Goal: Task Accomplishment & Management: Manage account settings

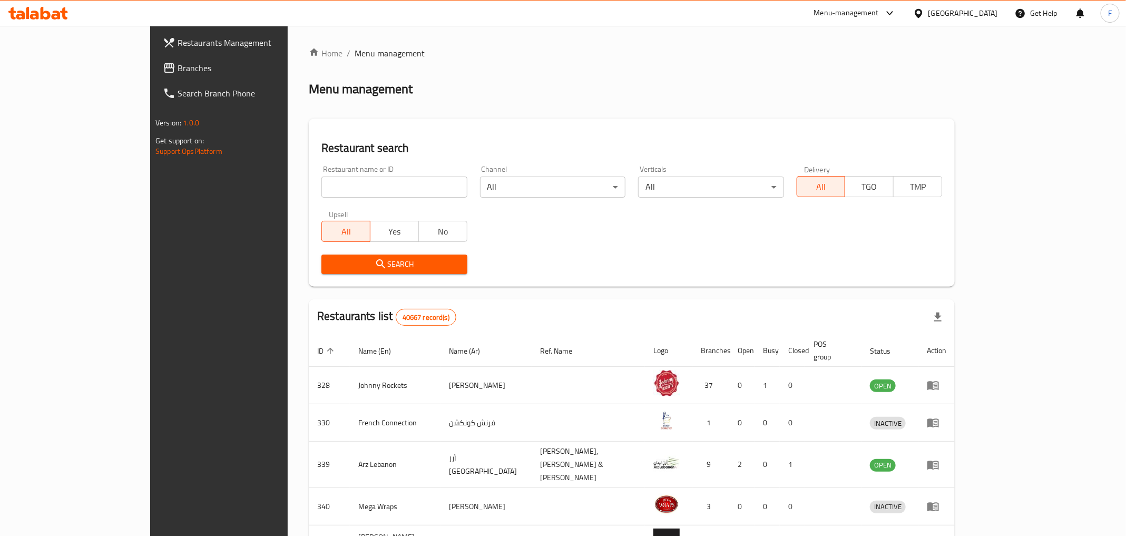
click at [322, 188] on input "search" at bounding box center [394, 187] width 145 height 21
type input "bakeria"
click button "Search" at bounding box center [394, 265] width 145 height 20
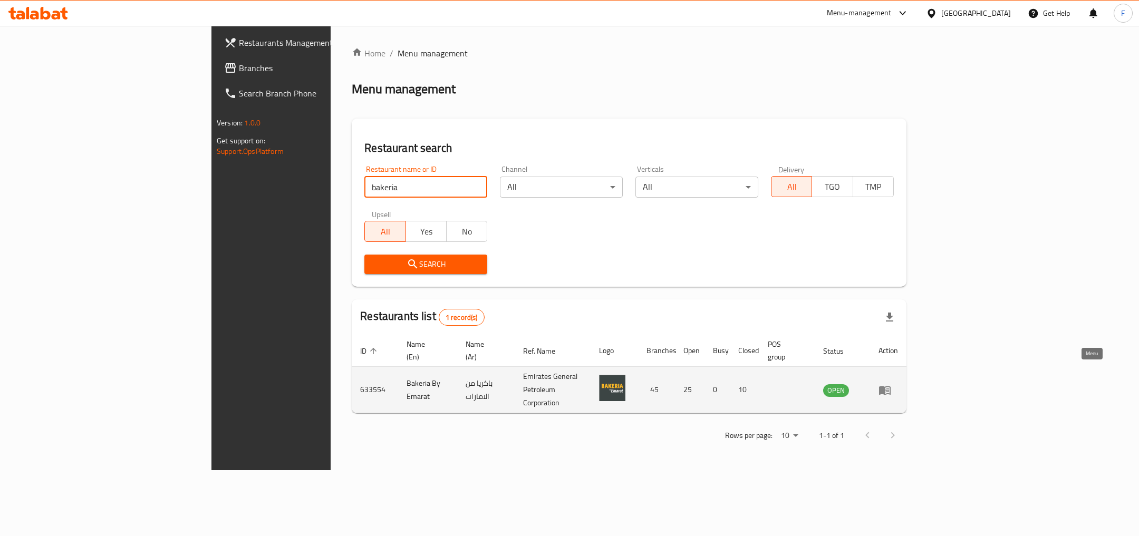
click at [890, 386] on icon "enhanced table" at bounding box center [885, 390] width 12 height 9
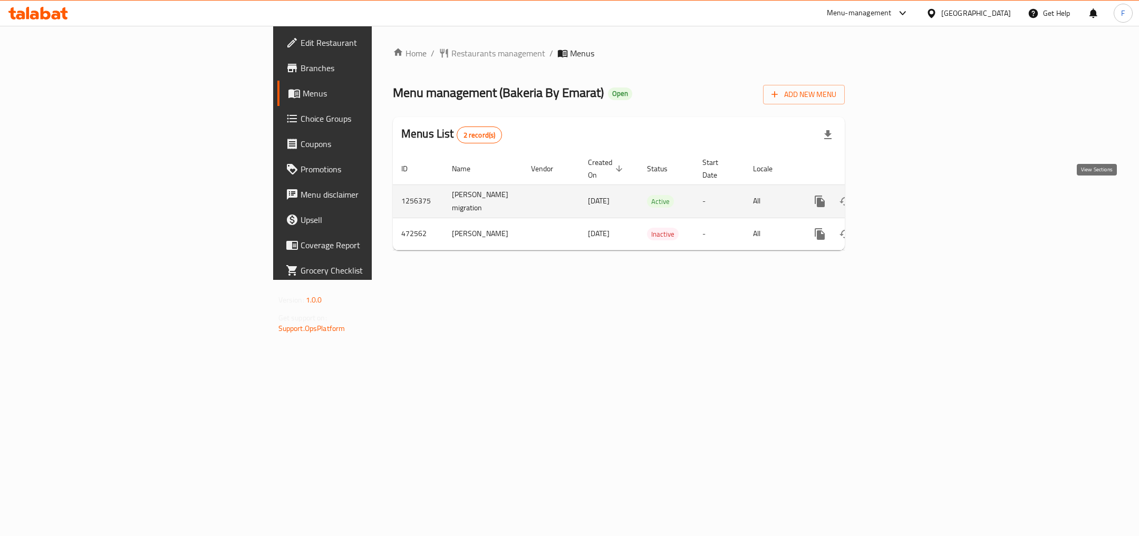
click at [902, 195] on icon "enhanced table" at bounding box center [895, 201] width 13 height 13
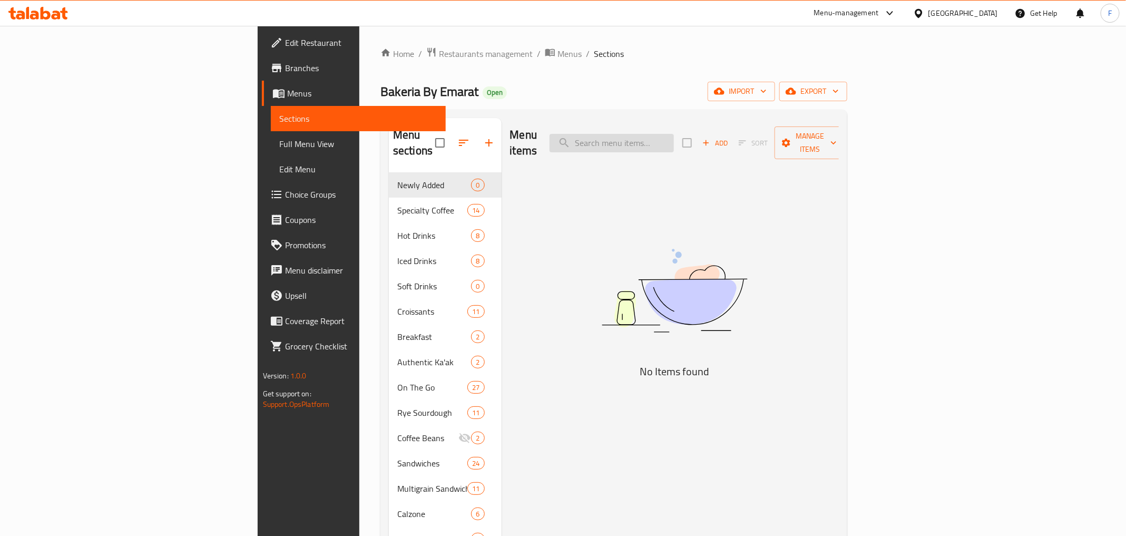
click at [674, 141] on input "search" at bounding box center [612, 143] width 124 height 18
paste input "Thin Haloumi Panini"
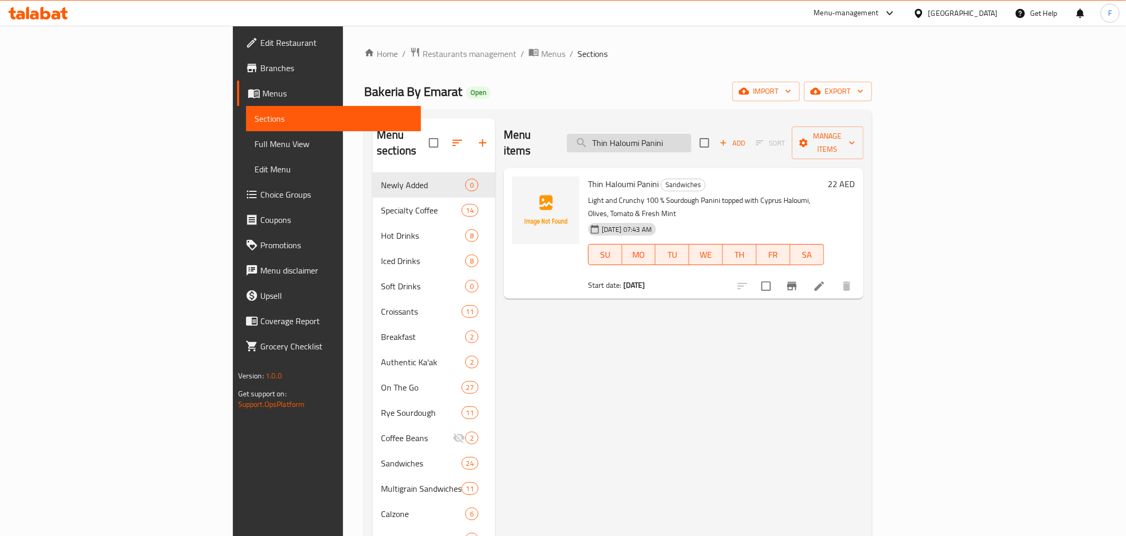
type input "Thin Haloumi Panini"
click at [512, 196] on img at bounding box center [545, 210] width 67 height 67
click at [526, 190] on circle "upload picture" at bounding box center [527, 191] width 3 height 3
click at [522, 186] on icon "upload picture" at bounding box center [527, 190] width 11 height 9
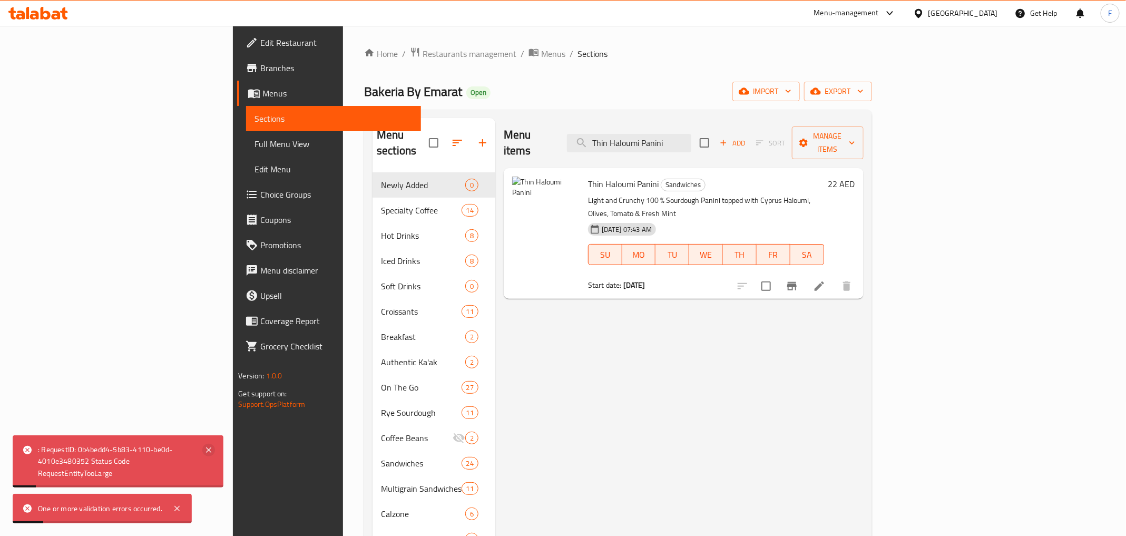
click at [209, 450] on icon at bounding box center [208, 450] width 5 height 5
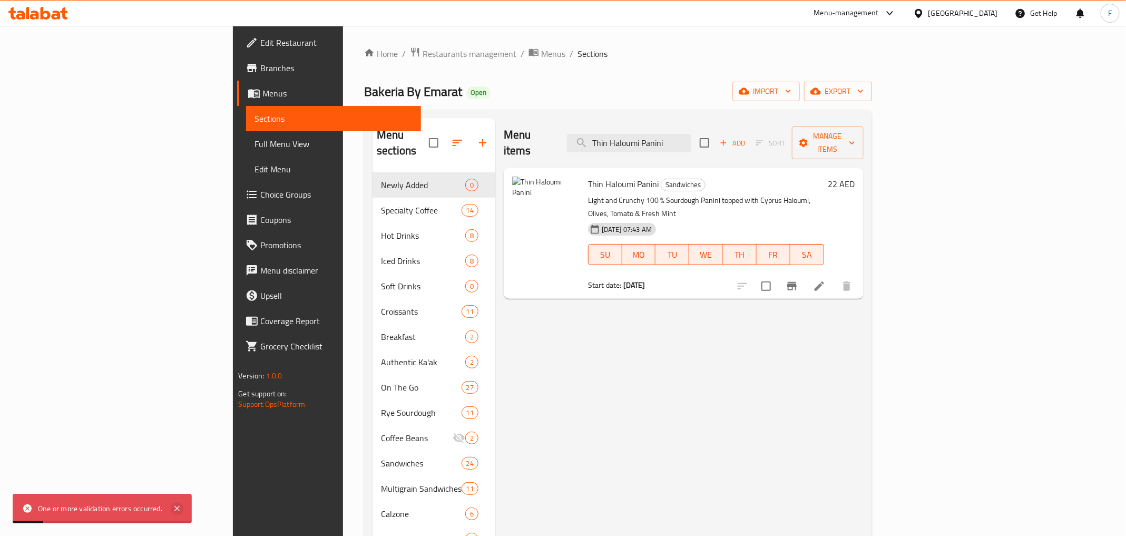
click at [176, 512] on icon at bounding box center [177, 508] width 13 height 13
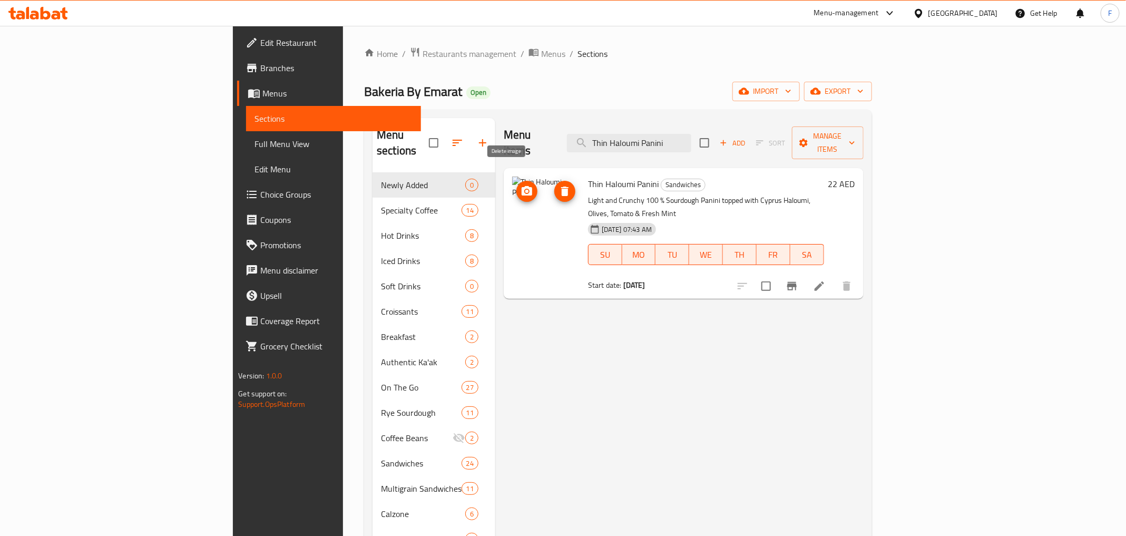
click at [559, 185] on icon "delete image" at bounding box center [565, 191] width 13 height 13
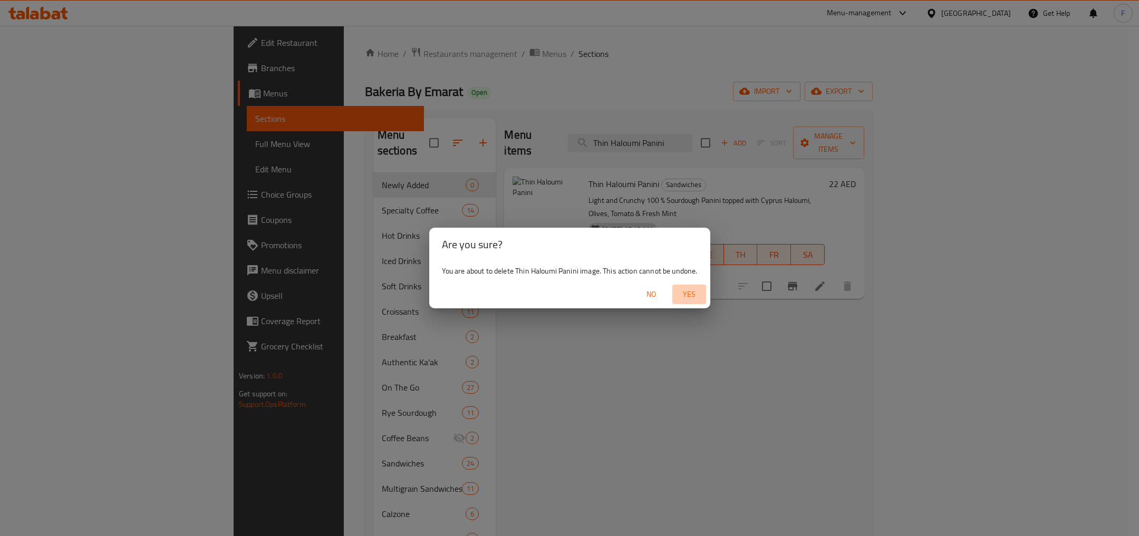
click at [697, 294] on span "Yes" at bounding box center [688, 294] width 25 height 13
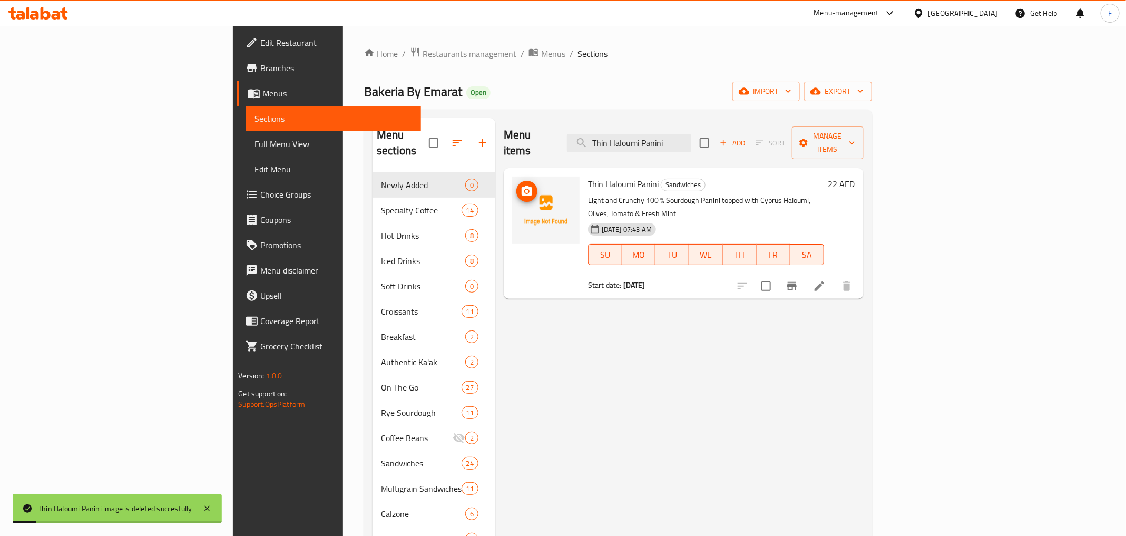
click at [522, 186] on icon "upload picture" at bounding box center [527, 190] width 11 height 9
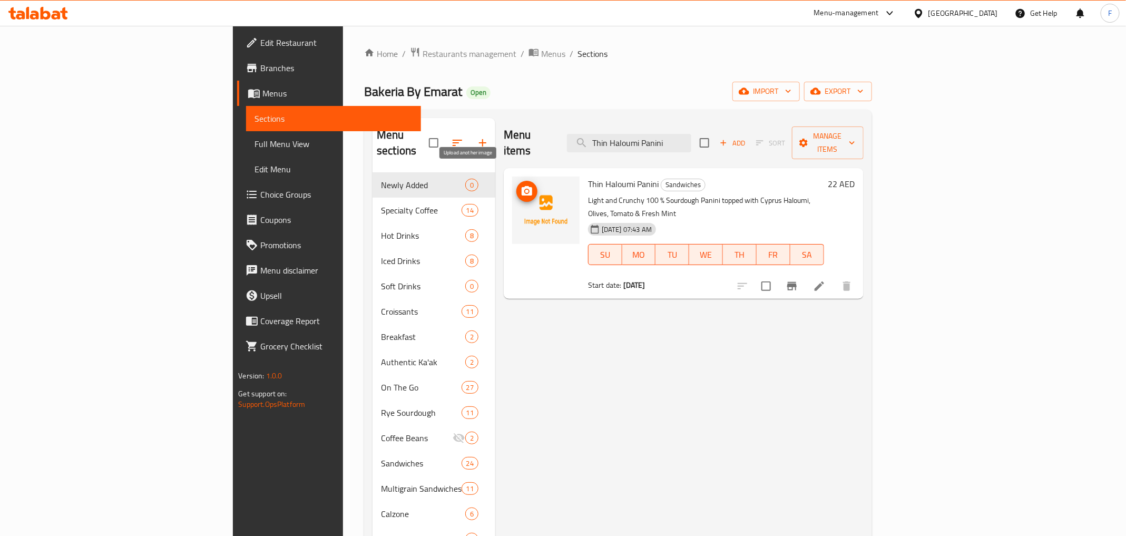
click at [521, 185] on icon "upload picture" at bounding box center [527, 191] width 13 height 13
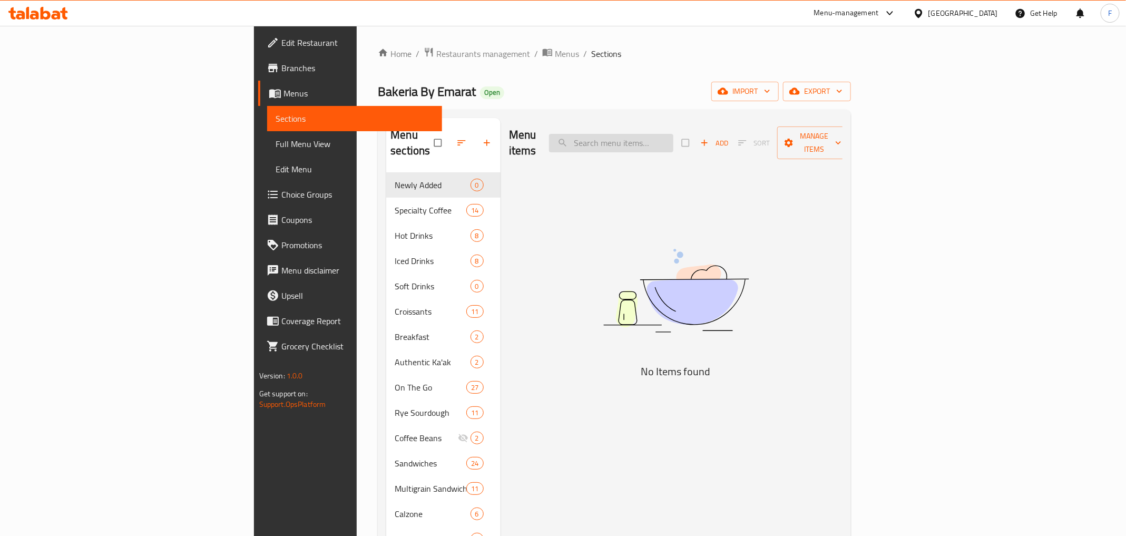
click at [674, 134] on input "search" at bounding box center [611, 143] width 124 height 18
click at [674, 134] on input "thin hall" at bounding box center [611, 143] width 124 height 18
paste input "Thin Haloumi Panini"
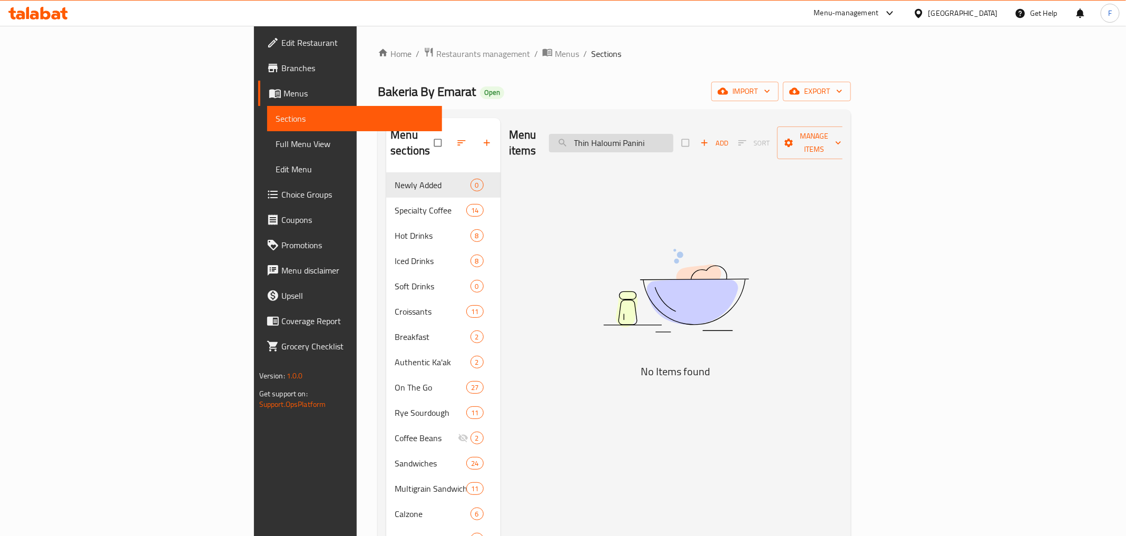
type input "Thin Haloumi Panini"
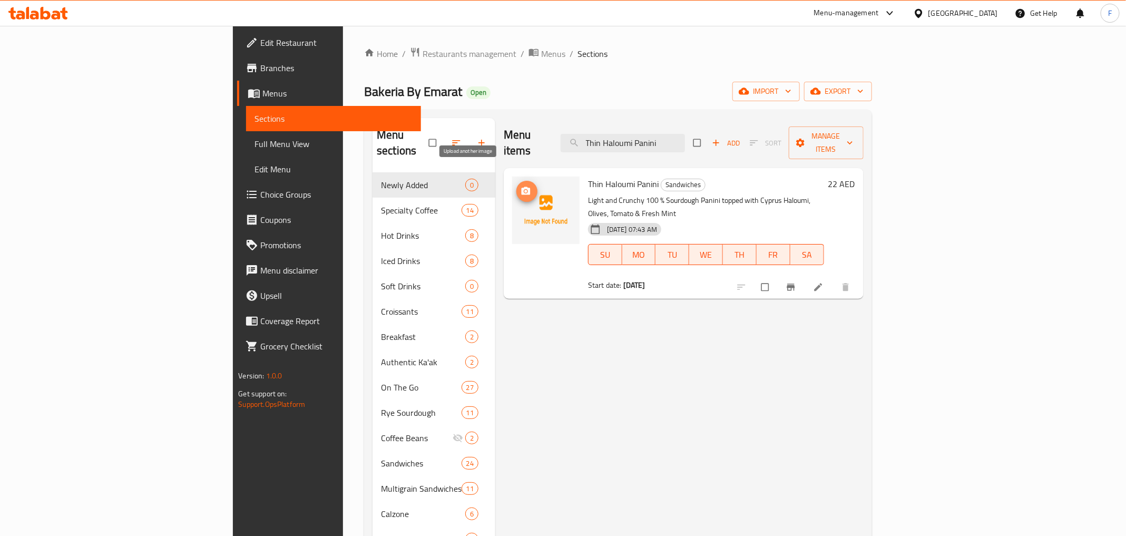
click at [524, 190] on circle "upload picture" at bounding box center [525, 191] width 3 height 3
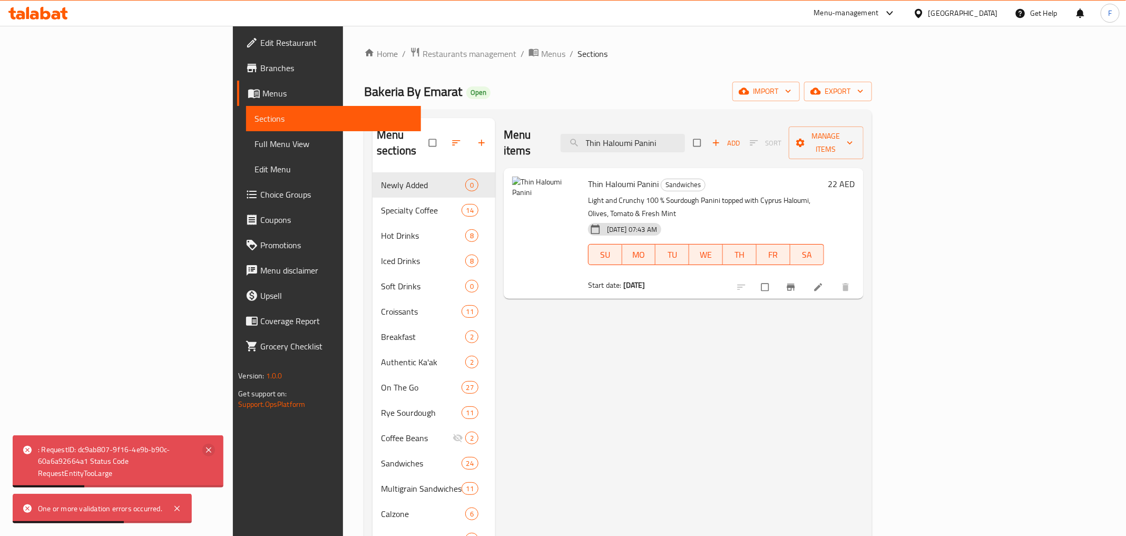
click at [210, 451] on icon at bounding box center [208, 450] width 5 height 5
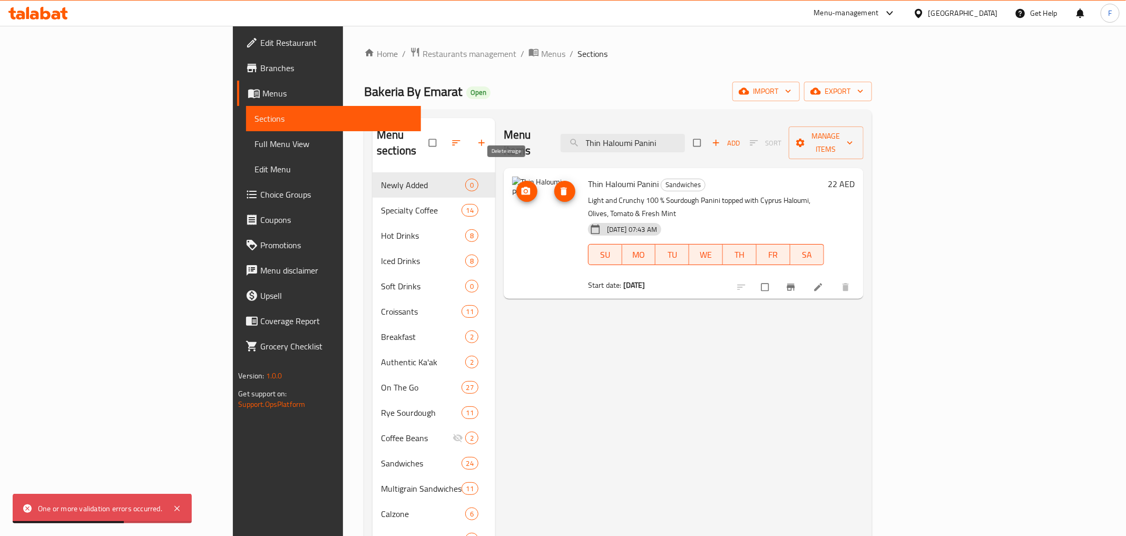
click at [559, 186] on icon "delete image" at bounding box center [564, 191] width 11 height 11
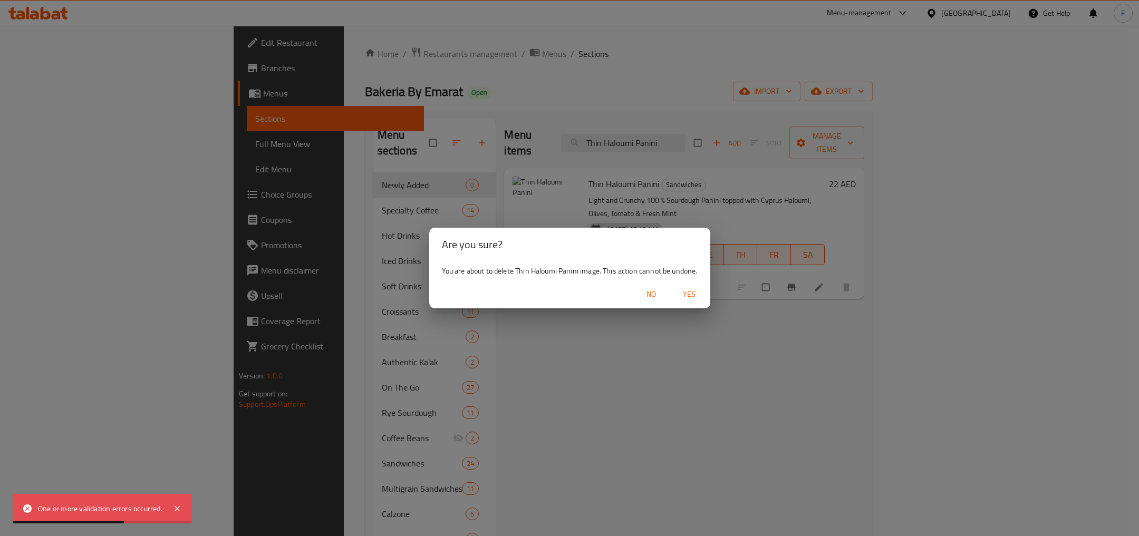
click at [686, 294] on span "Yes" at bounding box center [688, 294] width 25 height 13
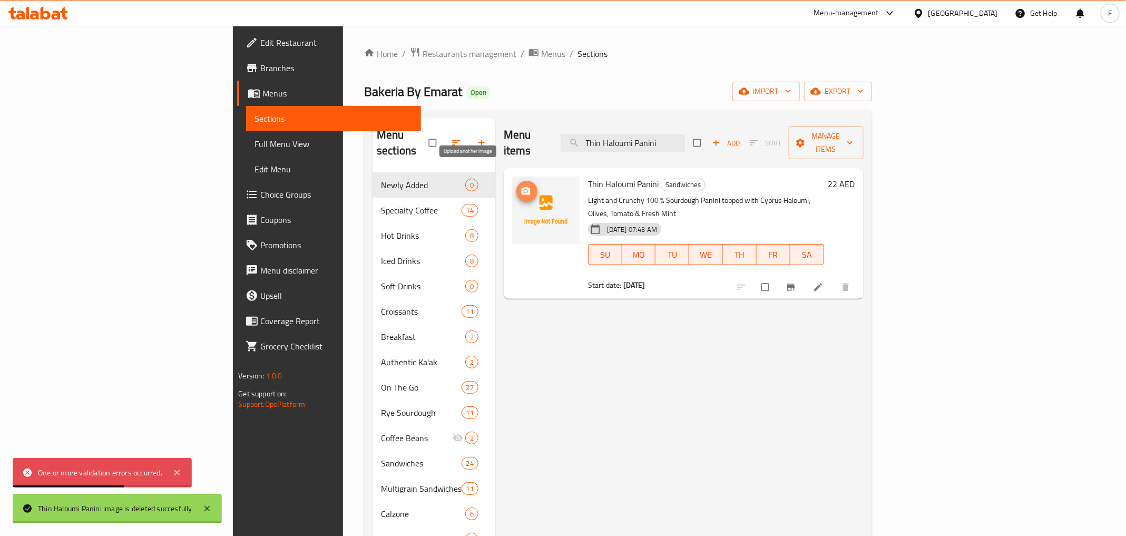
click at [517, 186] on span "upload picture" at bounding box center [527, 191] width 21 height 11
click at [826, 282] on link at bounding box center [819, 287] width 13 height 11
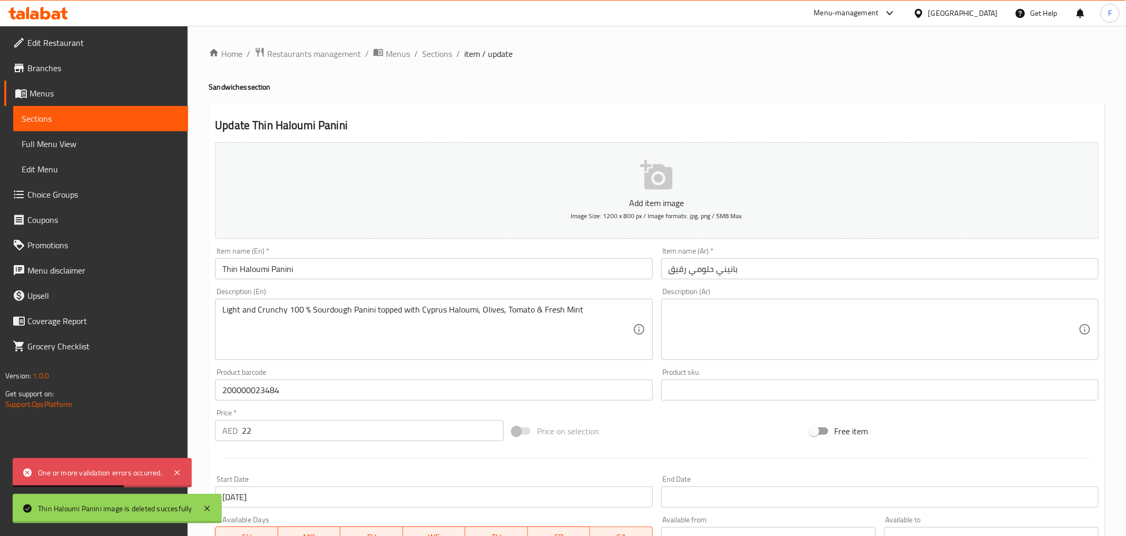
click at [671, 174] on icon "button" at bounding box center [656, 175] width 32 height 30
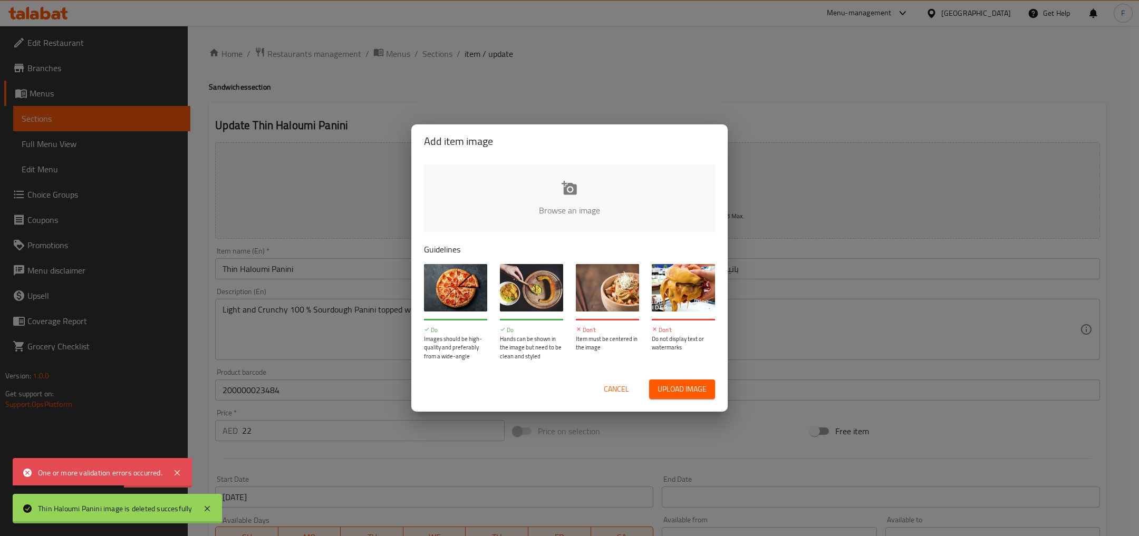
click at [598, 190] on input "file" at bounding box center [926, 213] width 1004 height 99
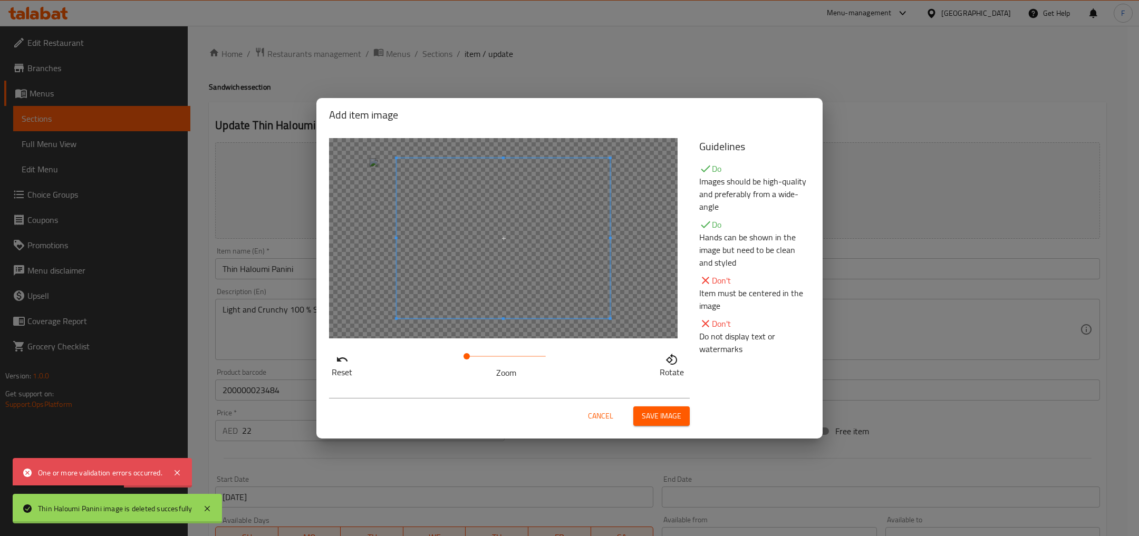
click at [545, 240] on span at bounding box center [502, 238] width 213 height 160
click at [518, 239] on span at bounding box center [480, 238] width 213 height 160
click at [654, 413] on span "Save image" at bounding box center [662, 416] width 40 height 13
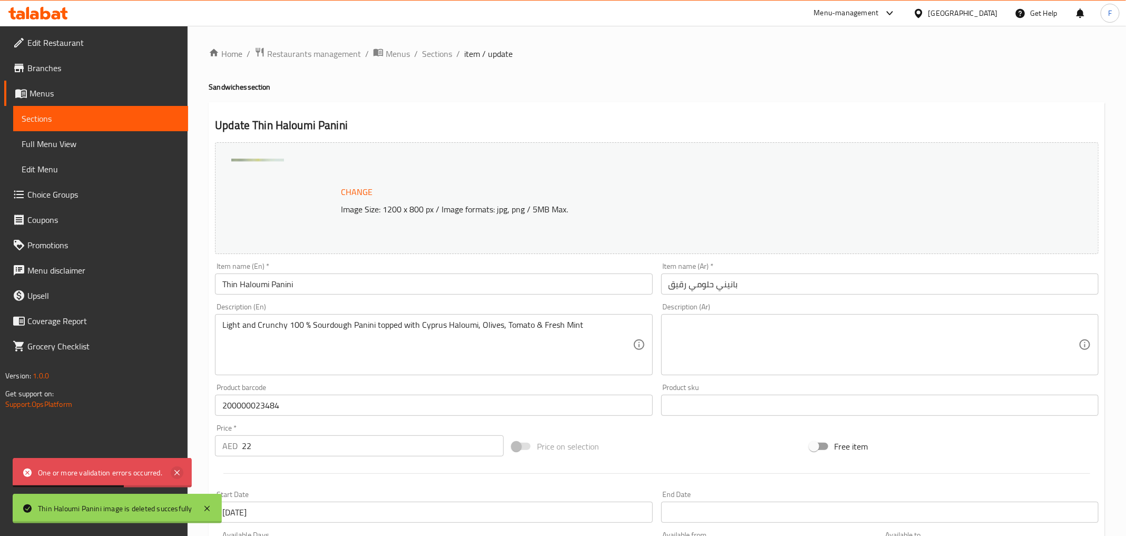
click at [179, 473] on icon at bounding box center [177, 473] width 13 height 13
click at [207, 508] on icon at bounding box center [207, 508] width 5 height 5
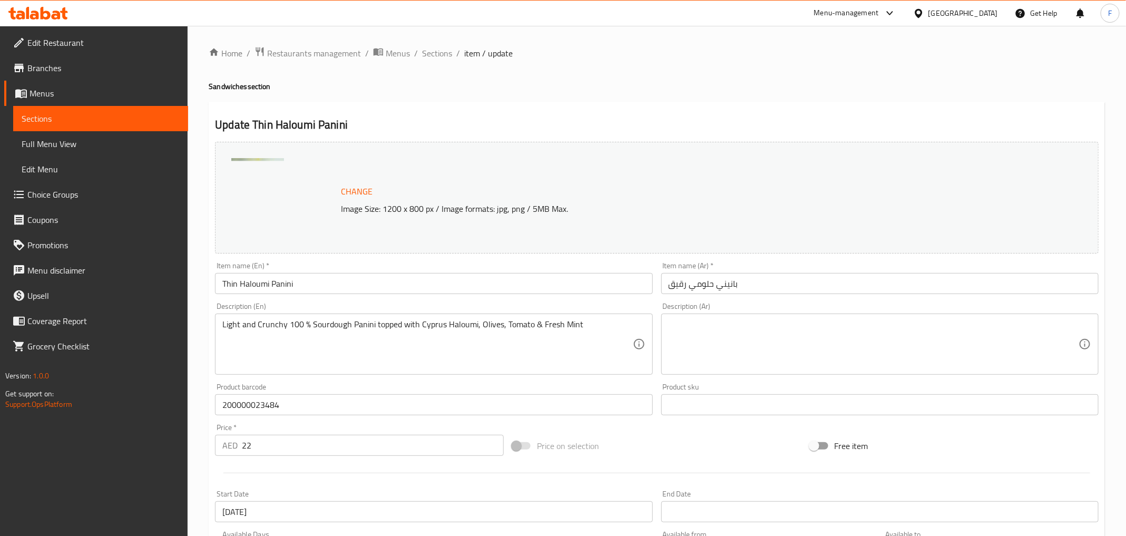
scroll to position [223, 0]
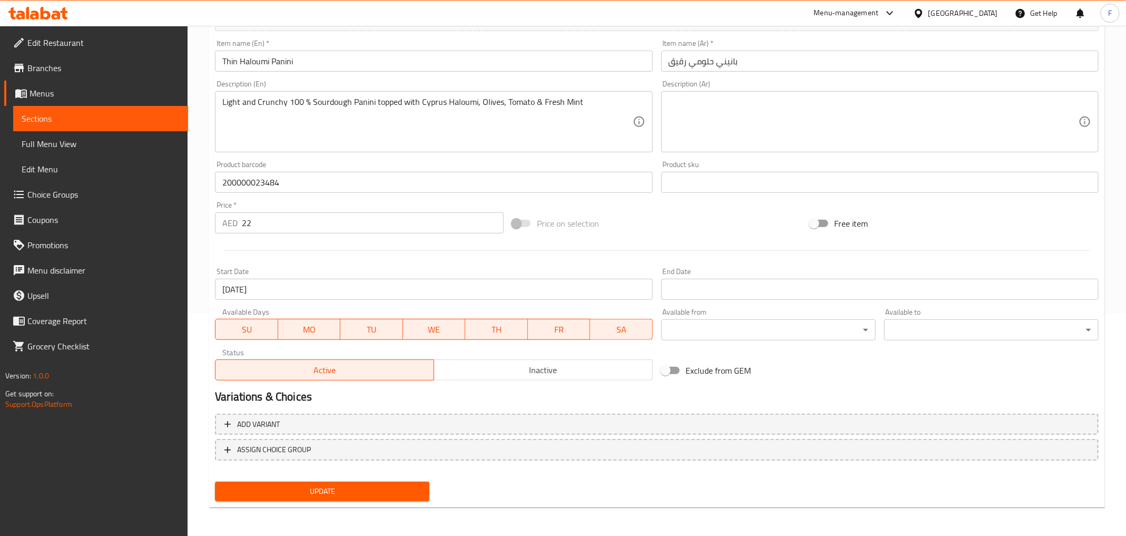
click at [364, 492] on span "Update" at bounding box center [323, 491] width 198 height 13
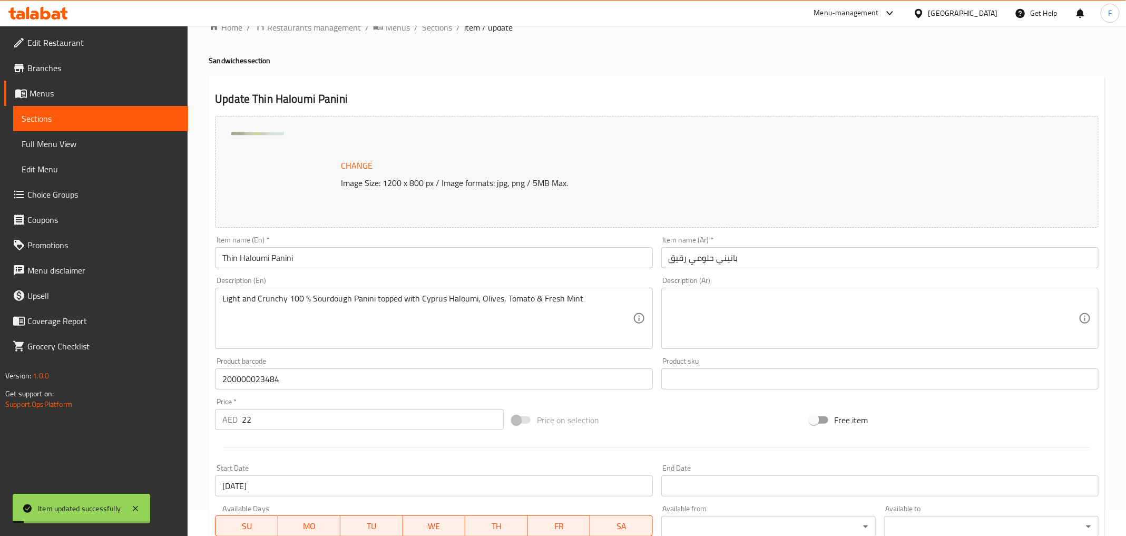
scroll to position [0, 0]
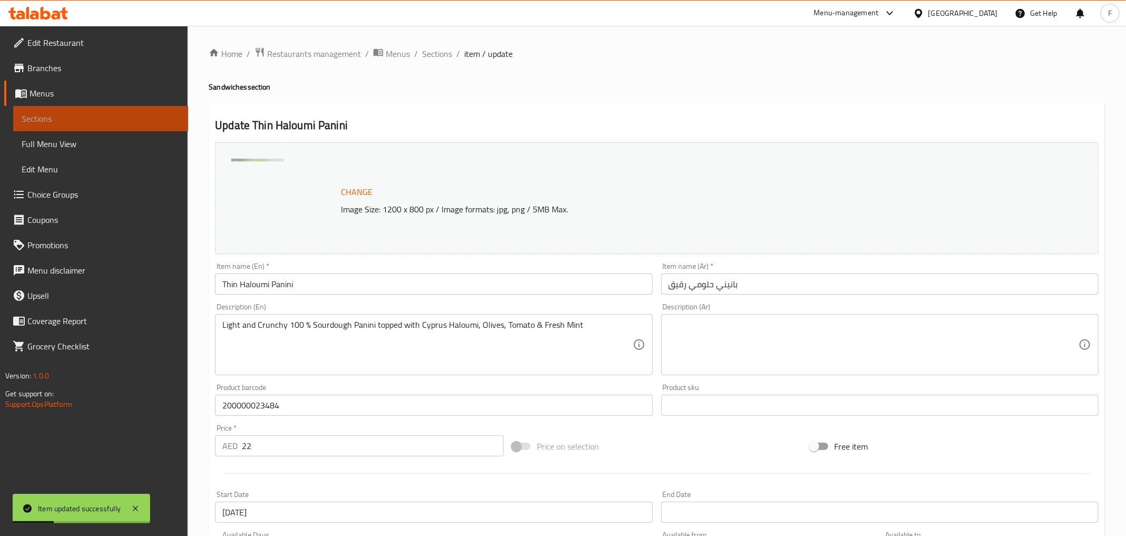
click at [52, 121] on span "Sections" at bounding box center [101, 118] width 158 height 13
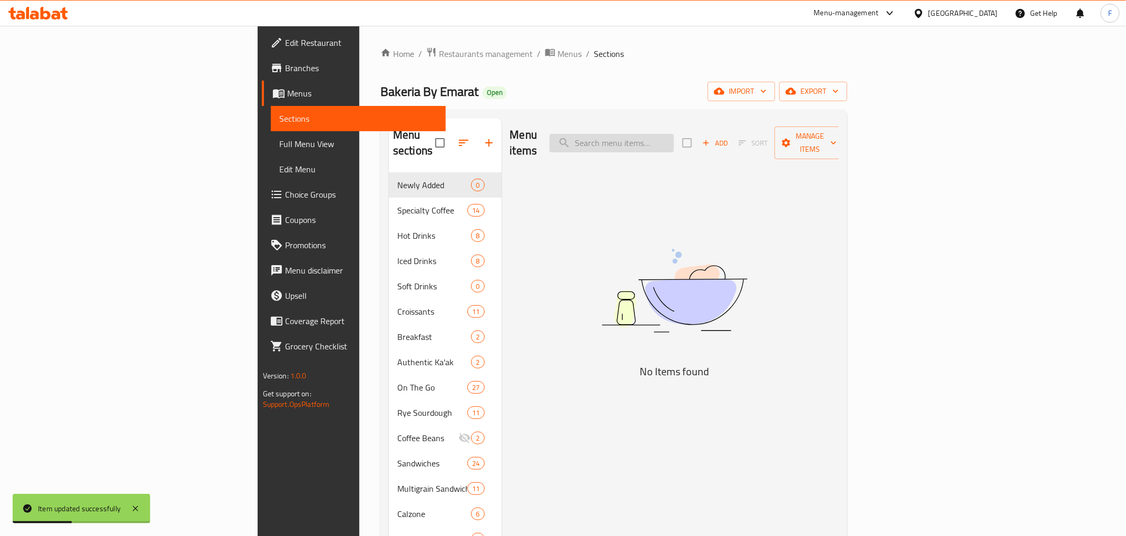
click at [674, 134] on input "search" at bounding box center [612, 143] width 124 height 18
paste input "Thin Haloumi Panini"
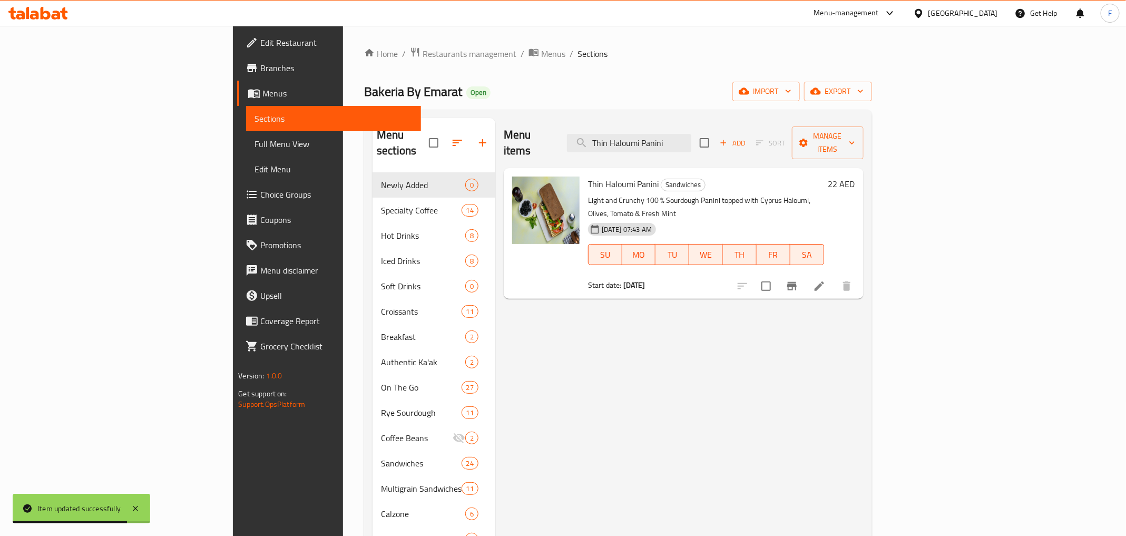
type input "Thin Haloumi Panini"
click at [834, 277] on li at bounding box center [820, 286] width 30 height 19
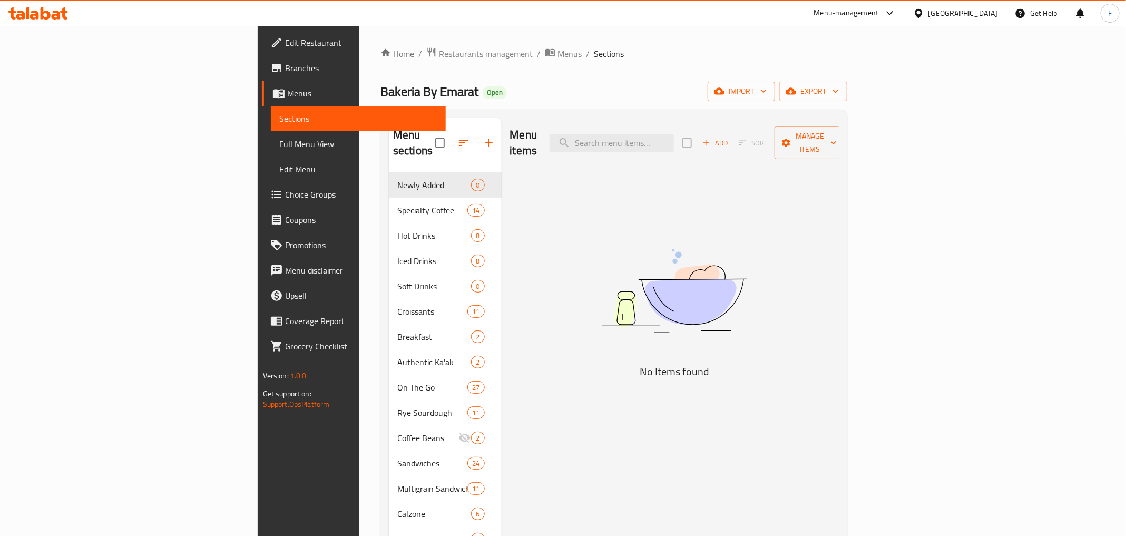
click at [693, 144] on div "Menu items Add Sort Manage items" at bounding box center [674, 143] width 329 height 50
paste input "Spicy Tuna Thin Panini"
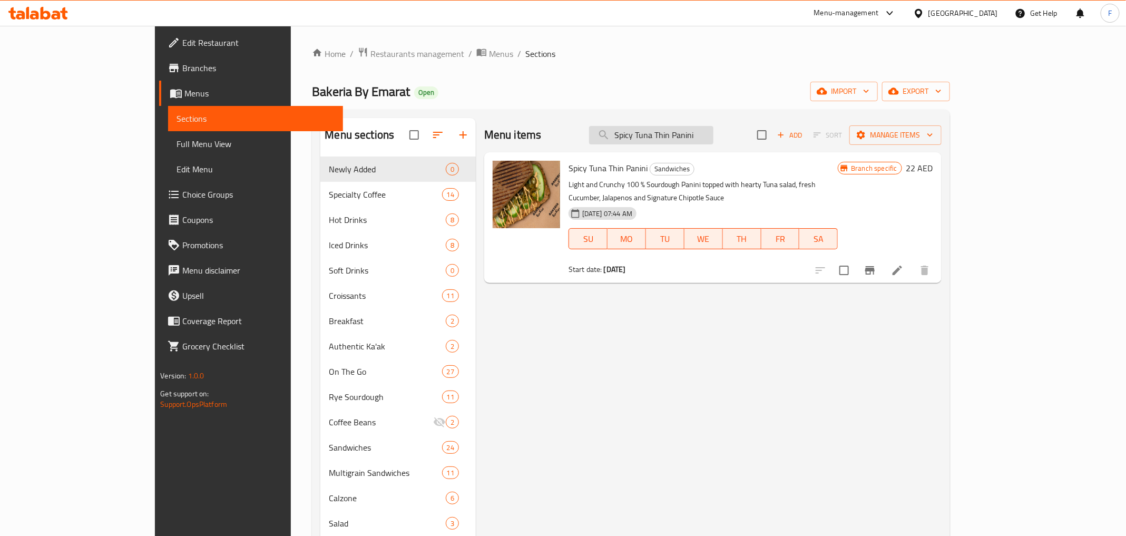
click at [714, 139] on input "Spicy Tuna Thin Panini" at bounding box center [651, 135] width 124 height 18
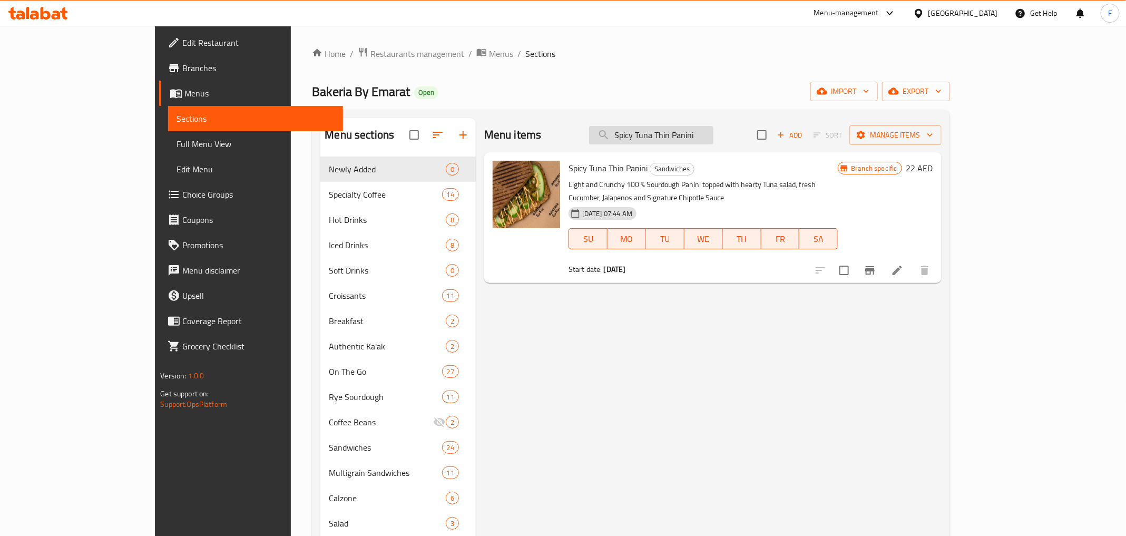
paste input "Chicken Thin Panini"
type input "Spicy Chicken Thin Panini"
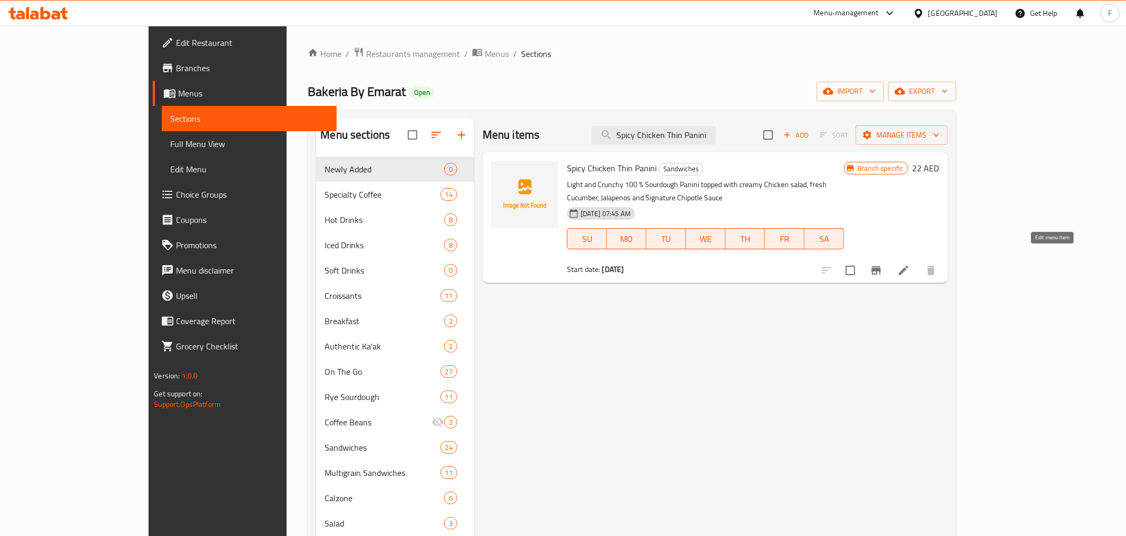
click at [910, 264] on icon at bounding box center [904, 270] width 13 height 13
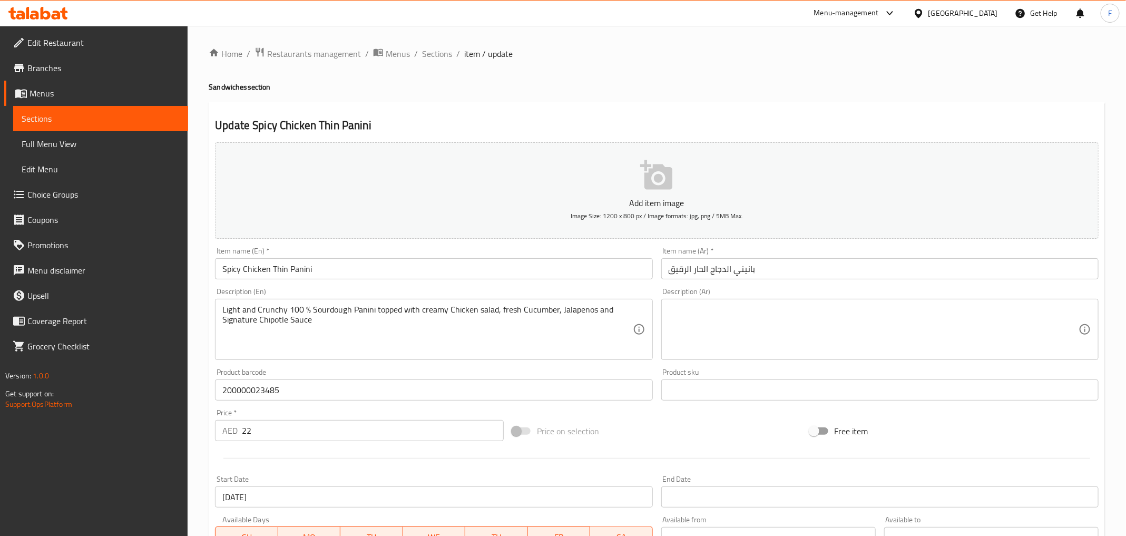
click at [666, 172] on icon "button" at bounding box center [656, 175] width 32 height 30
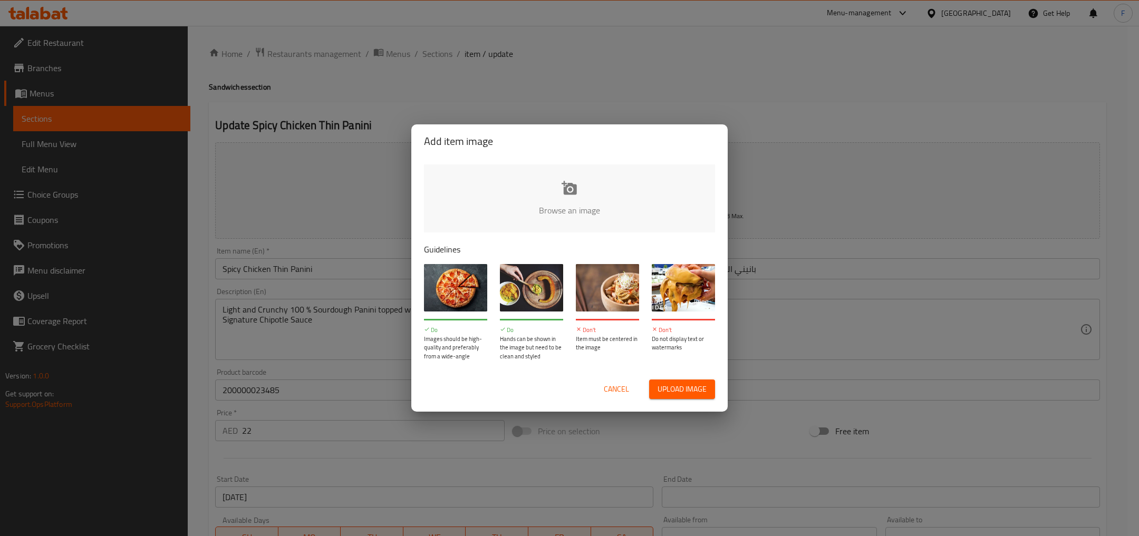
click at [570, 187] on input "file" at bounding box center [926, 213] width 1004 height 99
type input "C:\fakepath\Thin Spicy Chicken Panini.jpg"
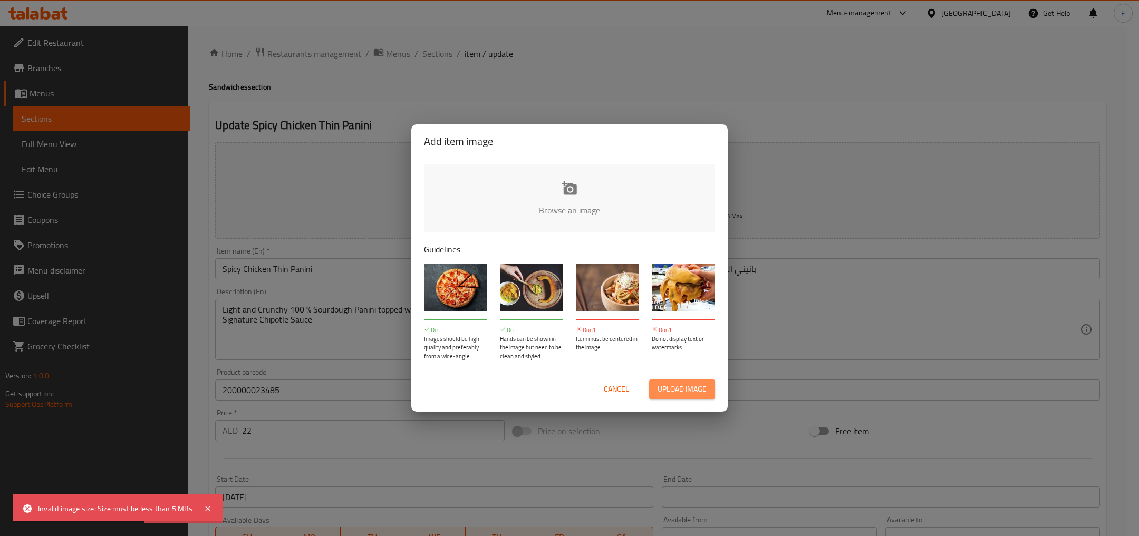
click at [661, 385] on span "Upload image" at bounding box center [681, 389] width 49 height 13
click at [678, 395] on span "Upload image" at bounding box center [681, 389] width 49 height 13
click at [687, 392] on span "Upload image" at bounding box center [681, 389] width 49 height 13
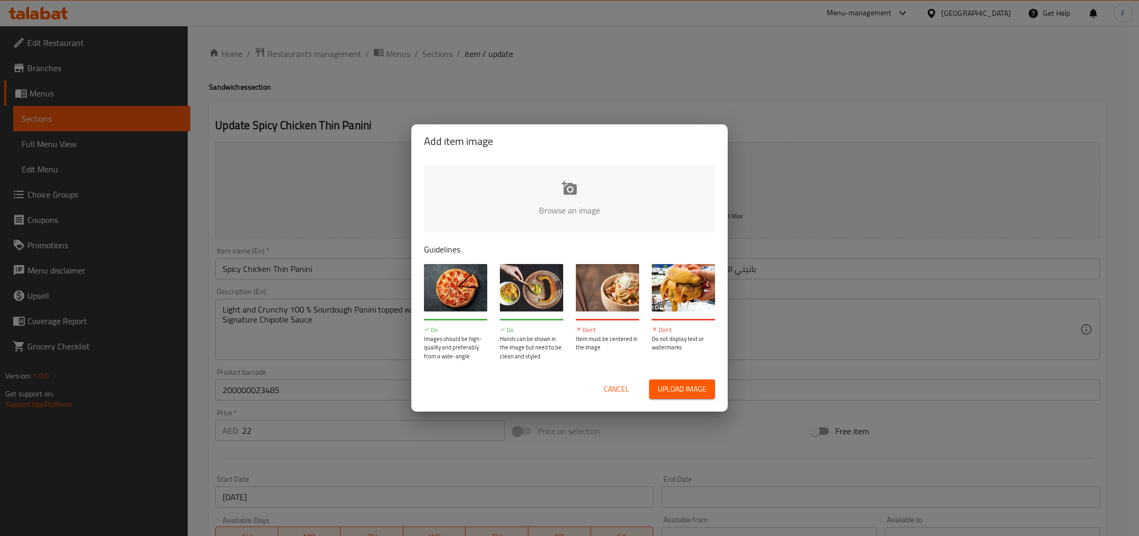
click at [358, 197] on div "Add item image Browse an image Guidelines Do Images should be high-quality and …" at bounding box center [569, 268] width 1139 height 536
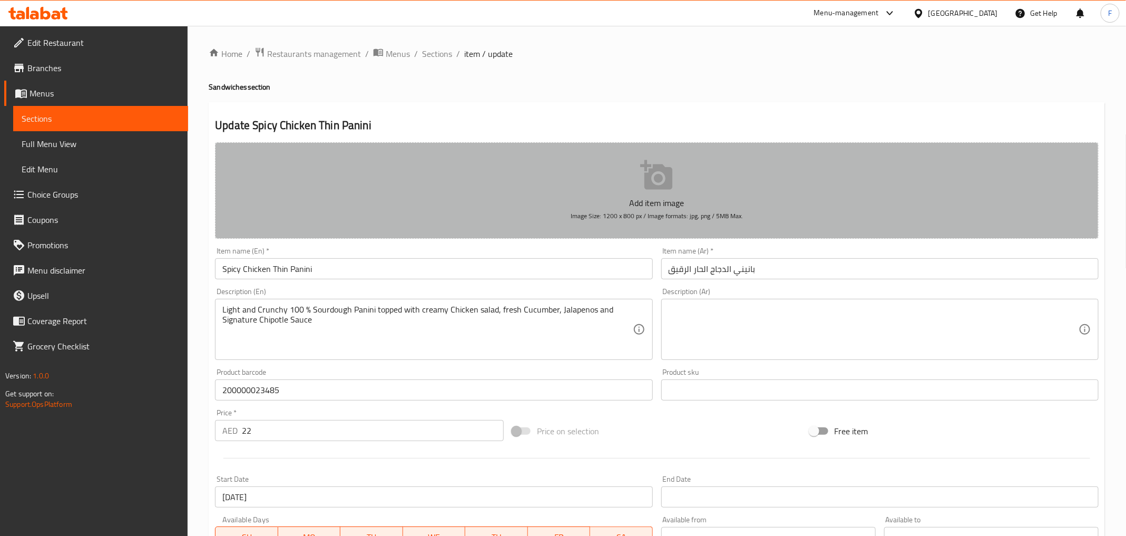
click at [644, 184] on icon "button" at bounding box center [657, 176] width 34 height 34
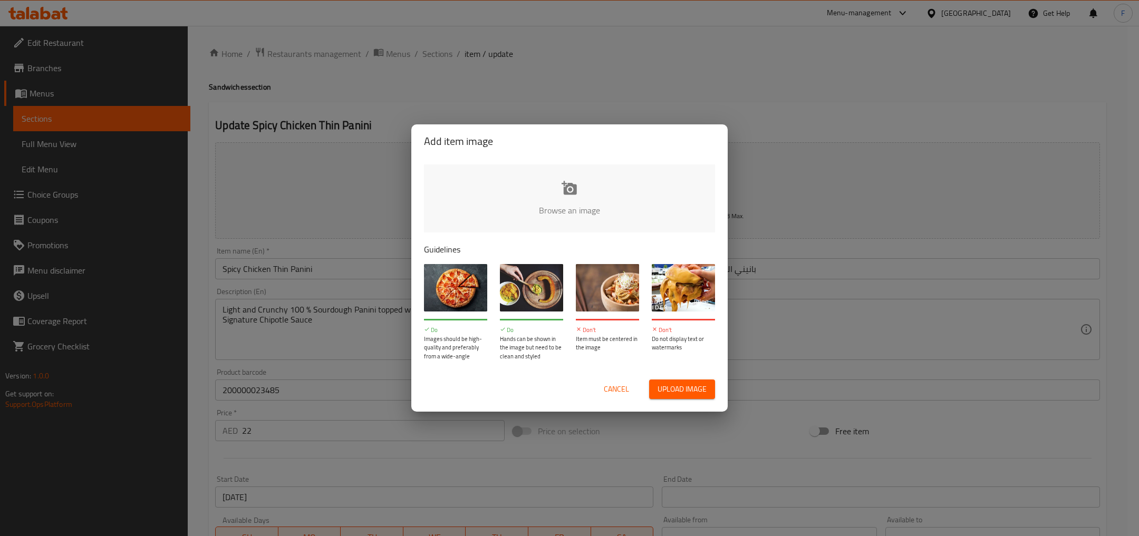
click at [577, 195] on input "file" at bounding box center [926, 213] width 1004 height 99
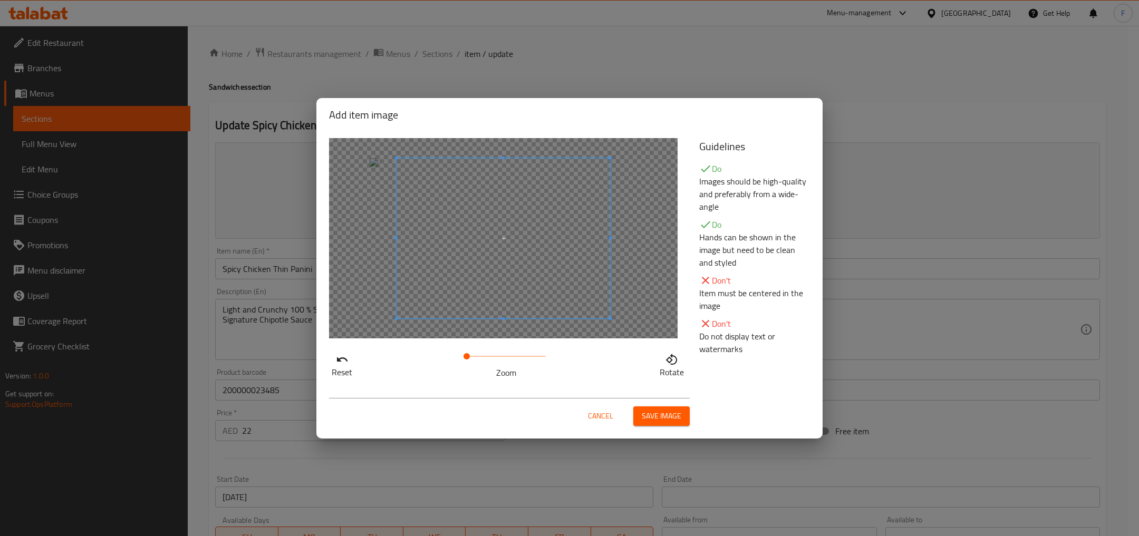
click at [529, 234] on span at bounding box center [502, 238] width 213 height 160
click at [490, 230] on span at bounding box center [480, 238] width 213 height 160
click at [667, 421] on span "Save image" at bounding box center [662, 416] width 40 height 13
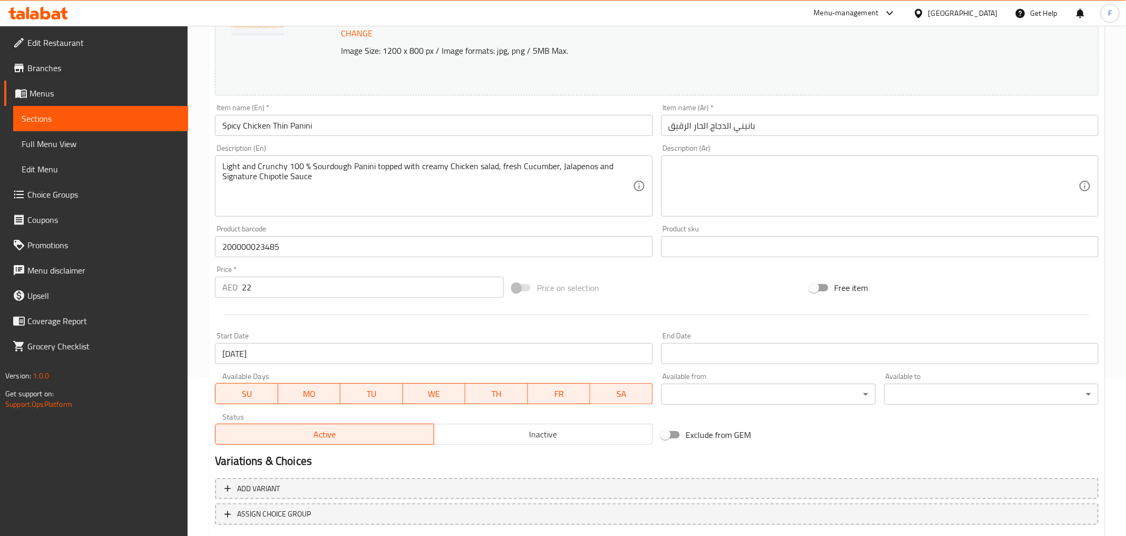
scroll to position [223, 0]
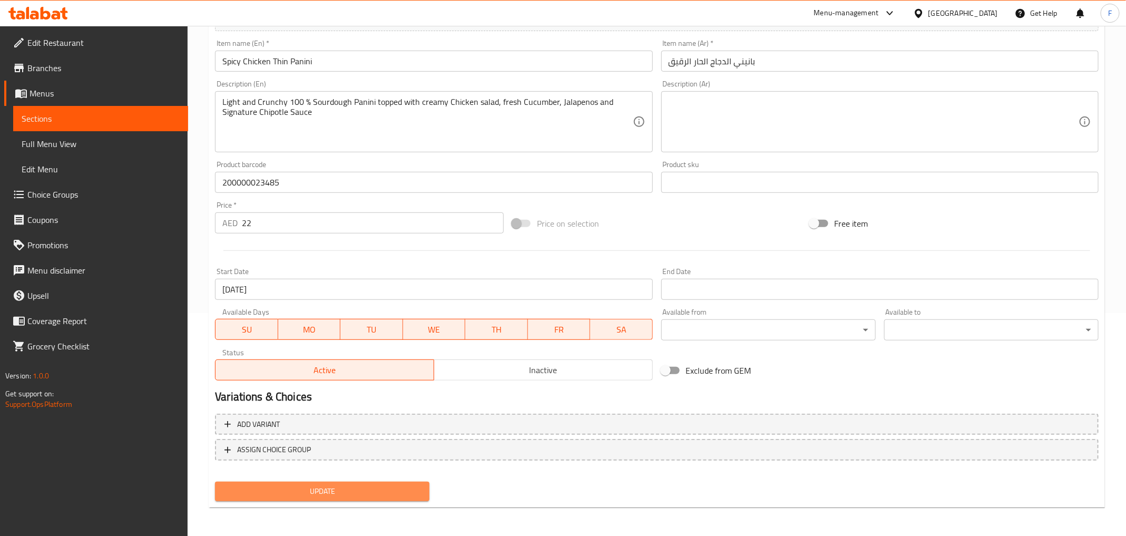
click at [368, 488] on span "Update" at bounding box center [323, 491] width 198 height 13
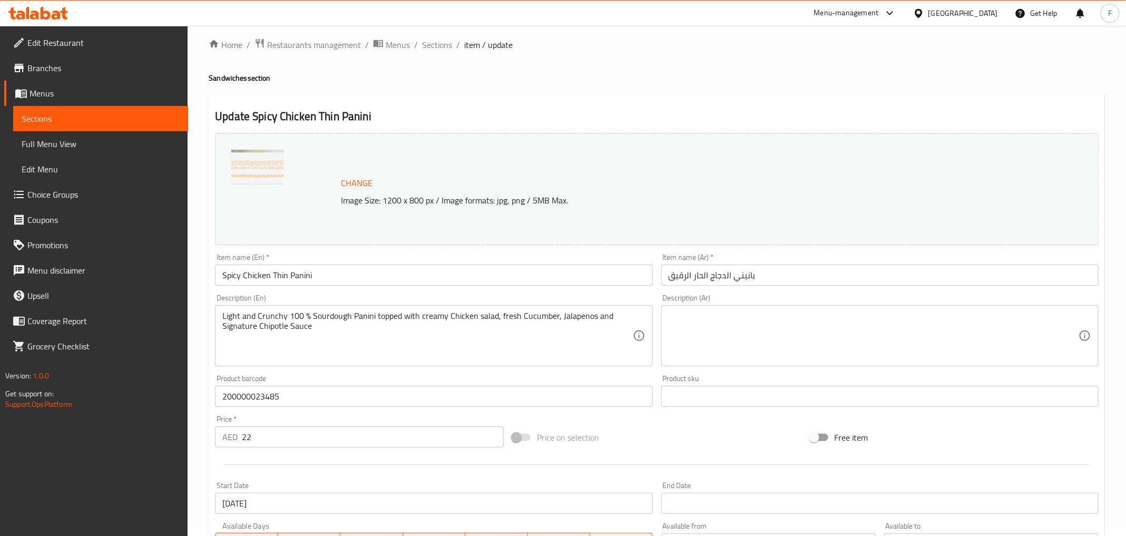
scroll to position [0, 0]
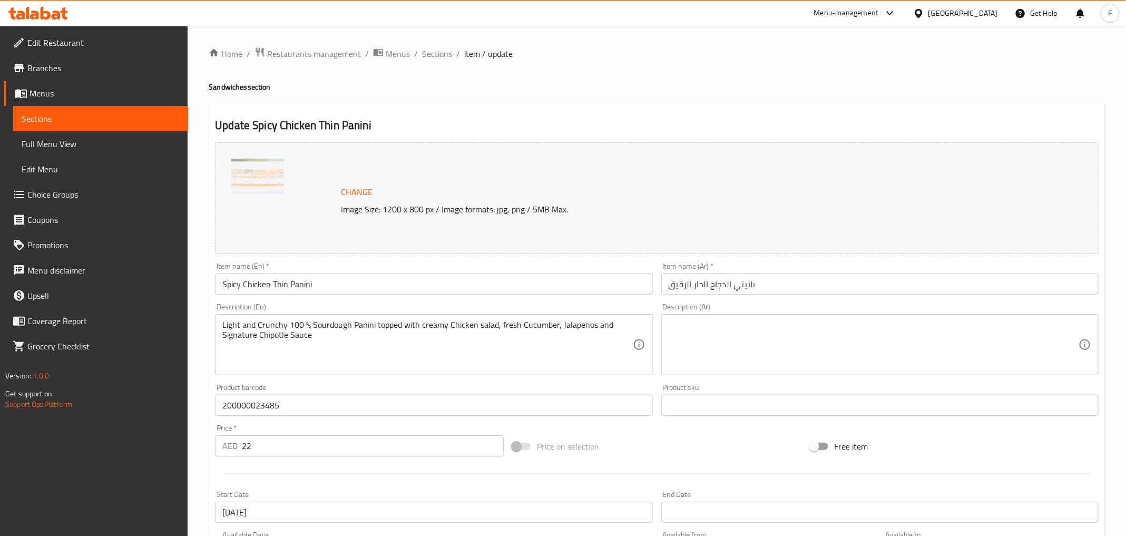
click at [57, 118] on span "Sections" at bounding box center [101, 118] width 158 height 13
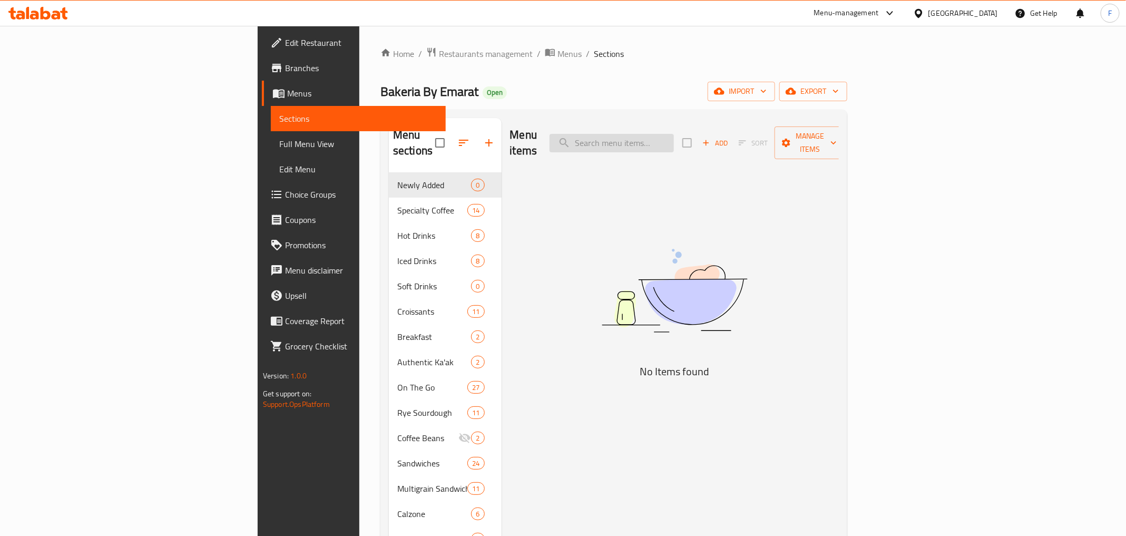
click at [674, 138] on input "search" at bounding box center [612, 143] width 124 height 18
paste input "Beef Pastrami Thin Panini"
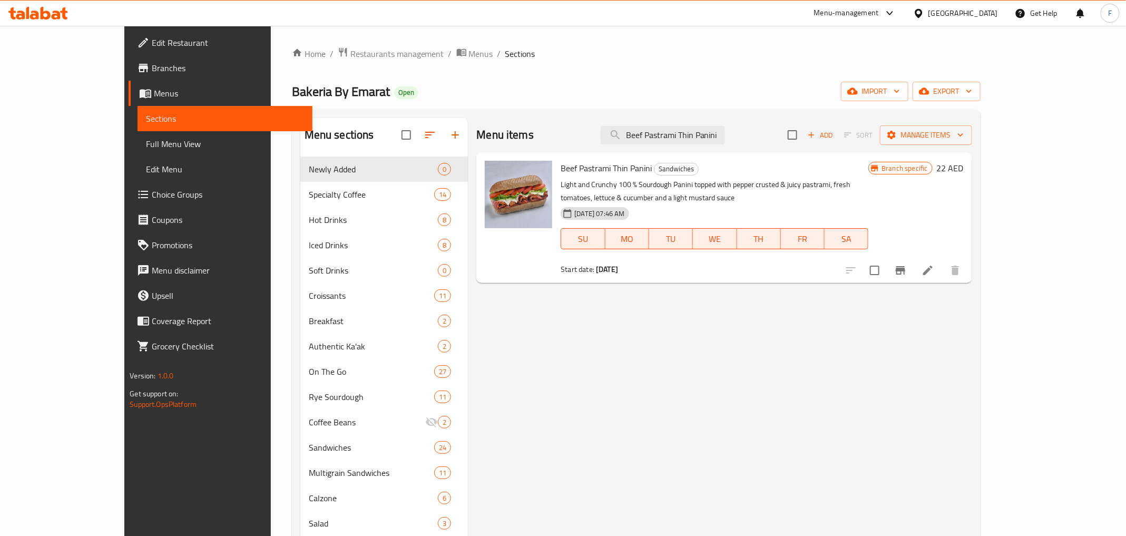
type input "Beef Pastrami Thin Panini"
click at [494, 176] on icon "upload picture" at bounding box center [499, 174] width 11 height 9
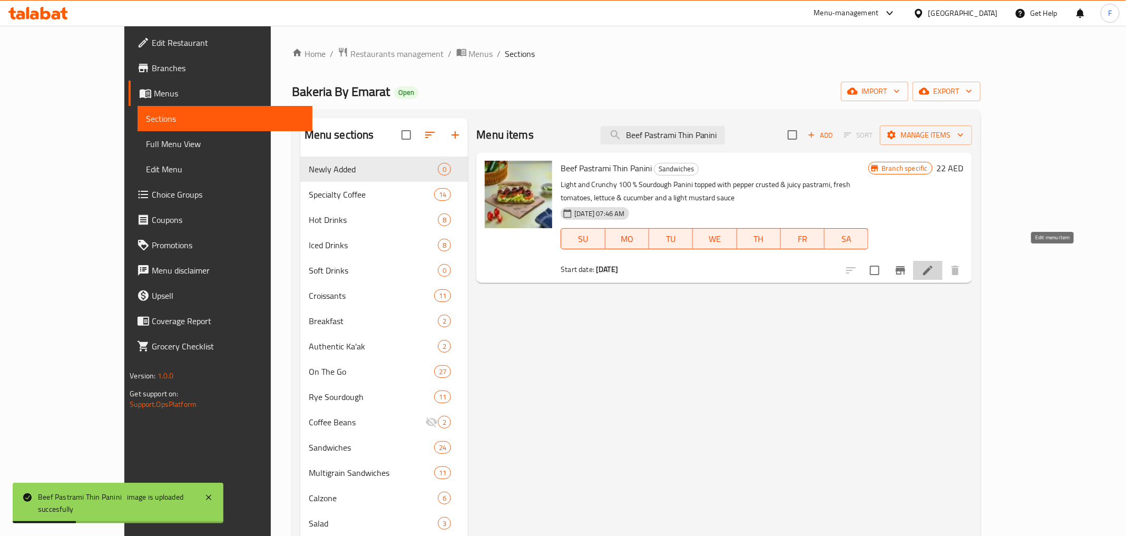
click at [933, 266] on icon at bounding box center [928, 270] width 9 height 9
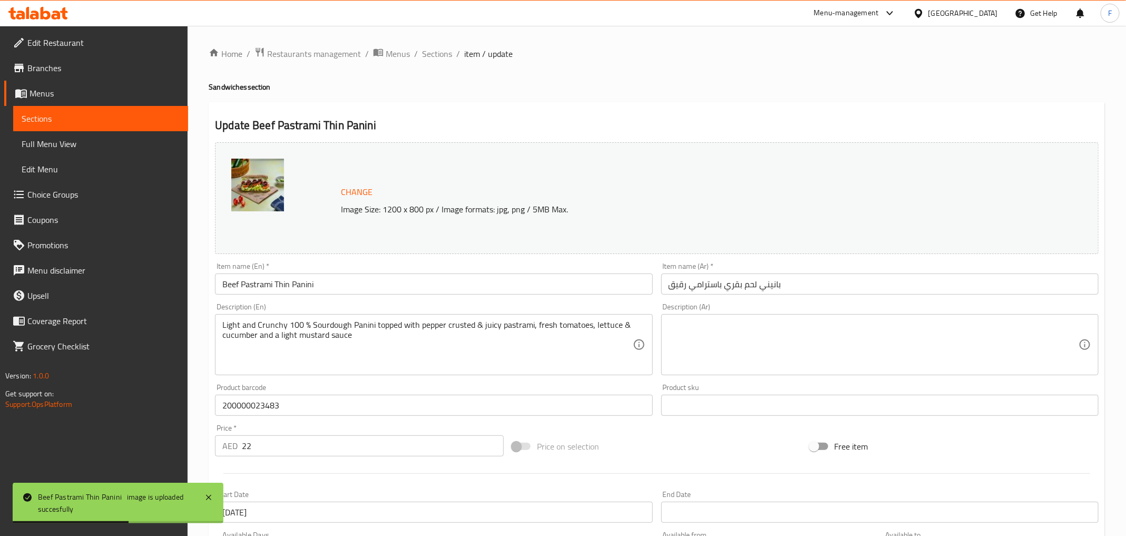
click at [264, 181] on img at bounding box center [257, 185] width 53 height 53
click at [355, 189] on span "Change" at bounding box center [357, 191] width 32 height 15
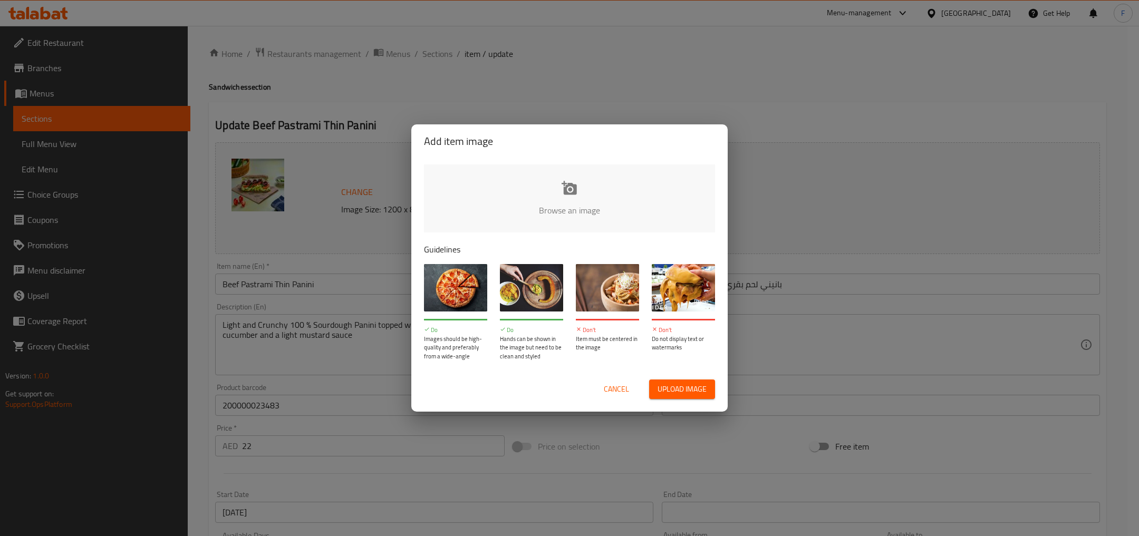
click at [701, 394] on span "Upload image" at bounding box center [681, 389] width 49 height 13
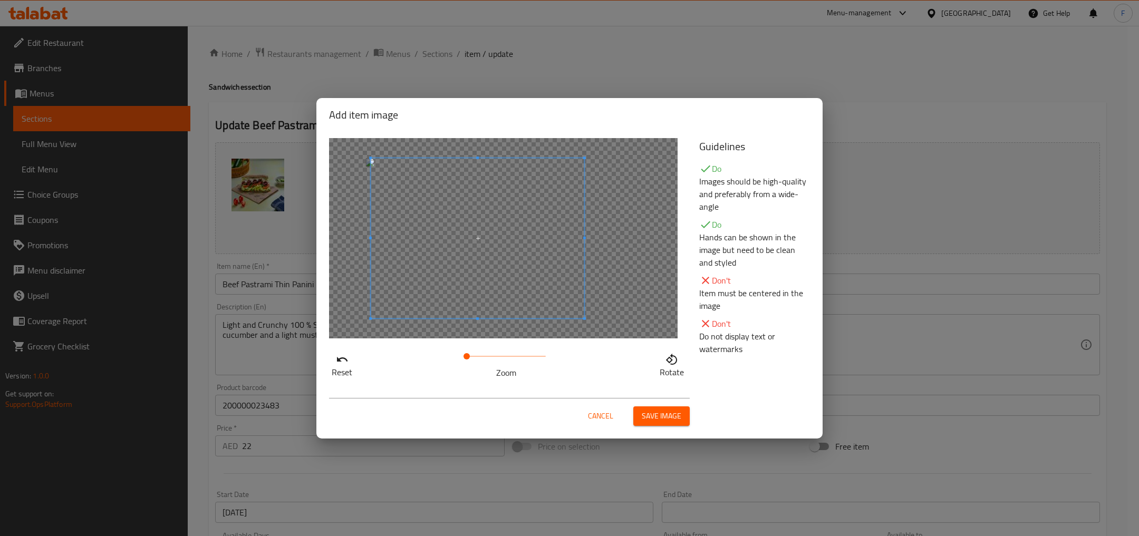
click at [507, 268] on span at bounding box center [477, 238] width 213 height 160
click at [649, 420] on span "Save image" at bounding box center [662, 416] width 40 height 13
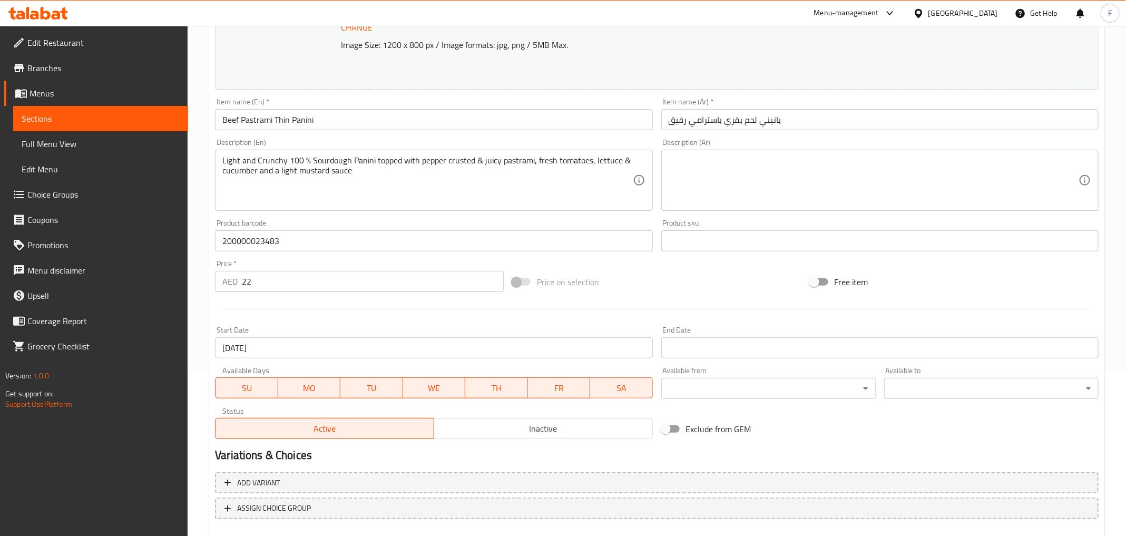
scroll to position [223, 0]
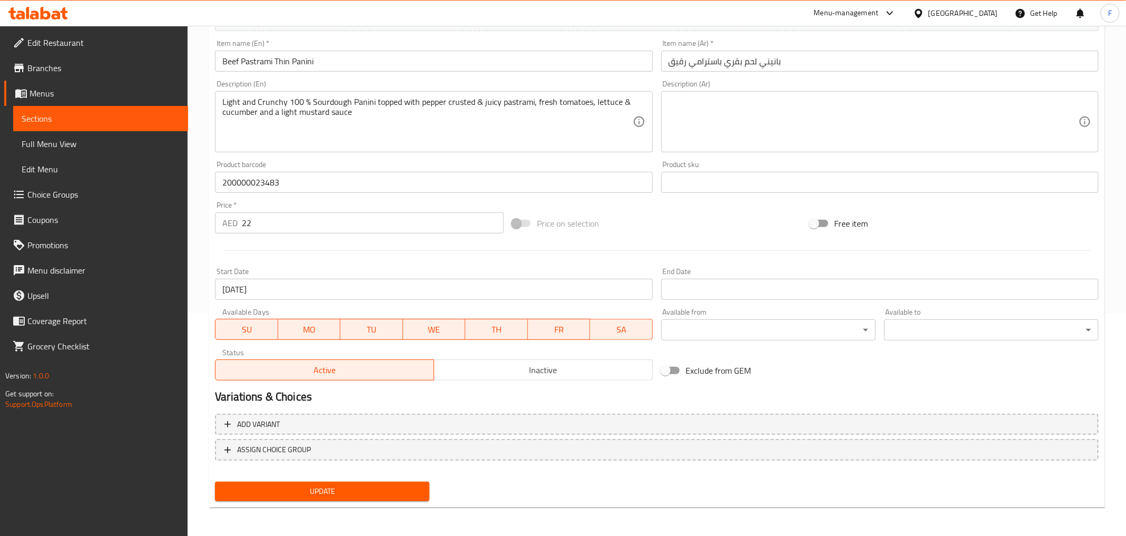
click at [337, 490] on span "Update" at bounding box center [323, 491] width 198 height 13
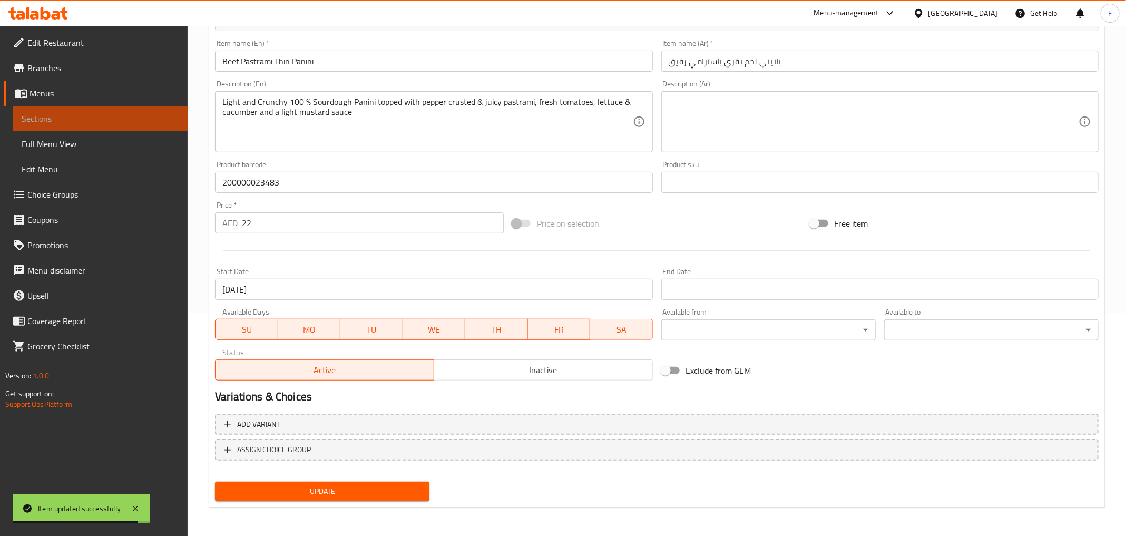
click at [61, 121] on span "Sections" at bounding box center [101, 118] width 158 height 13
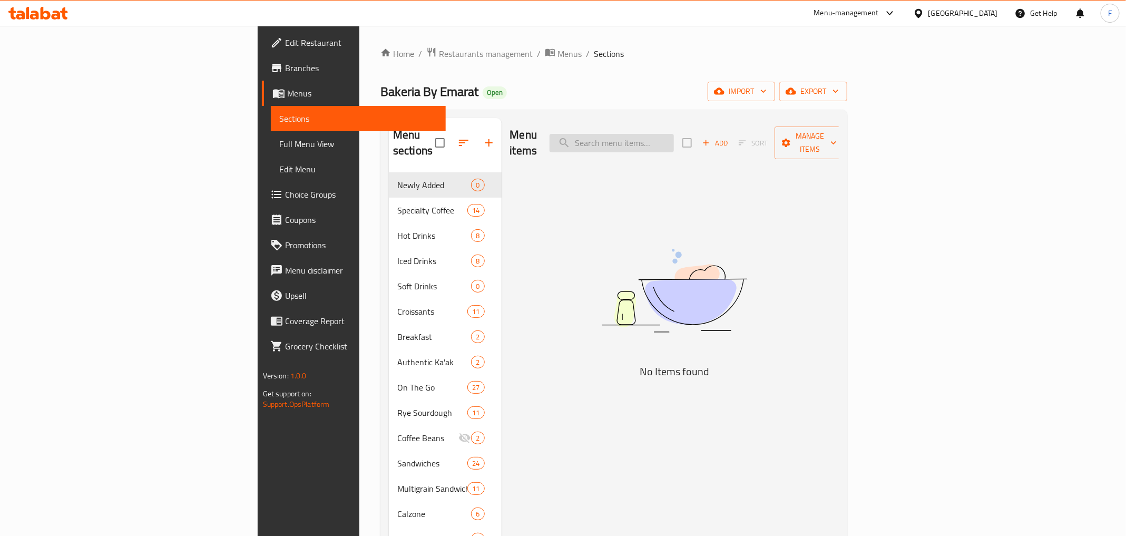
click at [674, 135] on input "search" at bounding box center [612, 143] width 124 height 18
type input "bliss"
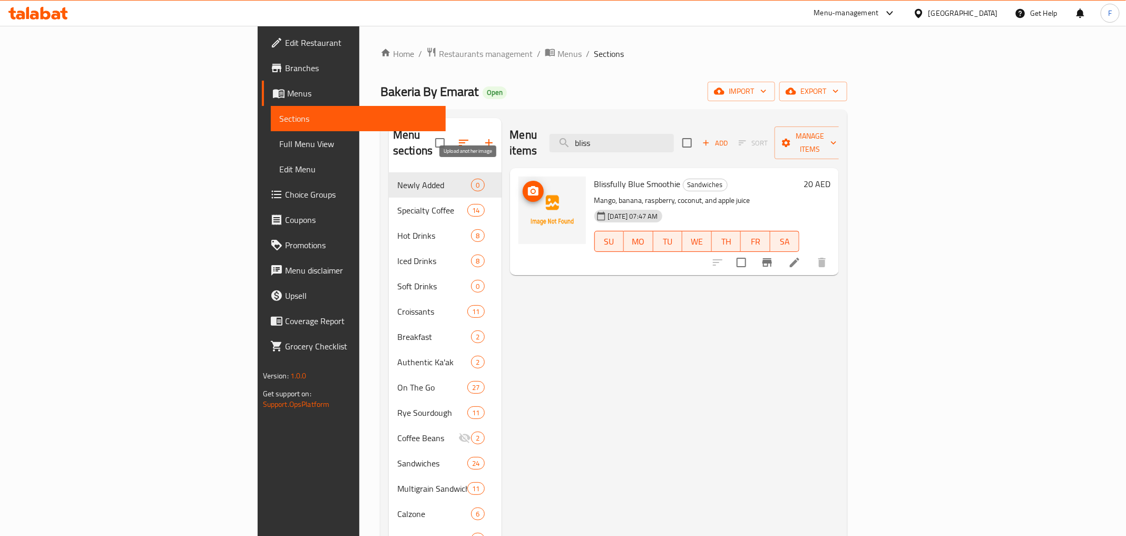
click at [531, 190] on circle "upload picture" at bounding box center [532, 191] width 3 height 3
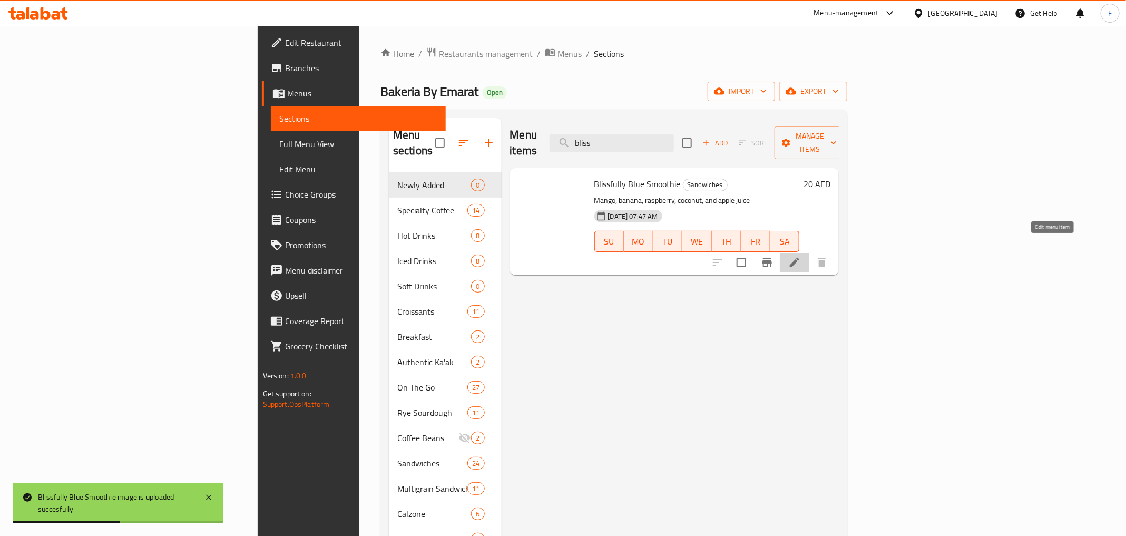
click at [801, 256] on icon at bounding box center [795, 262] width 13 height 13
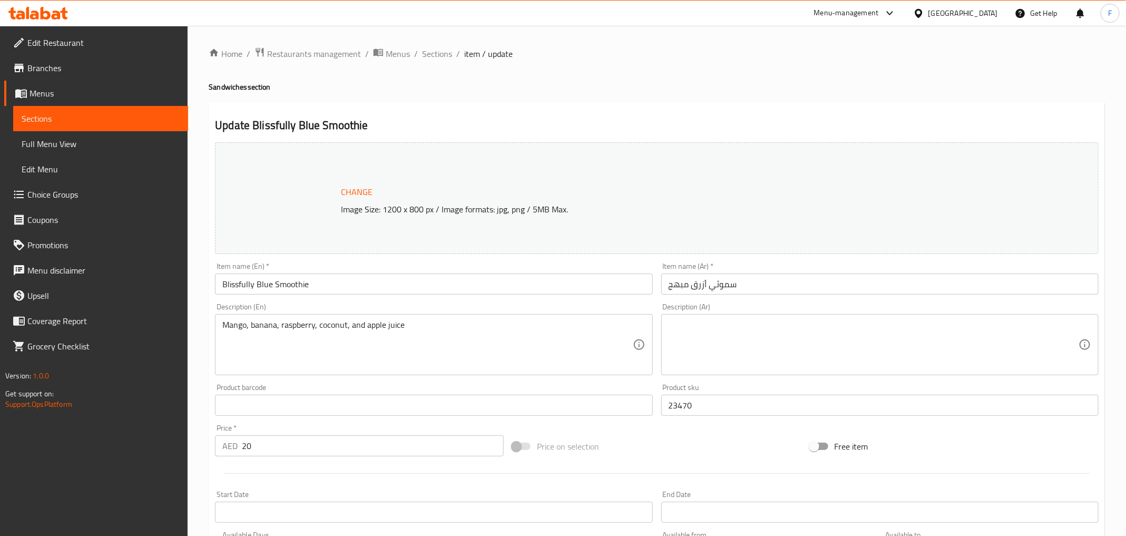
click at [365, 192] on span "Change" at bounding box center [357, 191] width 32 height 15
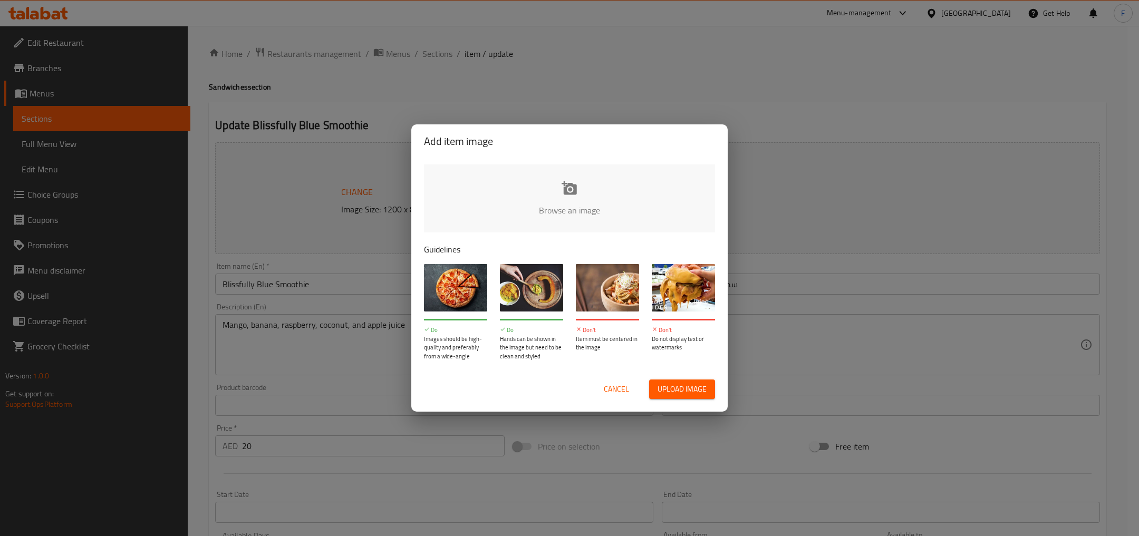
click at [559, 218] on input "file" at bounding box center [926, 213] width 1004 height 99
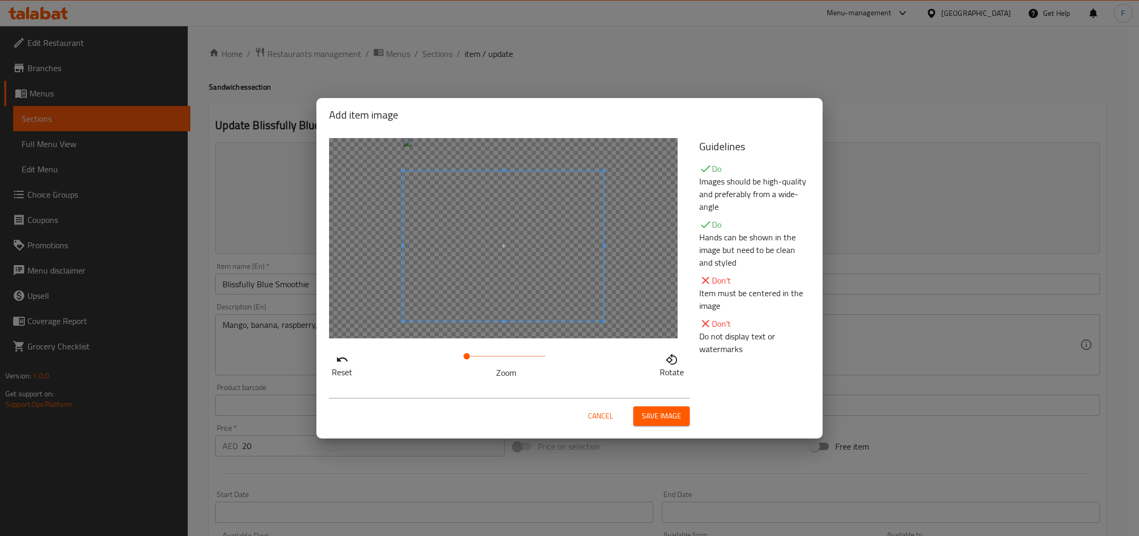
click at [575, 261] on span at bounding box center [503, 246] width 200 height 150
click at [654, 420] on span "Save image" at bounding box center [662, 416] width 40 height 13
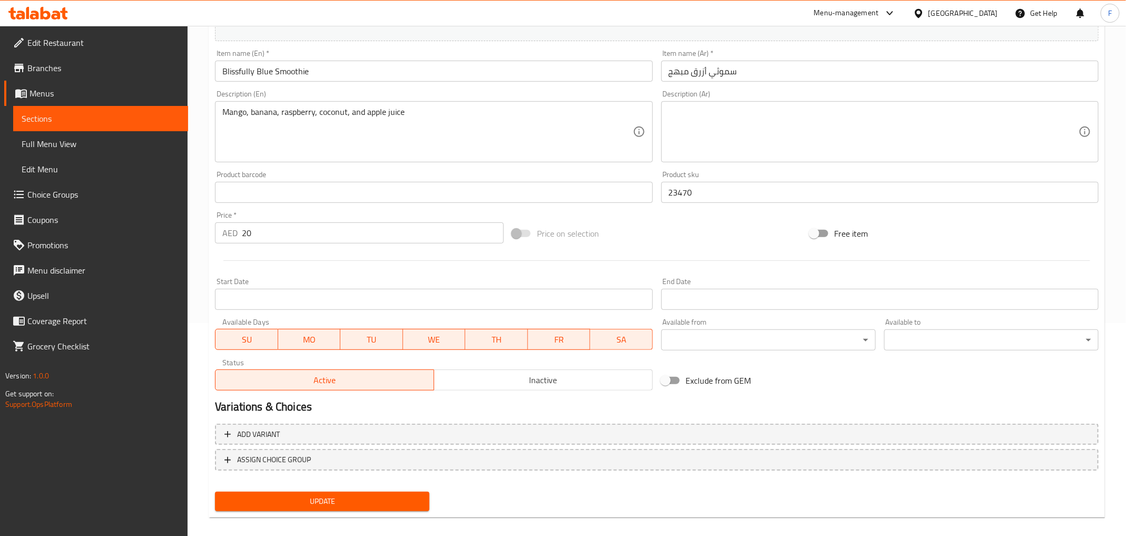
scroll to position [223, 0]
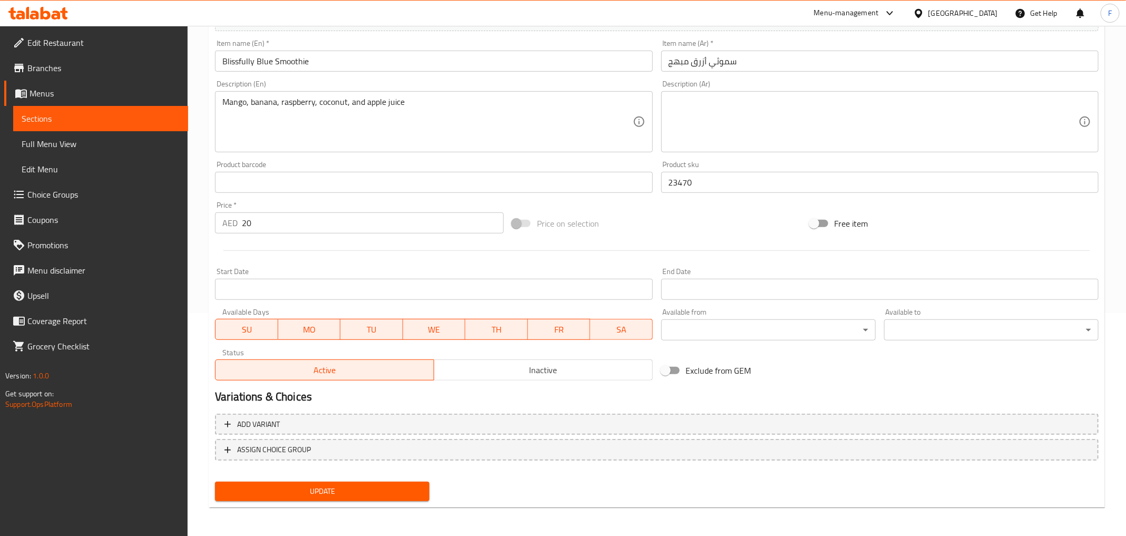
click at [362, 485] on span "Update" at bounding box center [323, 491] width 198 height 13
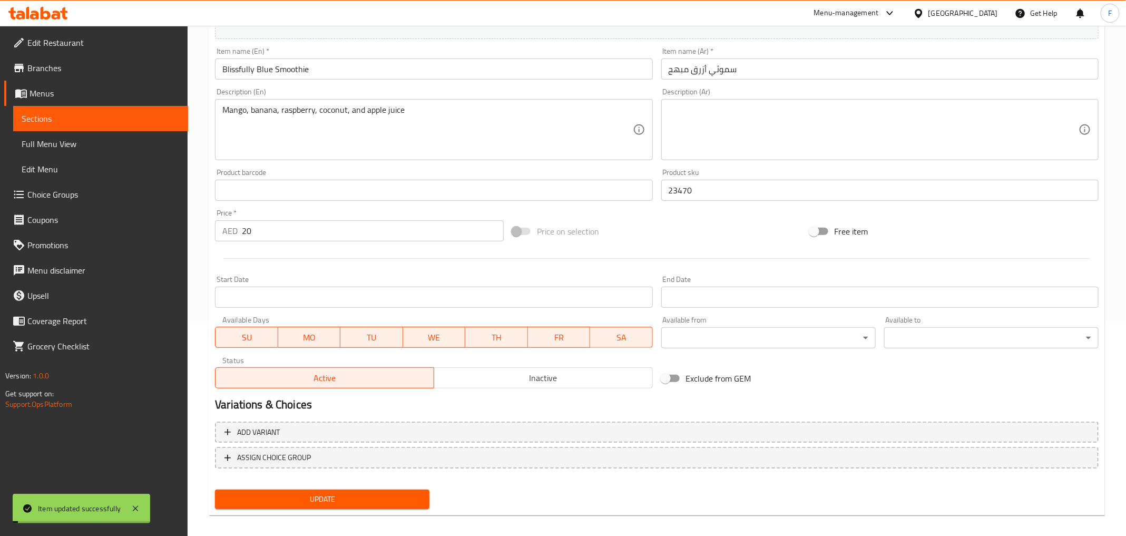
scroll to position [0, 0]
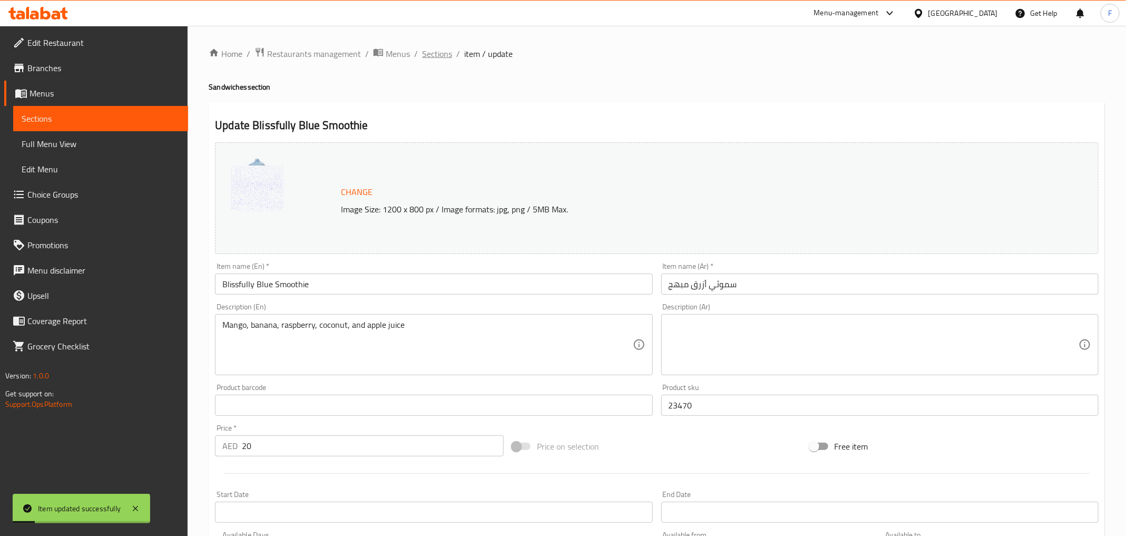
click at [433, 53] on span "Sections" at bounding box center [437, 53] width 30 height 13
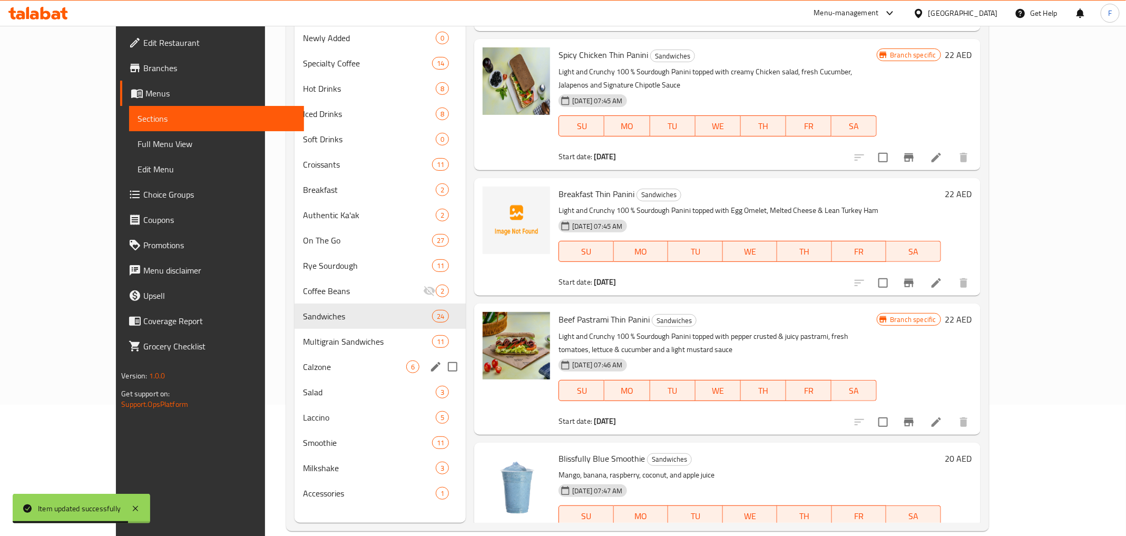
scroll to position [147, 0]
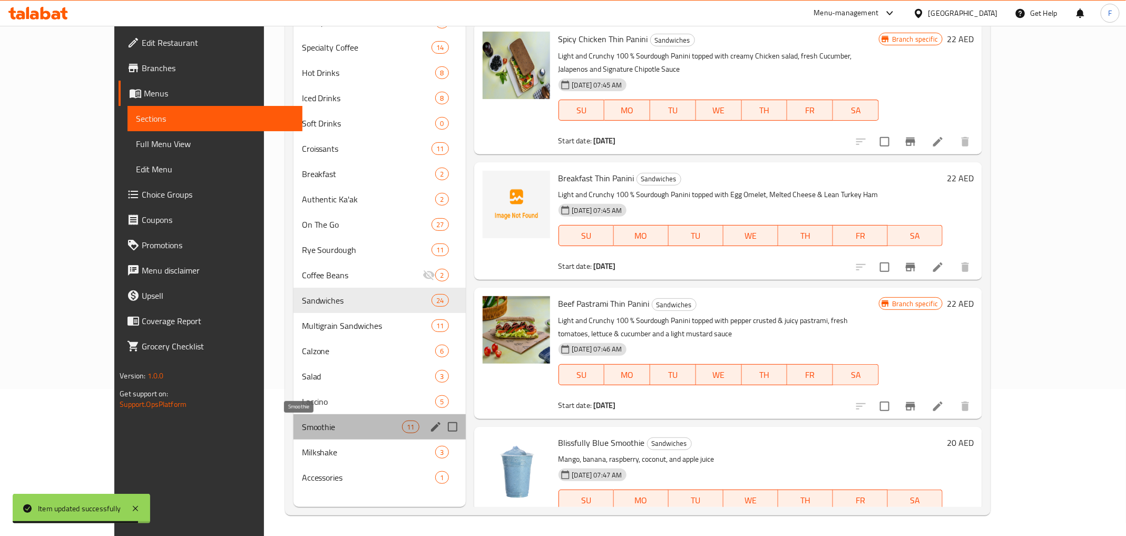
click at [302, 430] on span "Smoothie" at bounding box center [352, 427] width 101 height 13
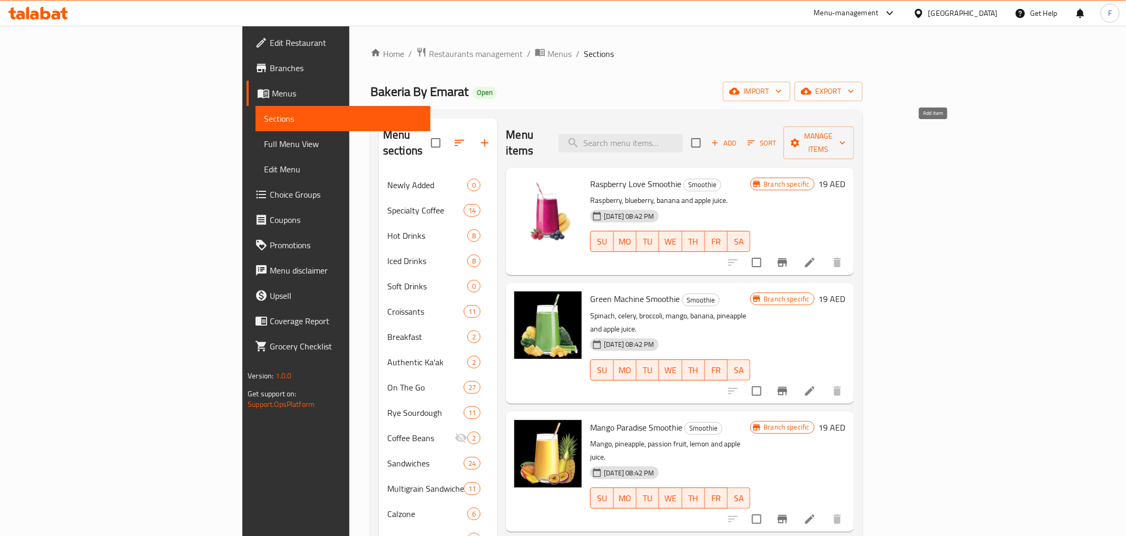
click at [739, 137] on span "Add" at bounding box center [724, 143] width 28 height 12
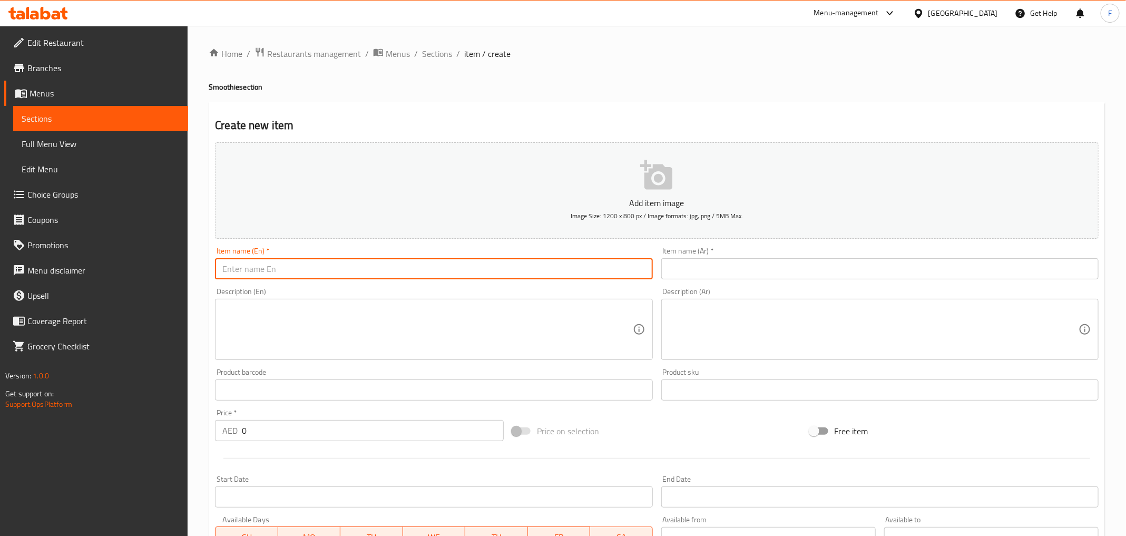
click at [278, 267] on input "text" at bounding box center [434, 268] width 438 height 21
paste input "Strawberry Cheesecake"
type input "Strawberry Cheesecake"
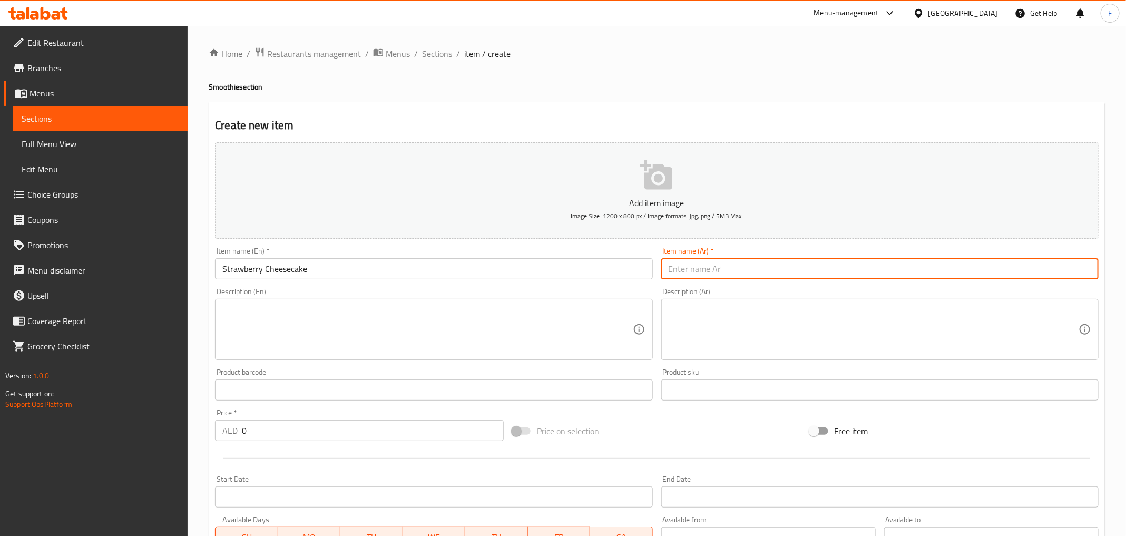
click at [716, 268] on input "text" at bounding box center [881, 268] width 438 height 21
paste input "Strawberry Cheesecake"
type input "Strawberry Cheesecake"
click at [355, 326] on textarea at bounding box center [427, 330] width 410 height 50
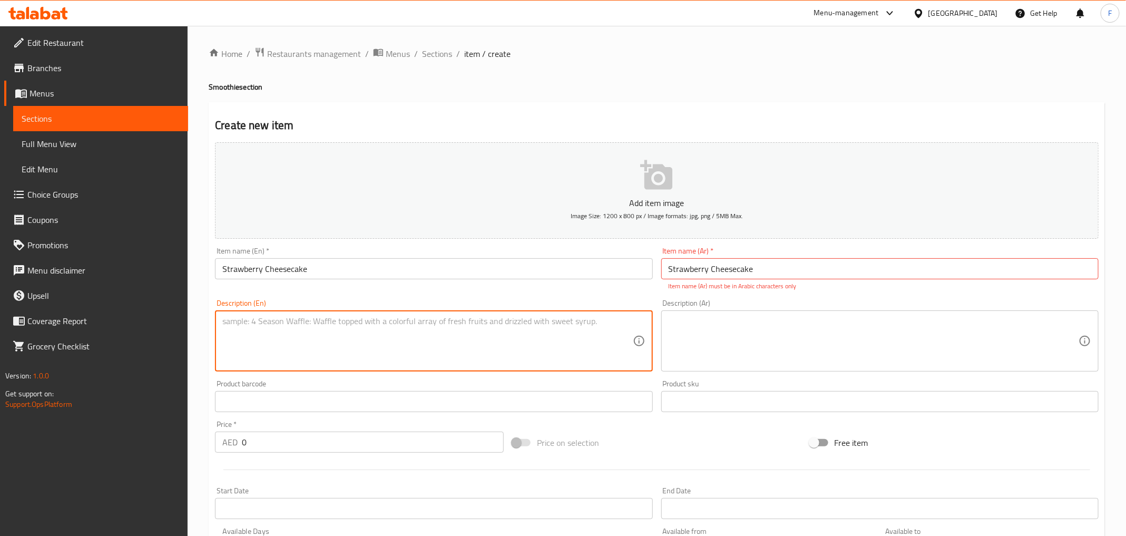
paste textarea "Strawberry cheesecake mix, vanilla frappe, strawberry, lime, fresh milk"
type textarea "Strawberry cheesecake mix, vanilla frappe, strawberry, lime, fresh milk"
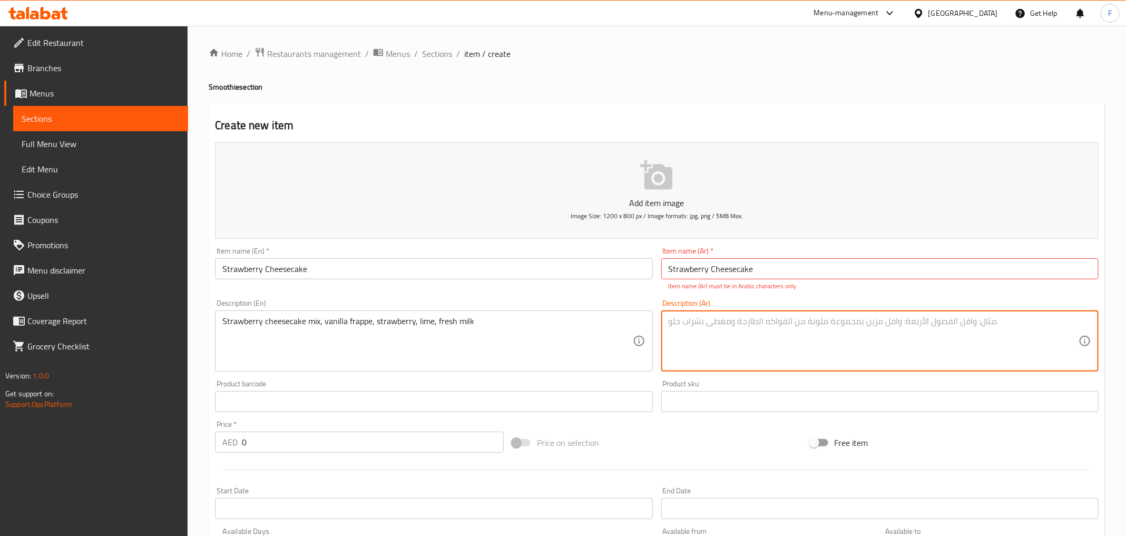
click at [755, 330] on textarea at bounding box center [874, 341] width 410 height 50
paste textarea "Strawberry cheesecake mix, vanilla frappe, strawberry, lime, fresh milk"
type textarea "Strawberry cheesecake mix, vanilla frappe, strawberry, lime, fresh milk"
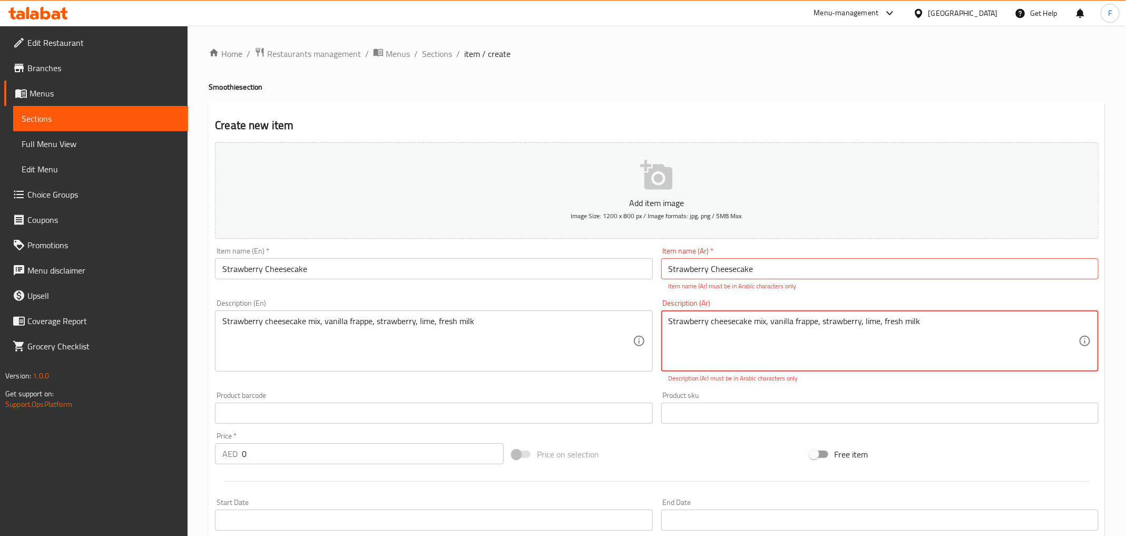
click at [285, 407] on input "text" at bounding box center [434, 413] width 438 height 21
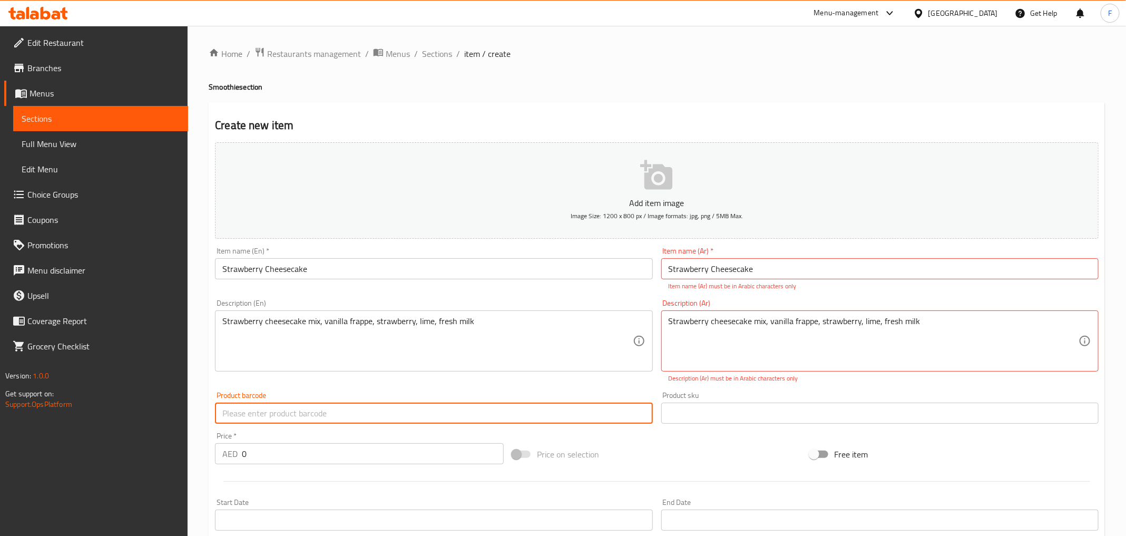
paste input "23472"
type input "23472"
click at [271, 456] on input "0" at bounding box center [373, 453] width 262 height 21
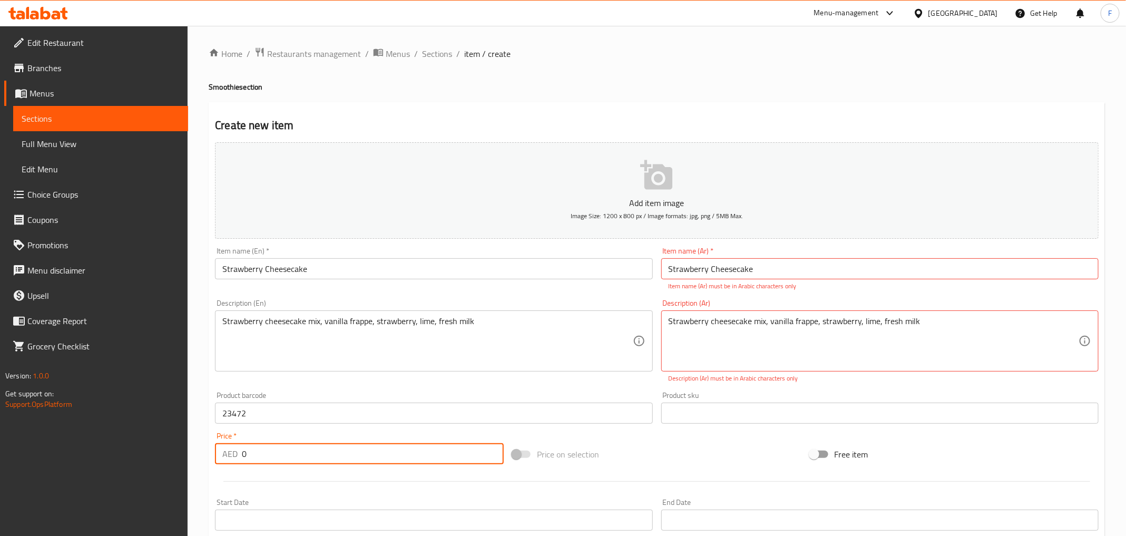
click at [271, 456] on input "0" at bounding box center [373, 453] width 262 height 21
type input "24"
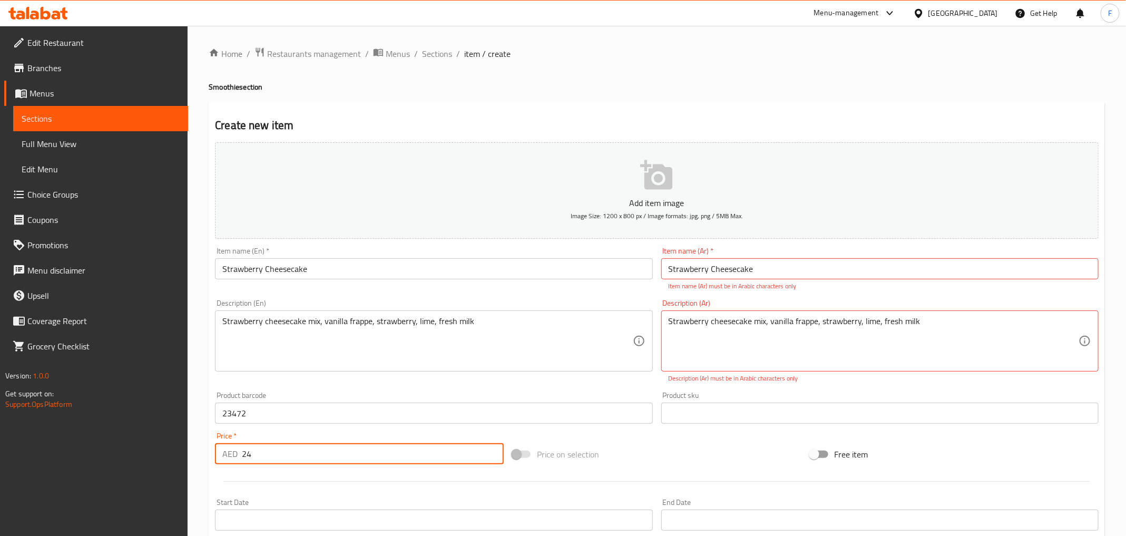
click at [338, 428] on div "Price   * AED 24 Price *" at bounding box center [359, 448] width 297 height 41
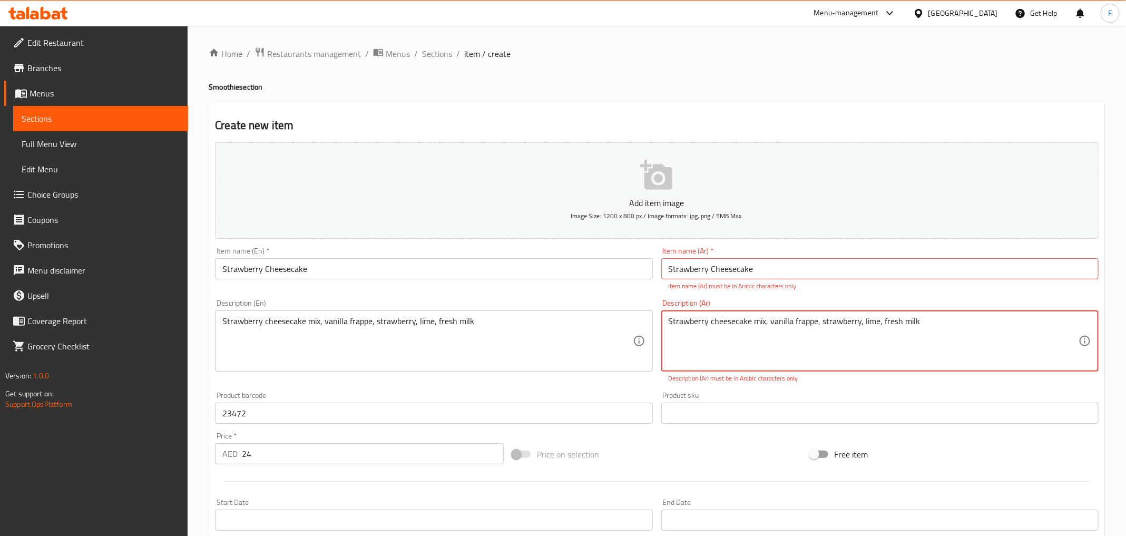
click at [849, 323] on textarea "Strawberry cheesecake mix, vanilla frappe, strawberry, lime, fresh milk" at bounding box center [874, 341] width 410 height 50
paste textarea "مزيج تشيز كيك الفراولة، فراولة، فراولة، ليمون، حليب طازج"
type textarea "مزيج تشيز كيك الفراولة، فراولة، فراولة، ليمون، حليب طازج"
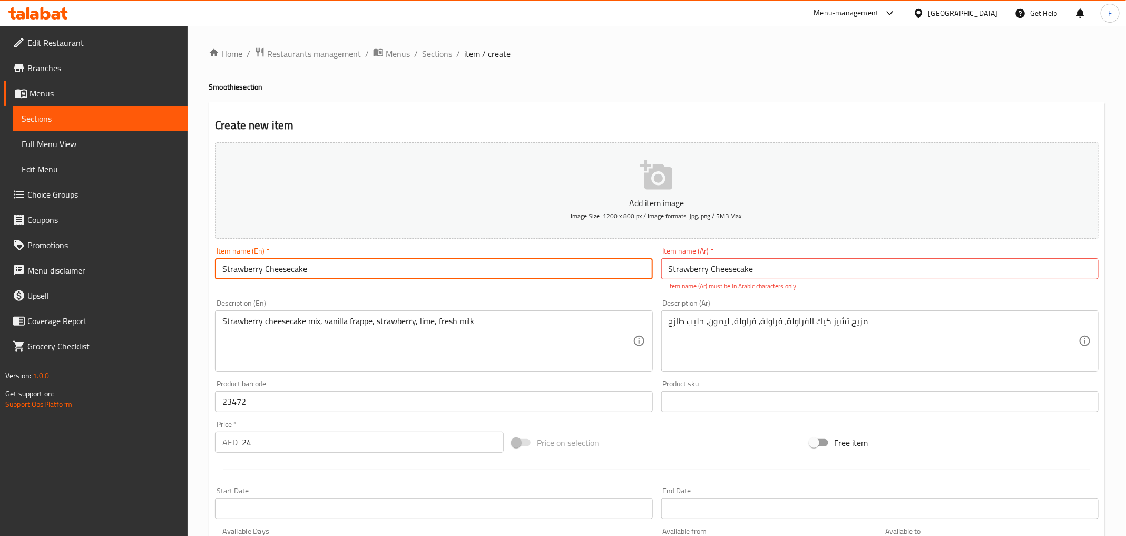
drag, startPoint x: 393, startPoint y: 258, endPoint x: 137, endPoint y: 256, distance: 255.7
click at [137, 256] on div "Edit Restaurant Branches Menus Sections Full Menu View Edit Menu Choice Groups …" at bounding box center [563, 391] width 1126 height 731
click at [270, 267] on input "Strawberry Cheesecake" at bounding box center [434, 268] width 438 height 21
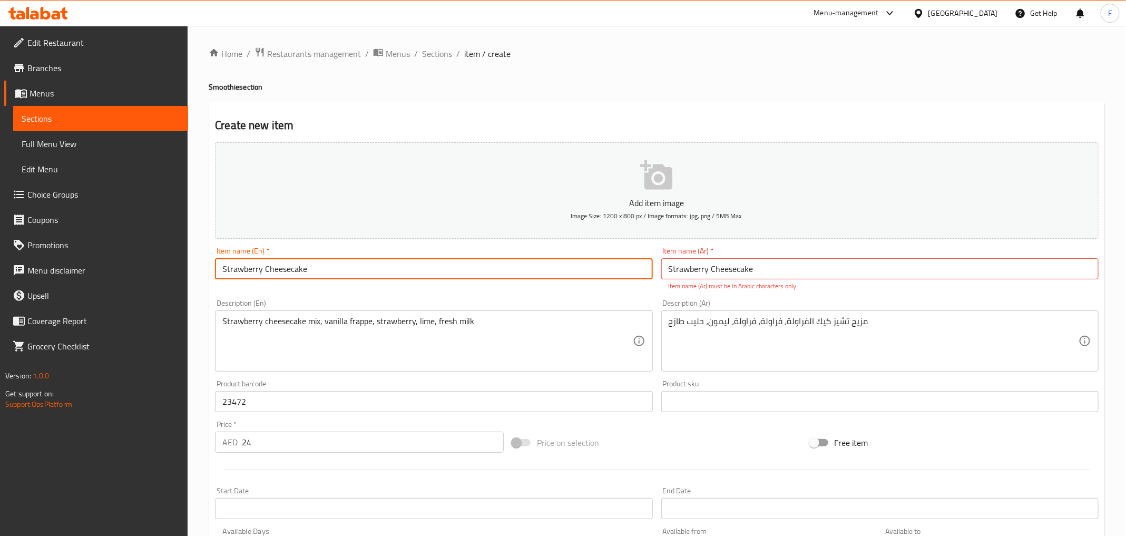
click at [712, 273] on input "Strawberry Cheesecake" at bounding box center [881, 268] width 438 height 21
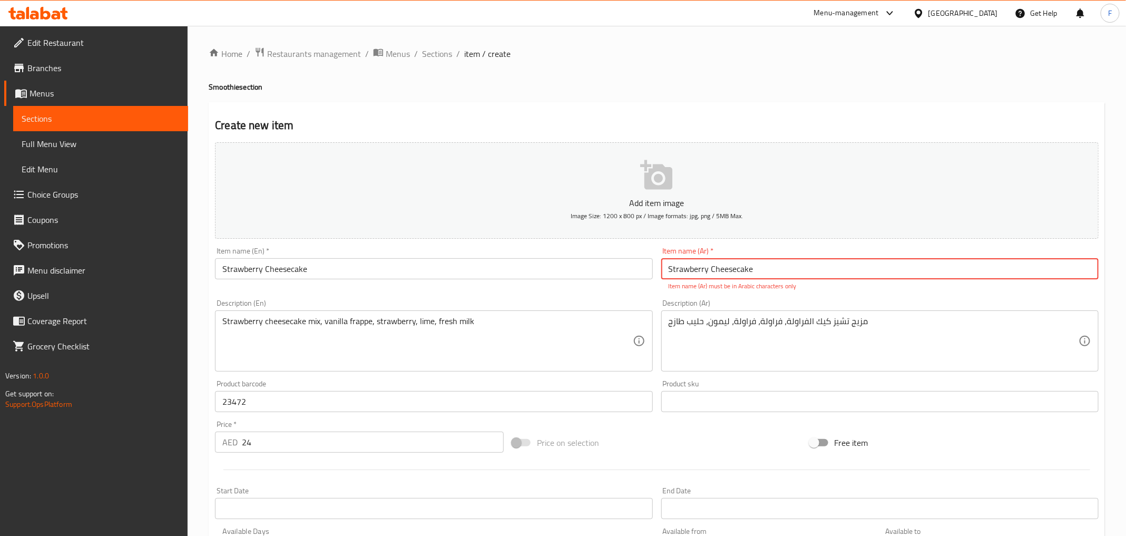
click at [712, 271] on input "Strawberry Cheesecake" at bounding box center [881, 268] width 438 height 21
paste input "تشيز كيك الفراولة"
type input "تشيز كيك الفراولة"
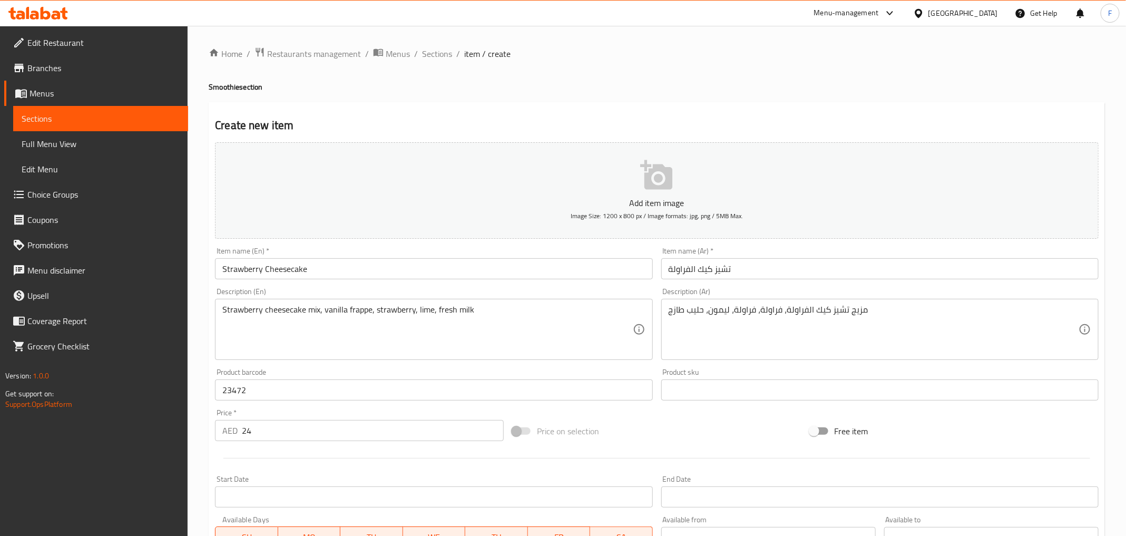
click at [659, 297] on div "Description (Ar) مزيج تشيز كيك الفراولة، فراولة، فراولة، ليمون، حليب طازج Descr…" at bounding box center [880, 324] width 446 height 81
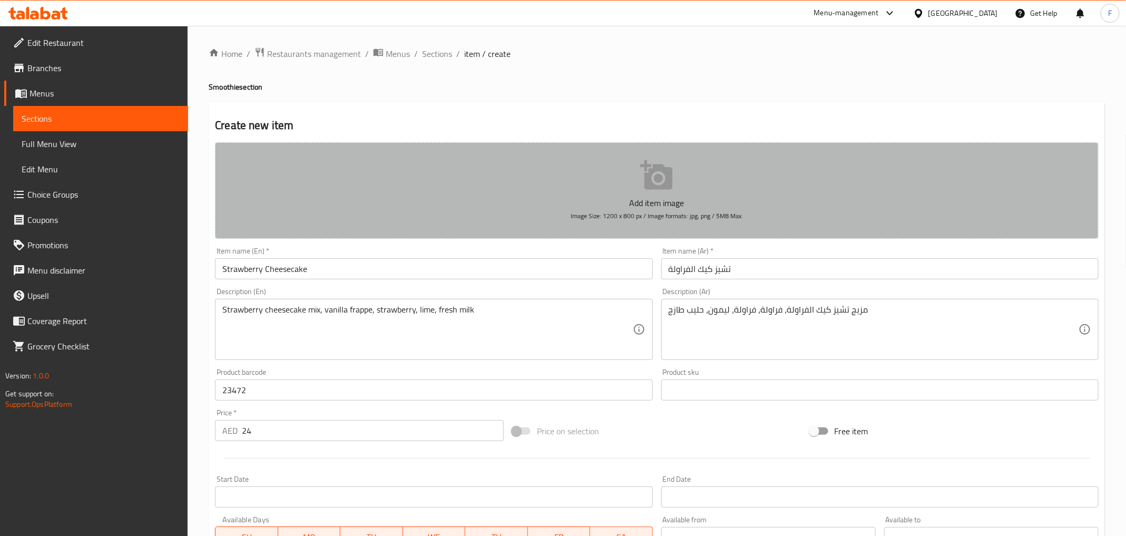
click at [654, 181] on icon "button" at bounding box center [657, 176] width 34 height 34
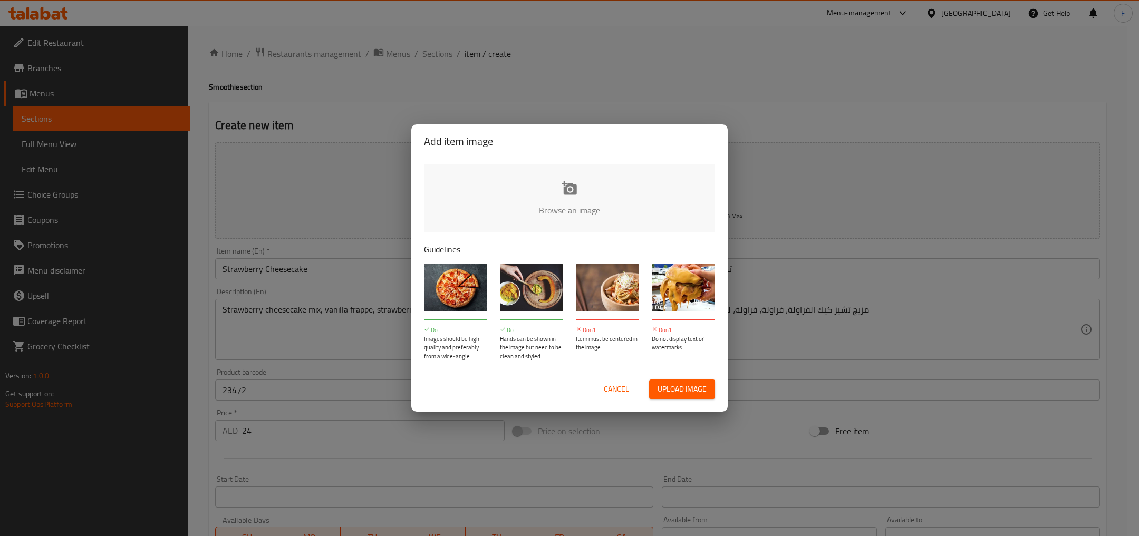
click at [704, 388] on span "Upload image" at bounding box center [681, 389] width 49 height 13
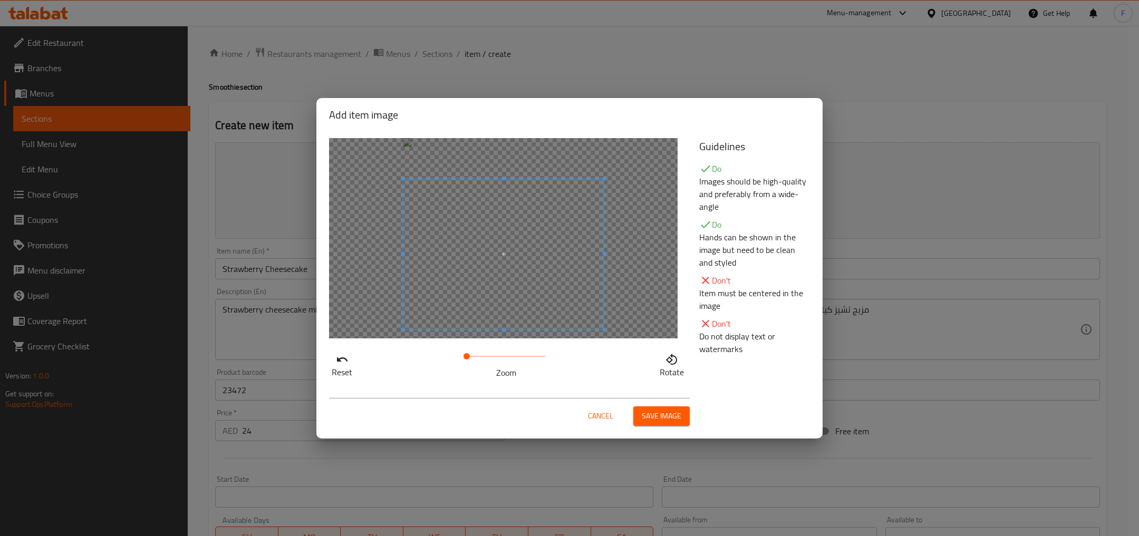
click at [524, 279] on span at bounding box center [503, 254] width 200 height 150
drag, startPoint x: 472, startPoint y: 355, endPoint x: 418, endPoint y: 352, distance: 53.9
click at [418, 352] on div "Reset Zoom Rotate" at bounding box center [507, 364] width 357 height 30
click at [505, 280] on span at bounding box center [503, 254] width 200 height 150
click at [563, 264] on span at bounding box center [503, 247] width 200 height 150
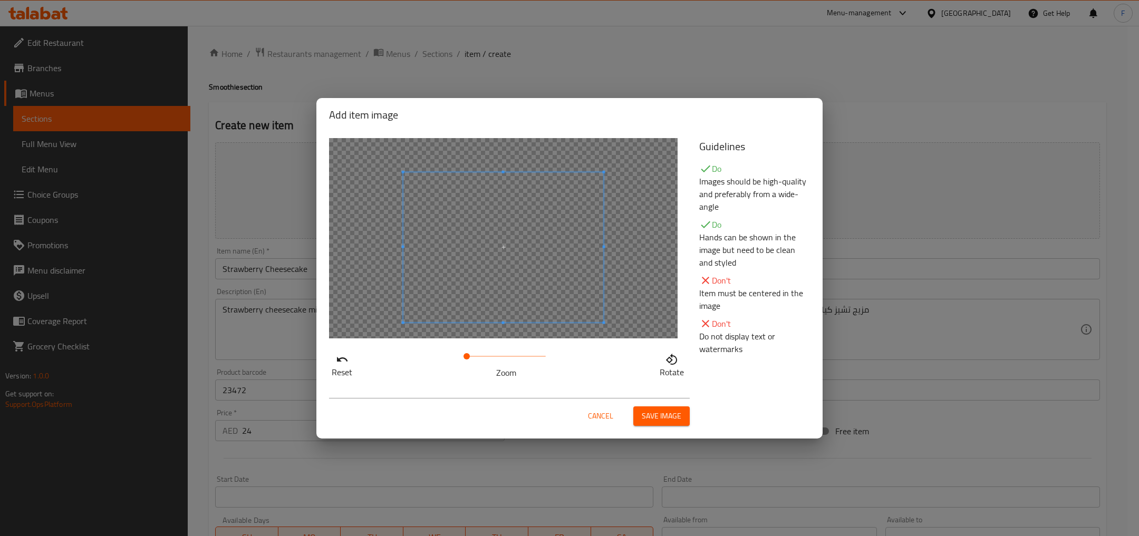
click at [653, 423] on button "Save image" at bounding box center [661, 416] width 56 height 20
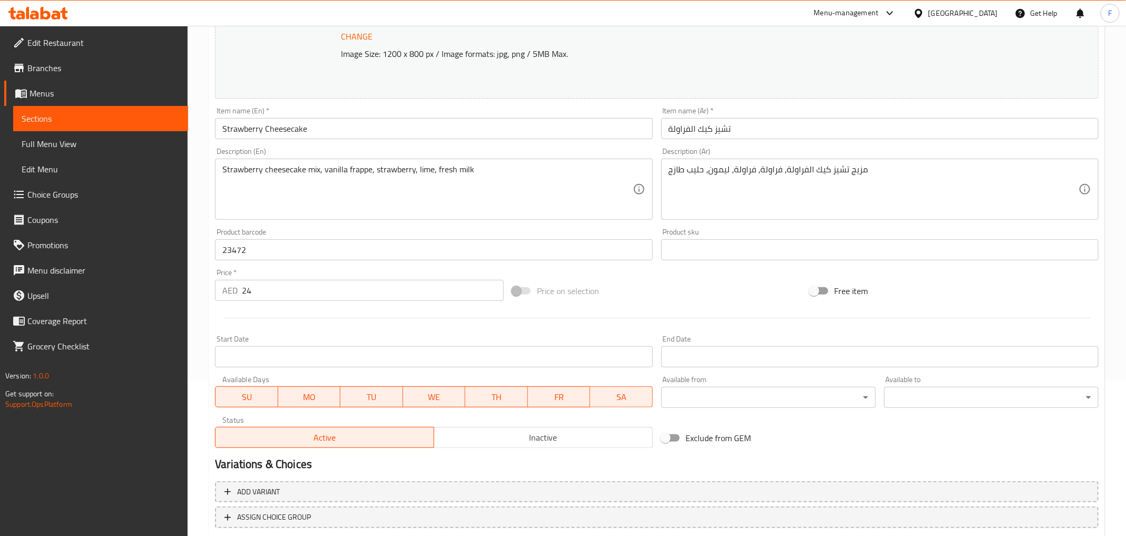
scroll to position [223, 0]
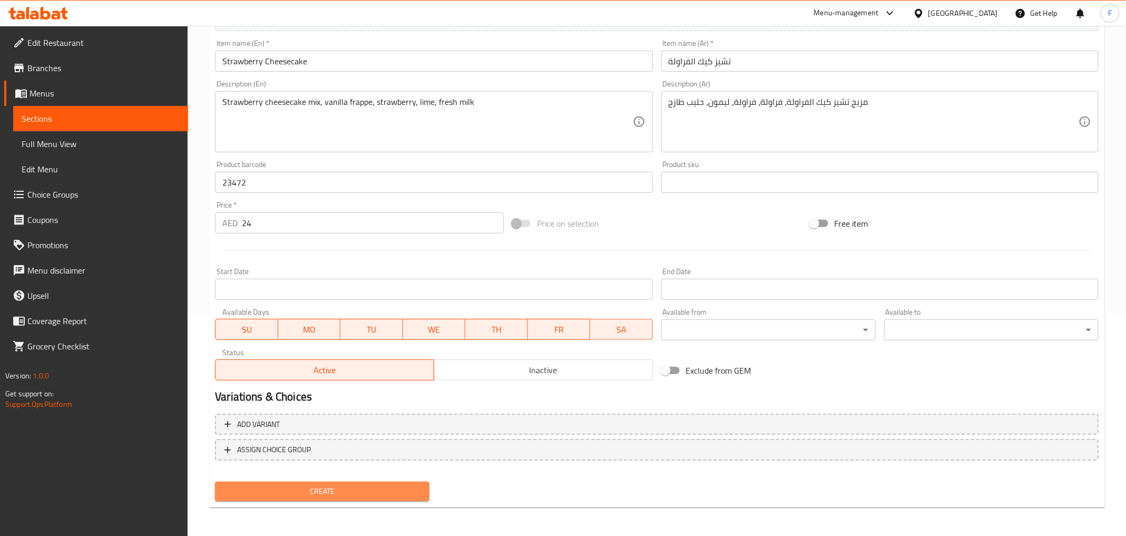
click at [363, 491] on span "Create" at bounding box center [323, 491] width 198 height 13
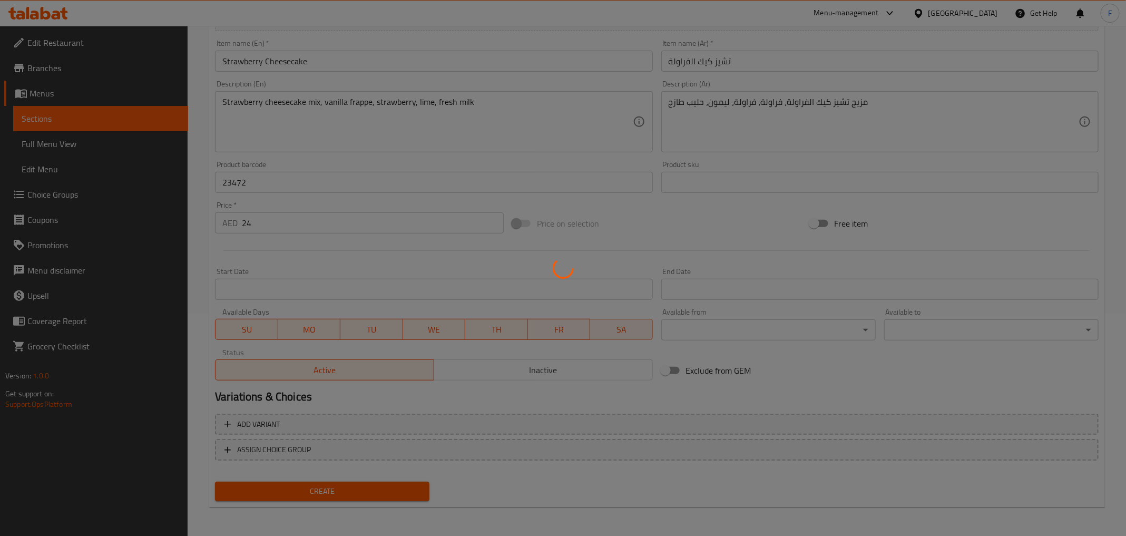
type input "0"
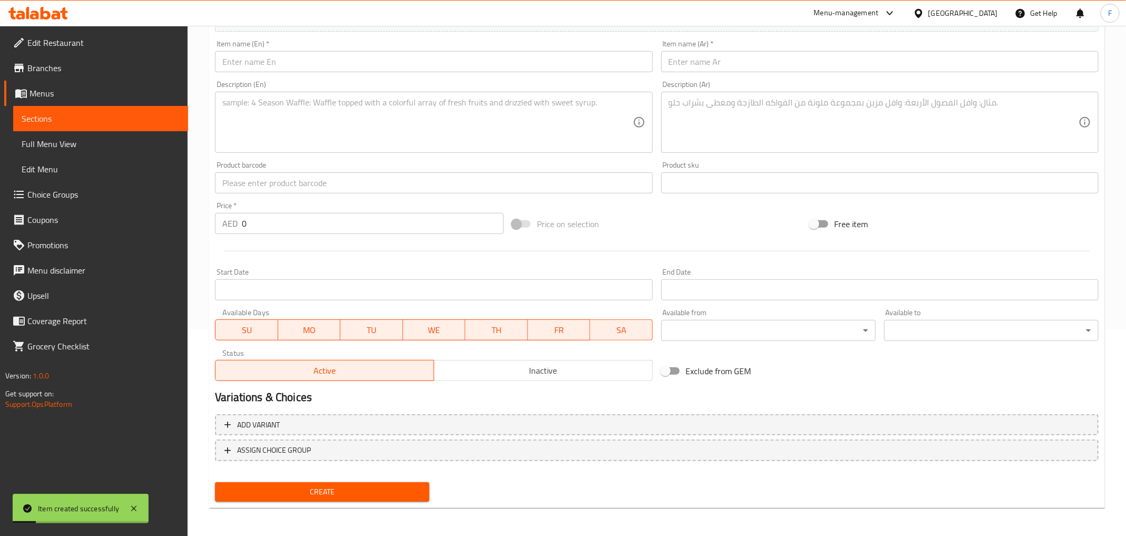
click at [96, 119] on span "Sections" at bounding box center [101, 118] width 158 height 13
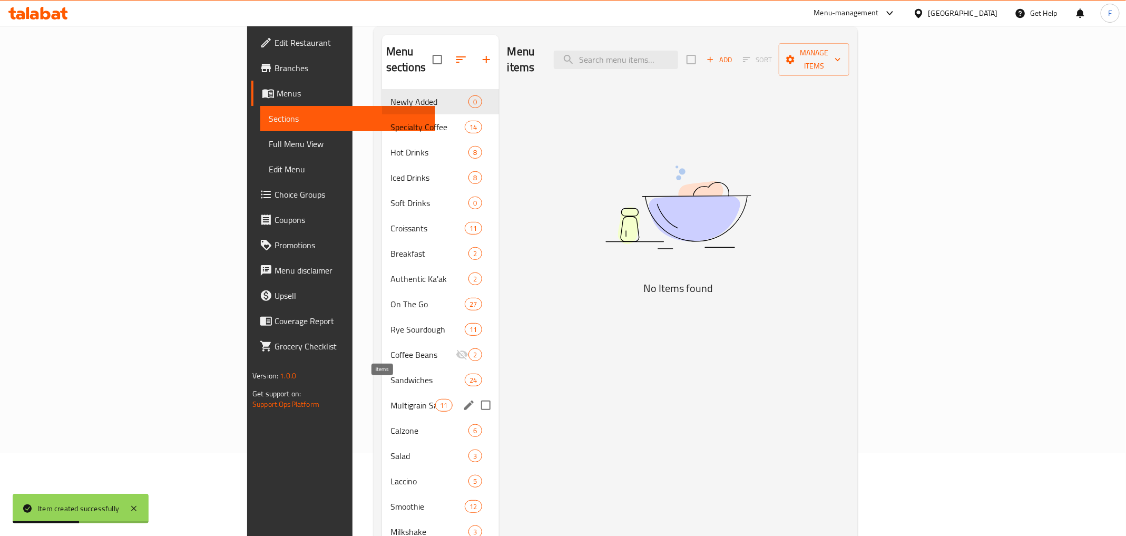
scroll to position [147, 0]
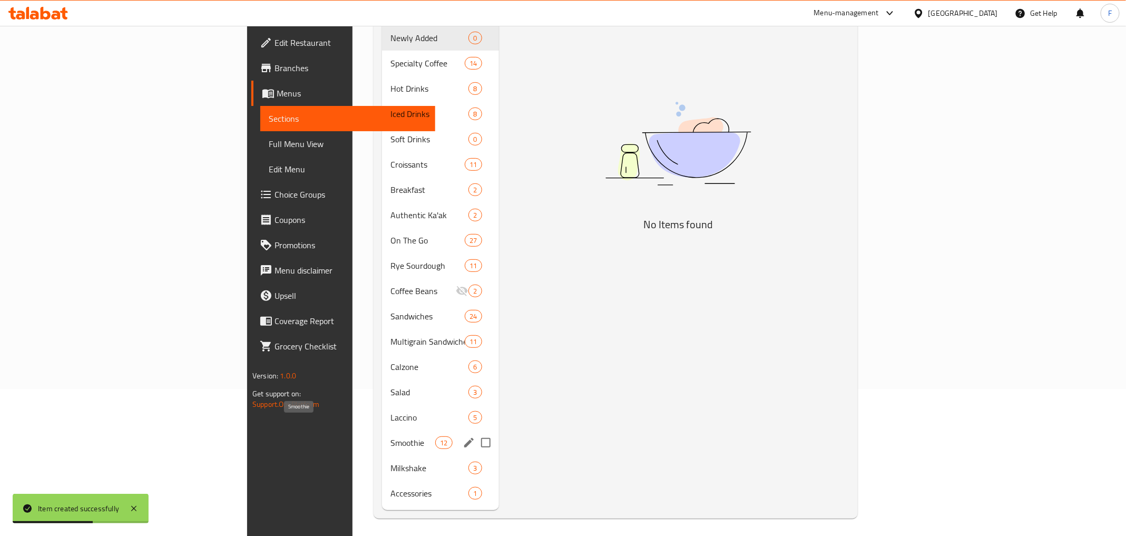
click at [391, 436] on span "Smoothie" at bounding box center [413, 442] width 45 height 13
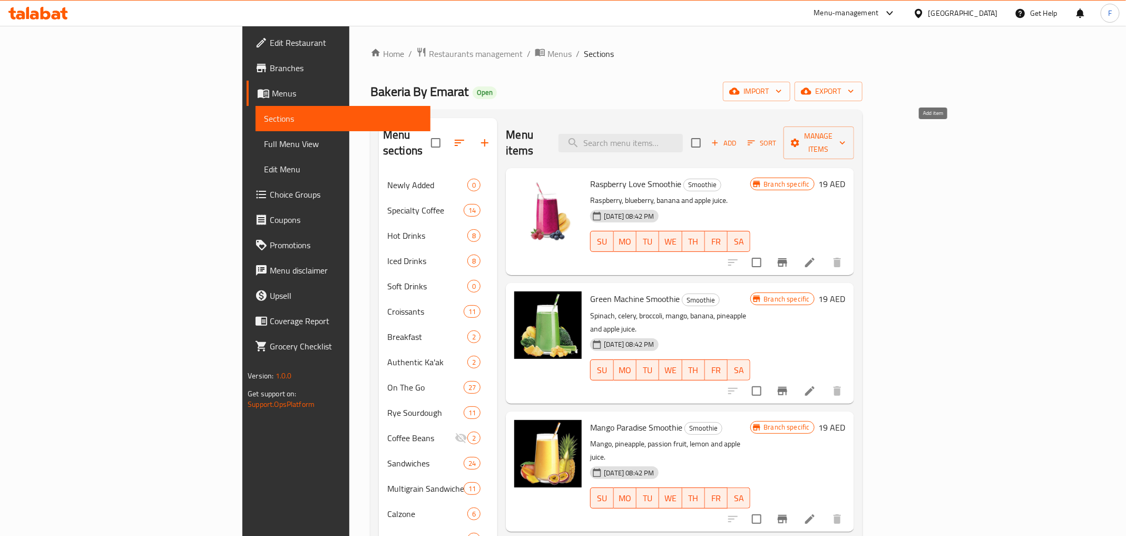
click at [739, 137] on span "Add" at bounding box center [724, 143] width 28 height 12
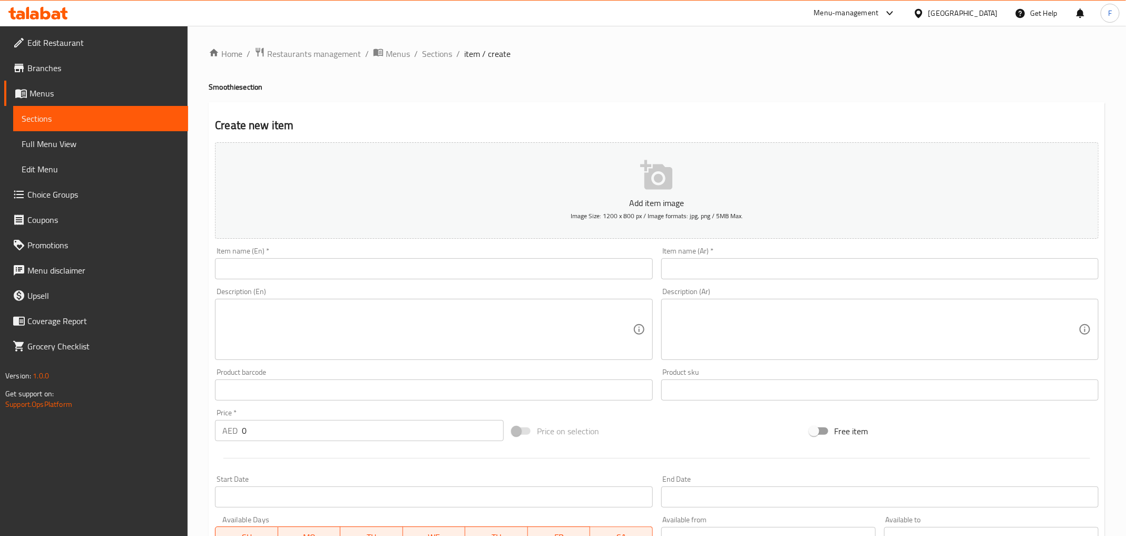
click at [655, 185] on icon "button" at bounding box center [656, 175] width 32 height 30
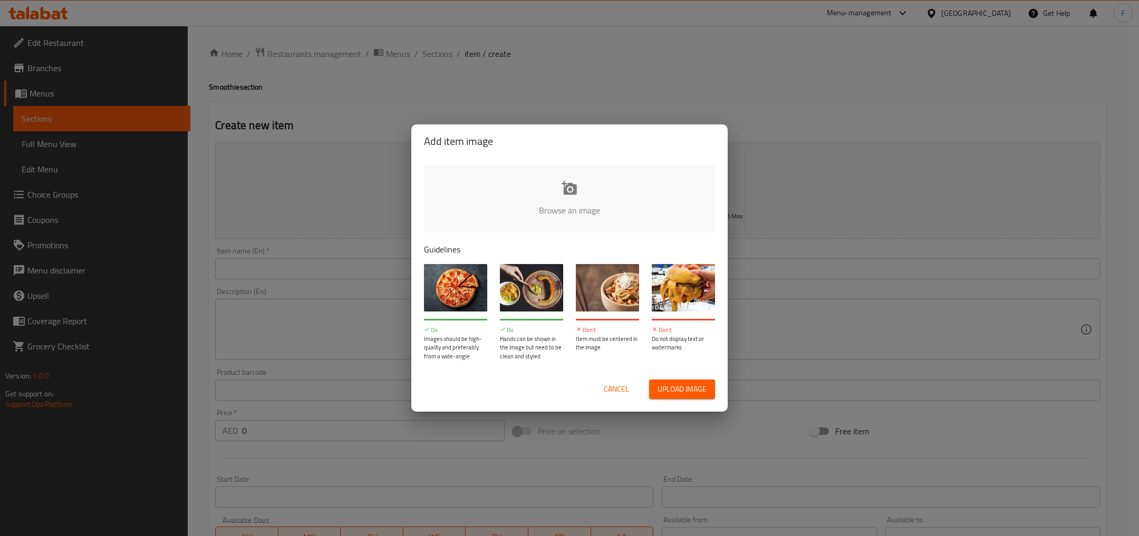
click at [613, 384] on span "Cancel" at bounding box center [616, 389] width 25 height 13
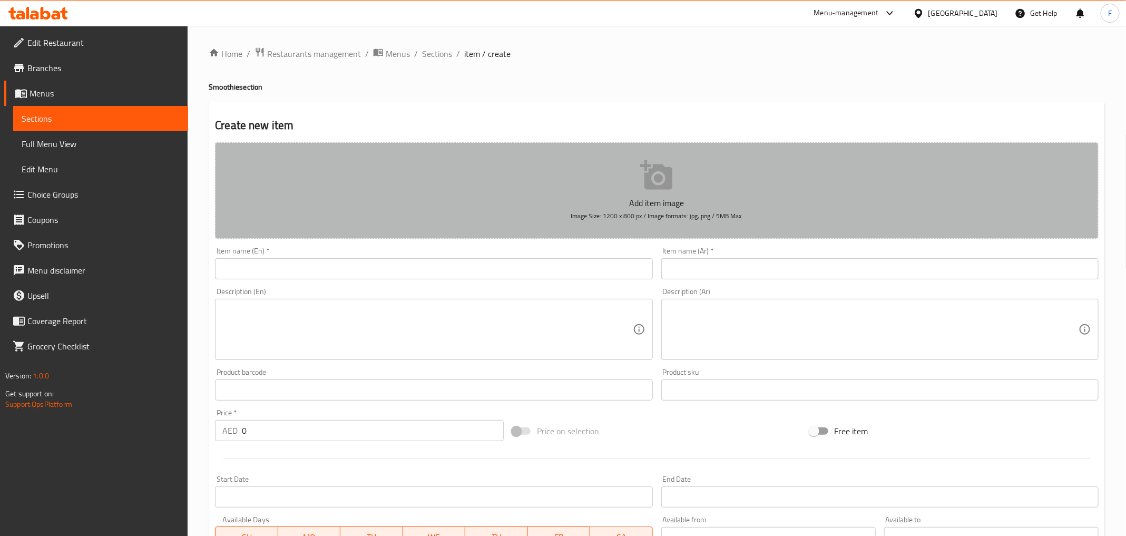
click at [652, 177] on icon "button" at bounding box center [657, 176] width 34 height 34
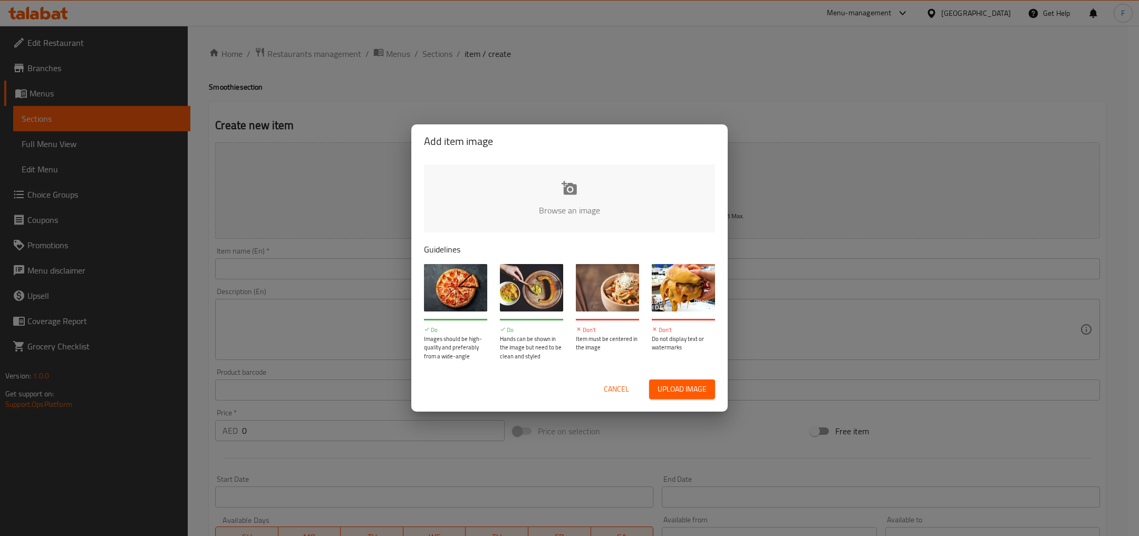
click at [555, 195] on input "file" at bounding box center [926, 213] width 1004 height 99
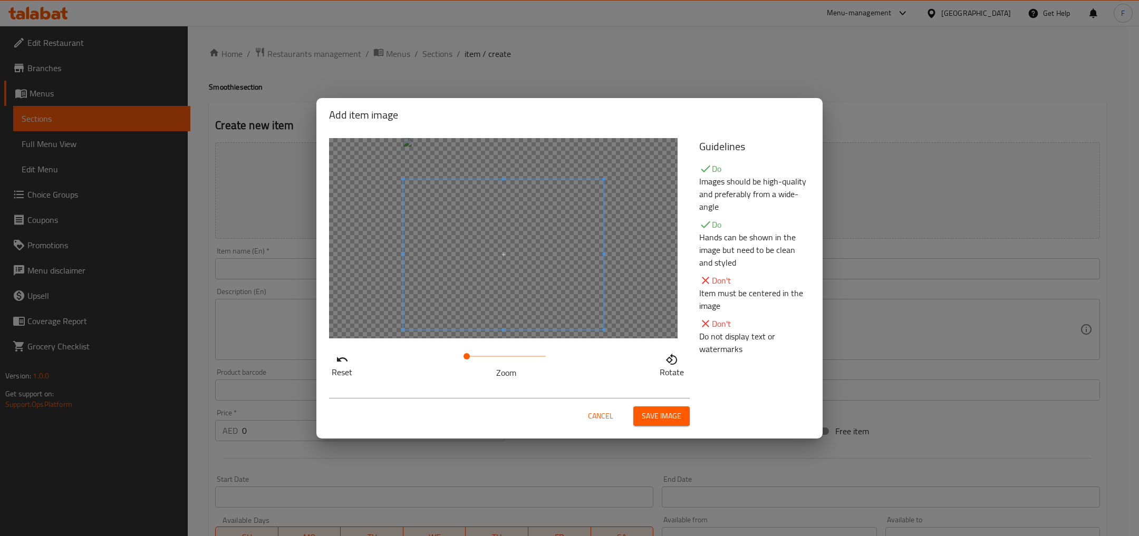
click at [571, 265] on span at bounding box center [503, 254] width 200 height 150
click at [659, 419] on span "Save image" at bounding box center [662, 416] width 40 height 13
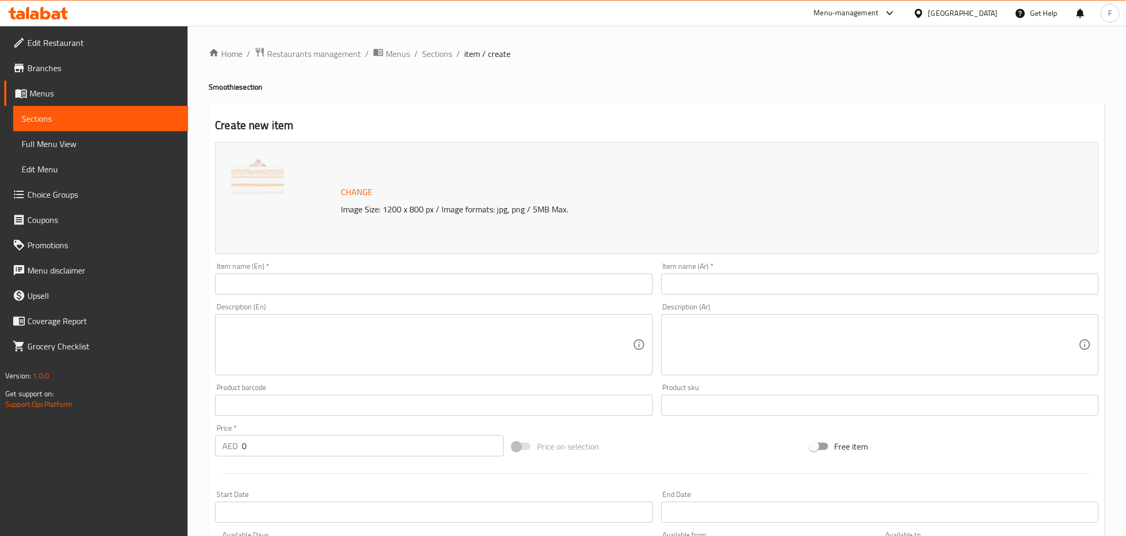
click at [324, 285] on input "text" at bounding box center [434, 284] width 438 height 21
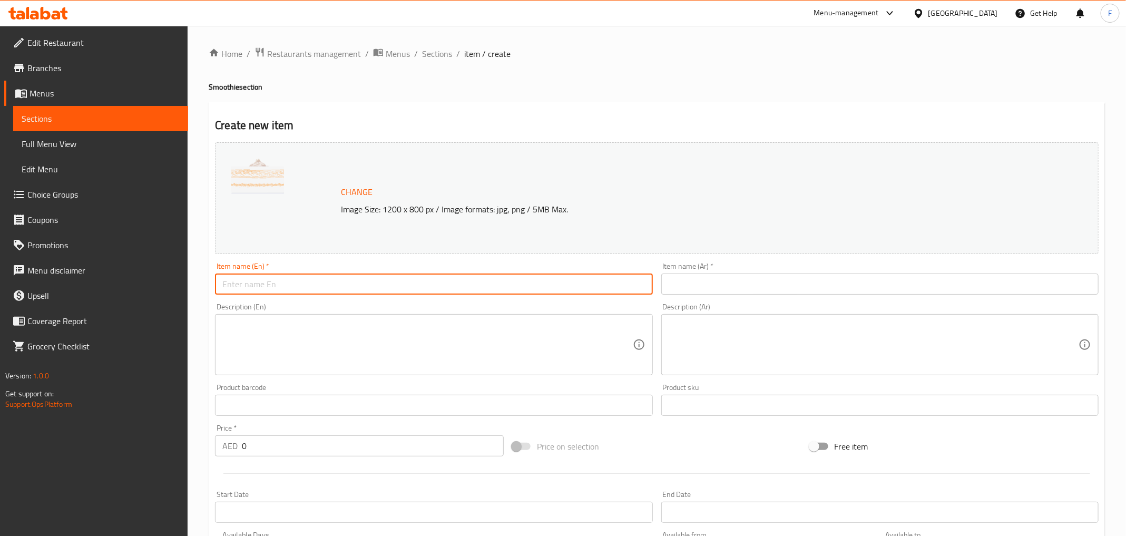
paste input "Dates & Toffee"
drag, startPoint x: 347, startPoint y: 288, endPoint x: 203, endPoint y: 283, distance: 144.5
click at [203, 283] on div "Home / Restaurants management / Menus / Sections / item / create Smoothie secti…" at bounding box center [657, 393] width 939 height 734
type input "Dates & Toffee Smoothie"
click at [731, 278] on input "text" at bounding box center [881, 284] width 438 height 21
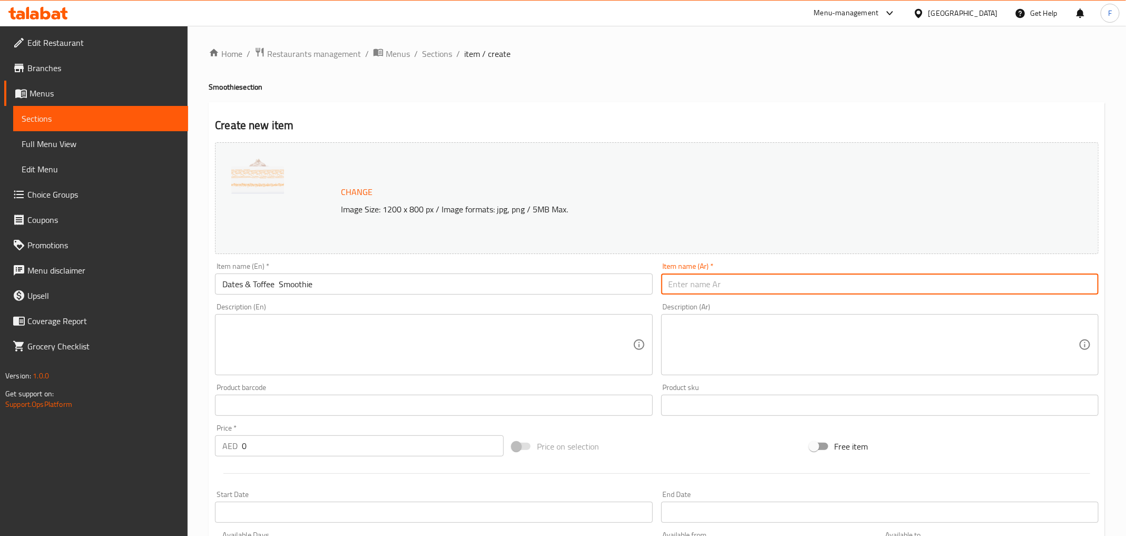
paste input "عصير التمر والتوفي"
type input "عصير التمر والتوفي"
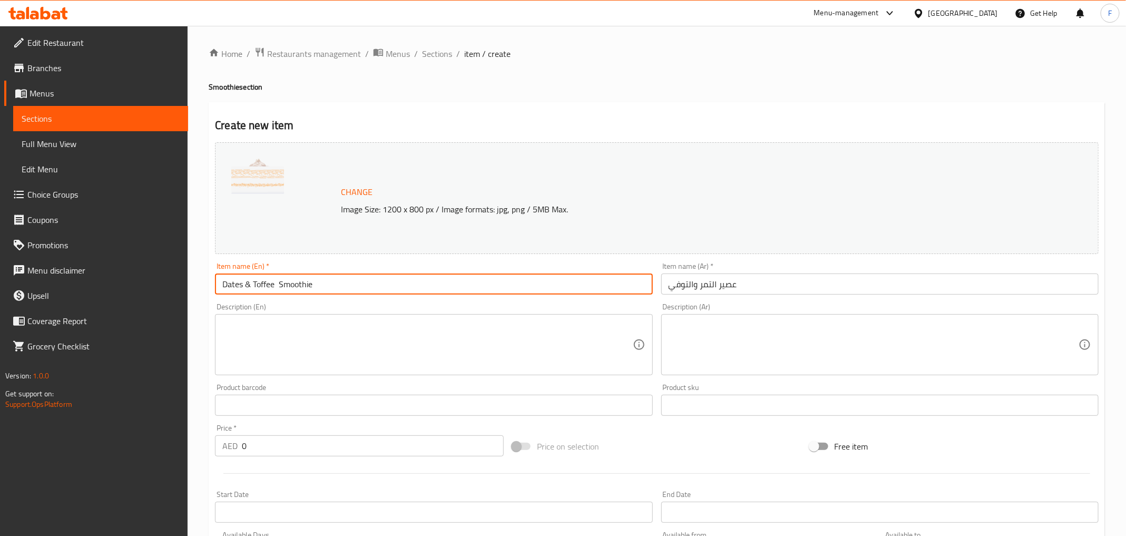
drag, startPoint x: 329, startPoint y: 287, endPoint x: 166, endPoint y: 280, distance: 164.1
click at [166, 280] on div "Edit Restaurant Branches Menus Sections Full Menu View Edit Menu Choice Groups …" at bounding box center [563, 393] width 1126 height 734
click at [291, 333] on textarea at bounding box center [427, 345] width 410 height 50
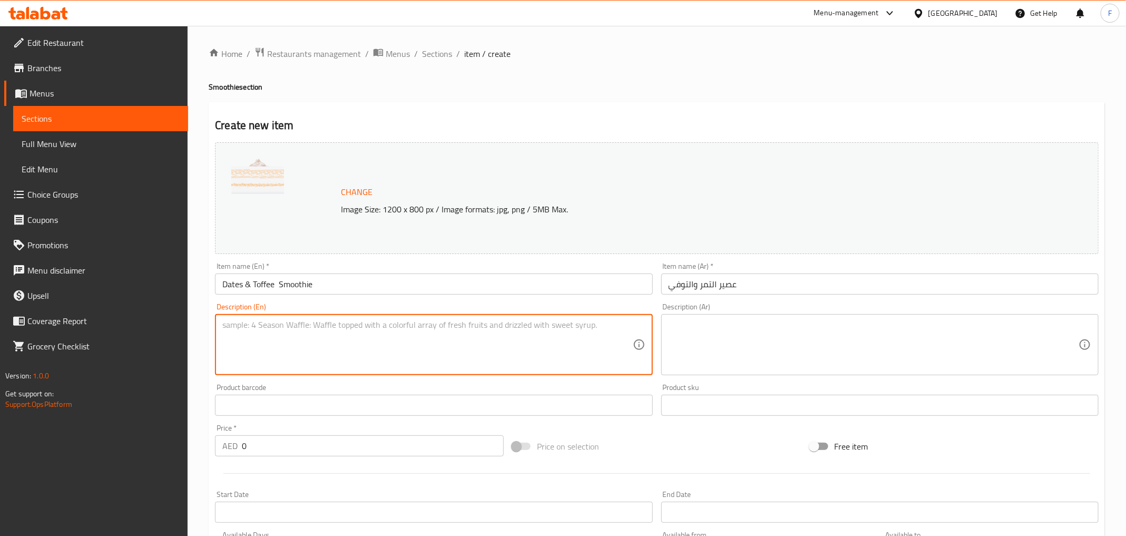
click at [712, 336] on textarea at bounding box center [874, 345] width 410 height 50
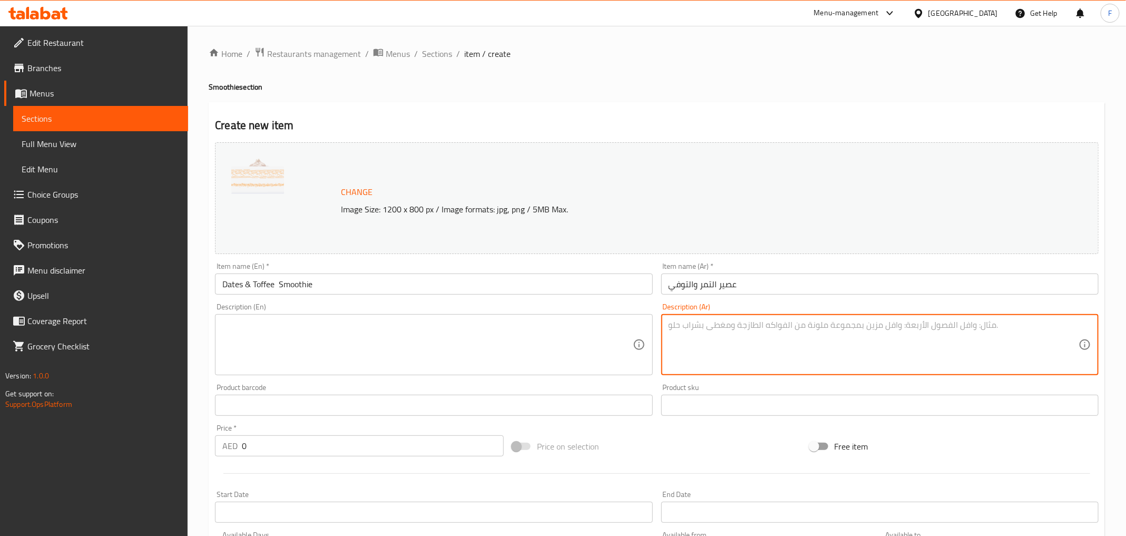
paste textarea "مزيج التمر اللزج، [PERSON_NAME]، حبيبات كراميل التمر، حليب طازج"
type textarea "مزيج التمر اللزج، [PERSON_NAME]، حبيبات كراميل التمر، حليب طازج"
click at [292, 337] on textarea at bounding box center [427, 345] width 410 height 50
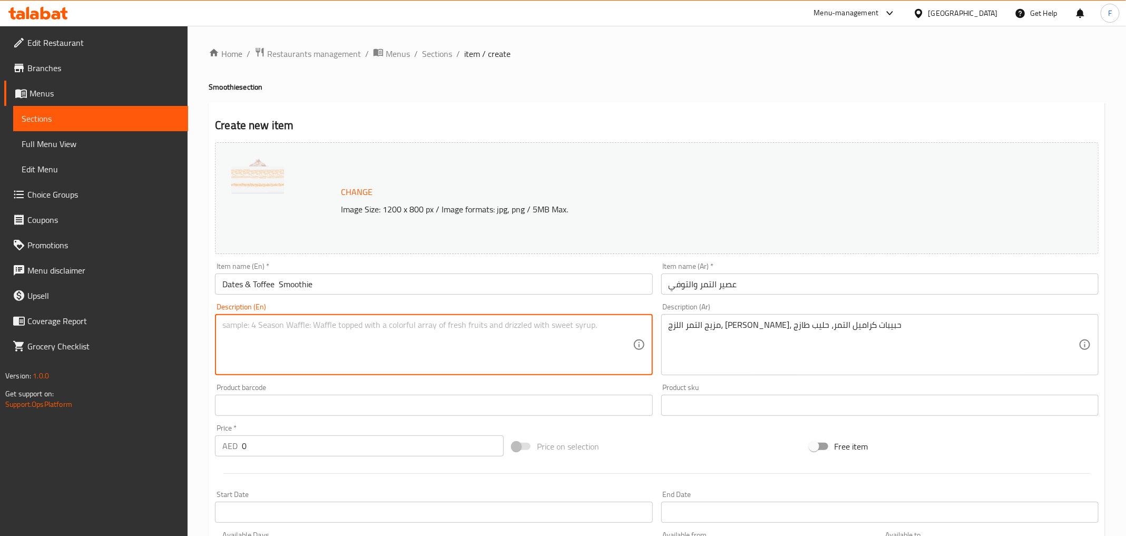
paste textarea "Sticky date mix, vanilla frappe, date caramel pellet, fresh milk"
type textarea "Sticky date mix, vanilla frappe, date caramel pellet, fresh milk"
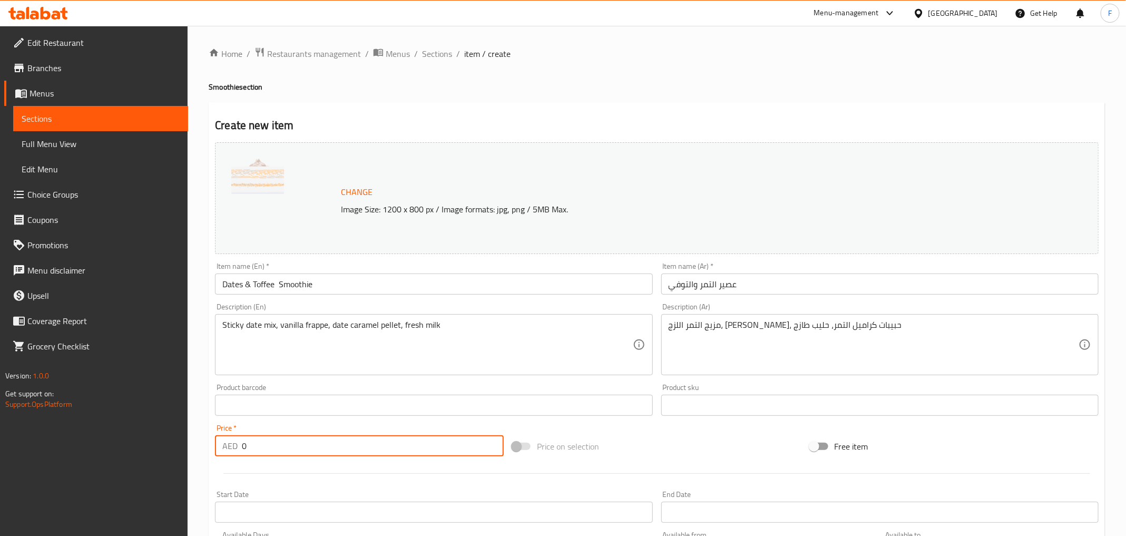
drag, startPoint x: 255, startPoint y: 442, endPoint x: 239, endPoint y: 443, distance: 15.8
click at [239, 443] on div "AED 0 Price *" at bounding box center [359, 445] width 289 height 21
type input "24"
click at [277, 410] on input "text" at bounding box center [434, 405] width 438 height 21
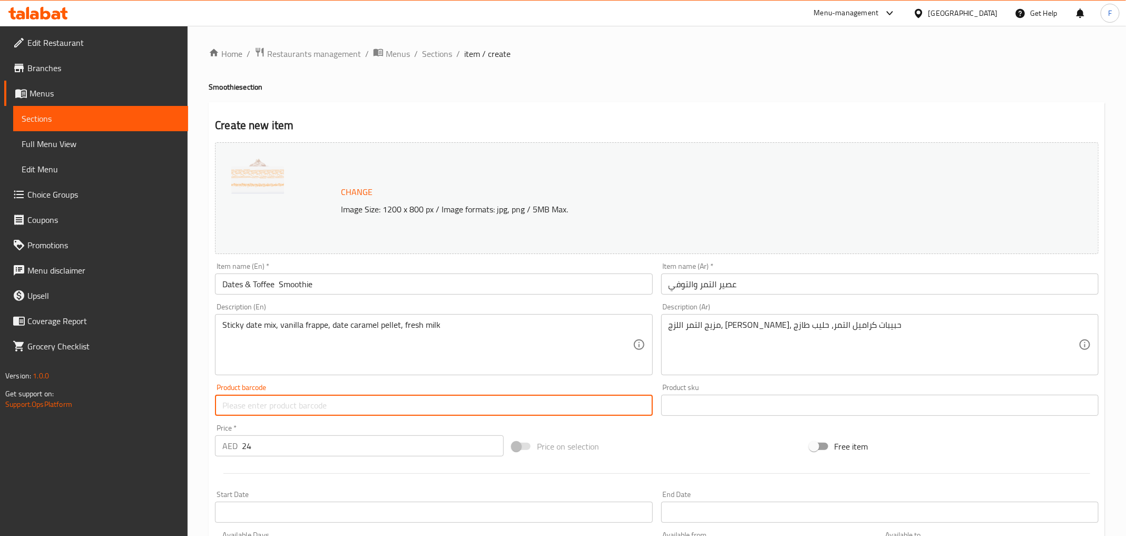
paste input "23471"
type input "23471"
click at [400, 387] on div "Product barcode 23471 Product barcode" at bounding box center [434, 400] width 438 height 32
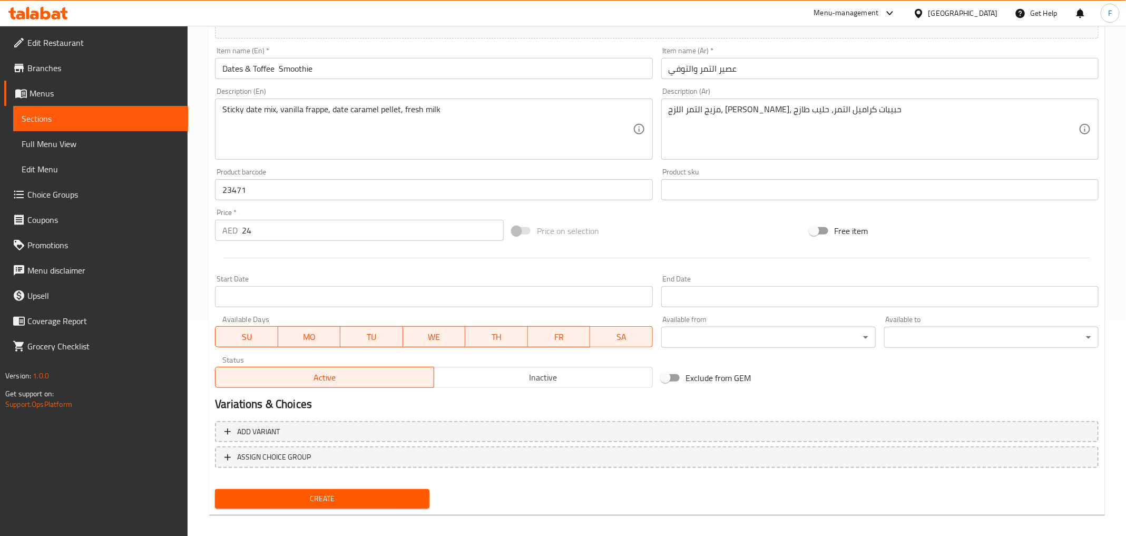
scroll to position [223, 0]
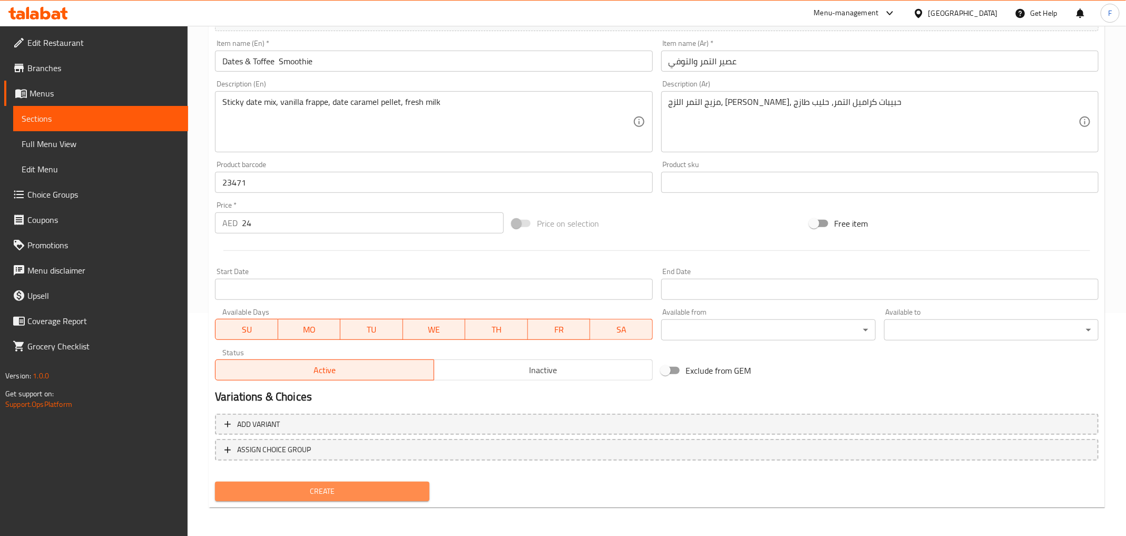
click at [340, 491] on span "Create" at bounding box center [323, 491] width 198 height 13
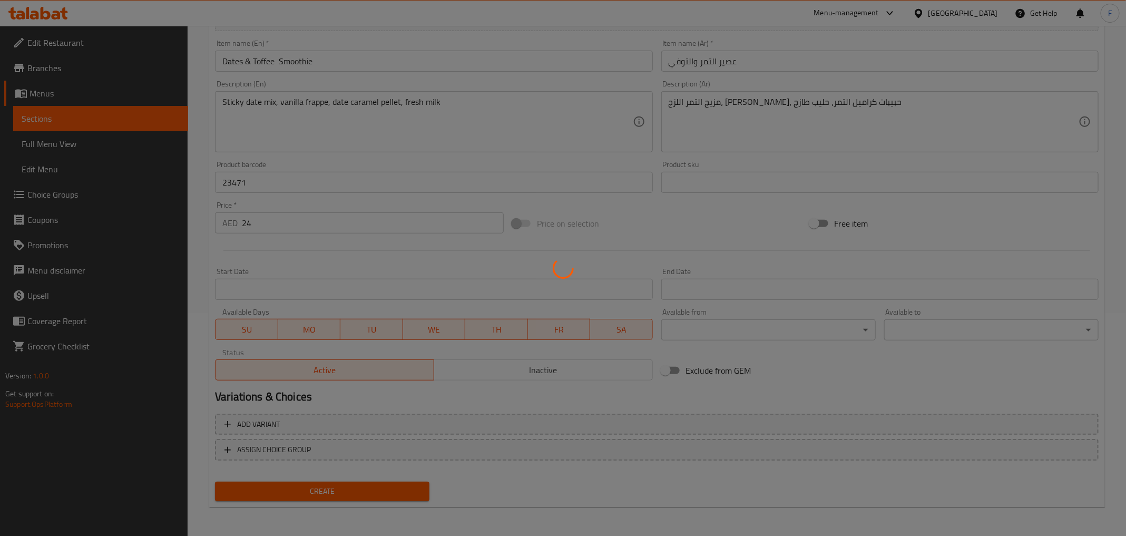
type input "0"
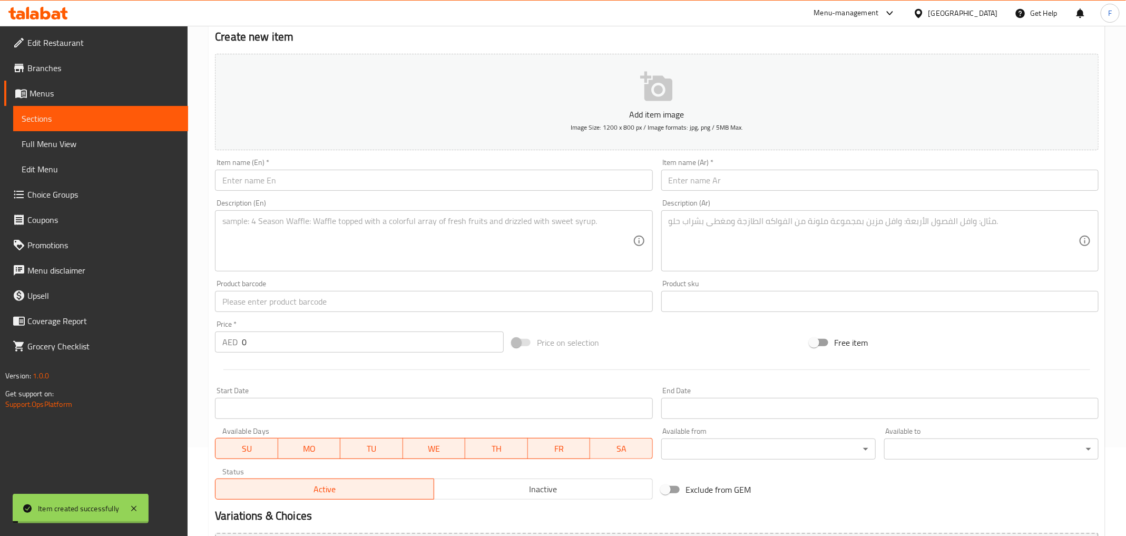
scroll to position [73, 0]
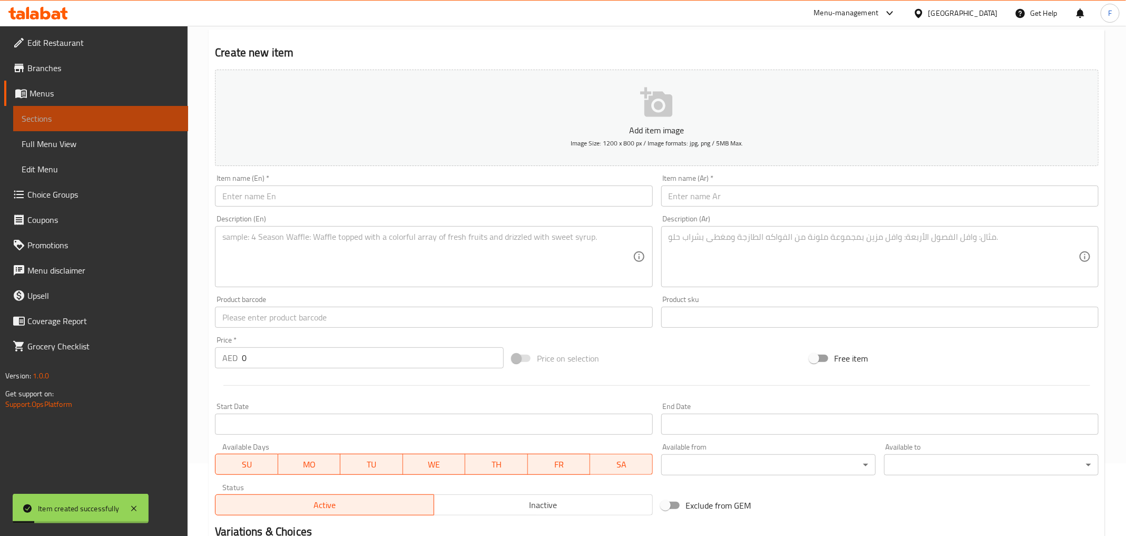
click at [63, 125] on link "Sections" at bounding box center [100, 118] width 175 height 25
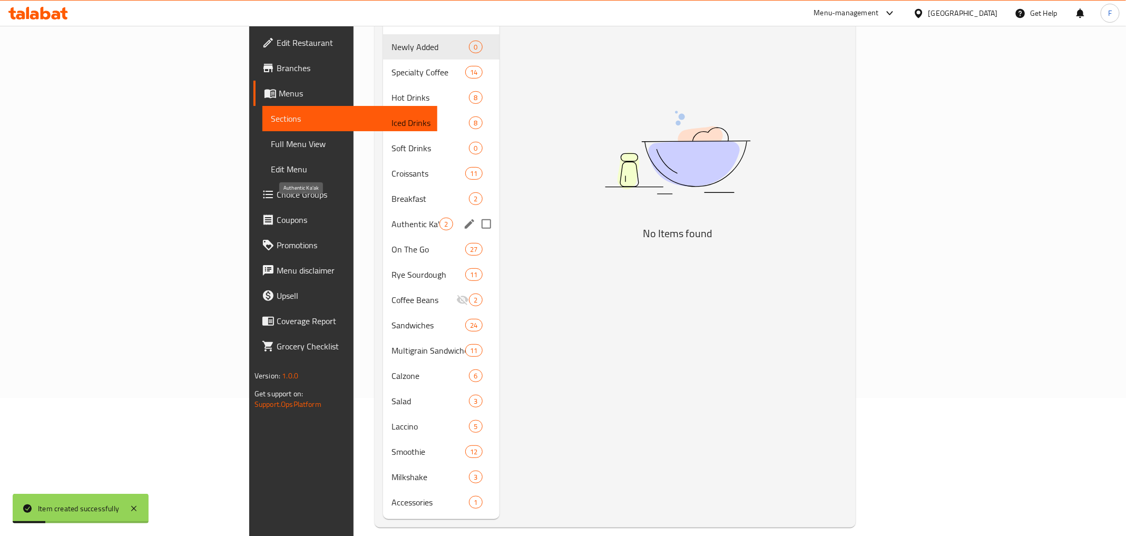
scroll to position [147, 0]
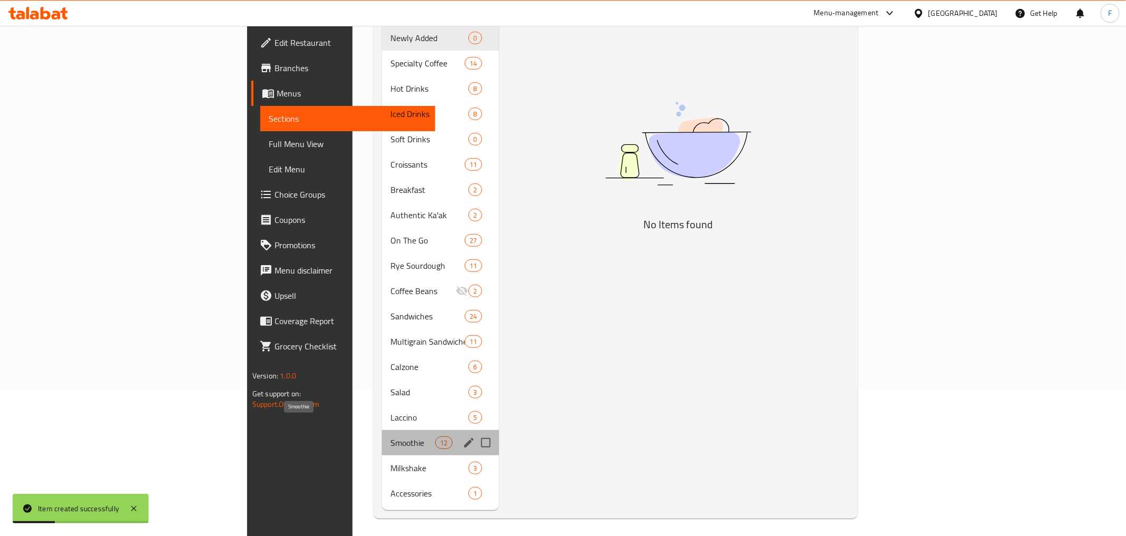
click at [391, 436] on span "Smoothie" at bounding box center [413, 442] width 45 height 13
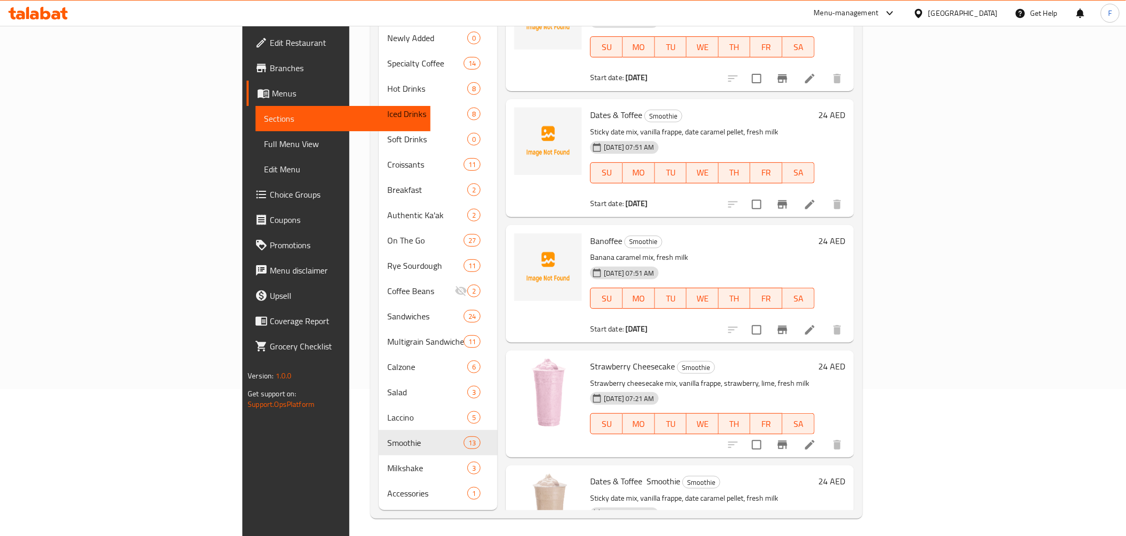
scroll to position [993, 0]
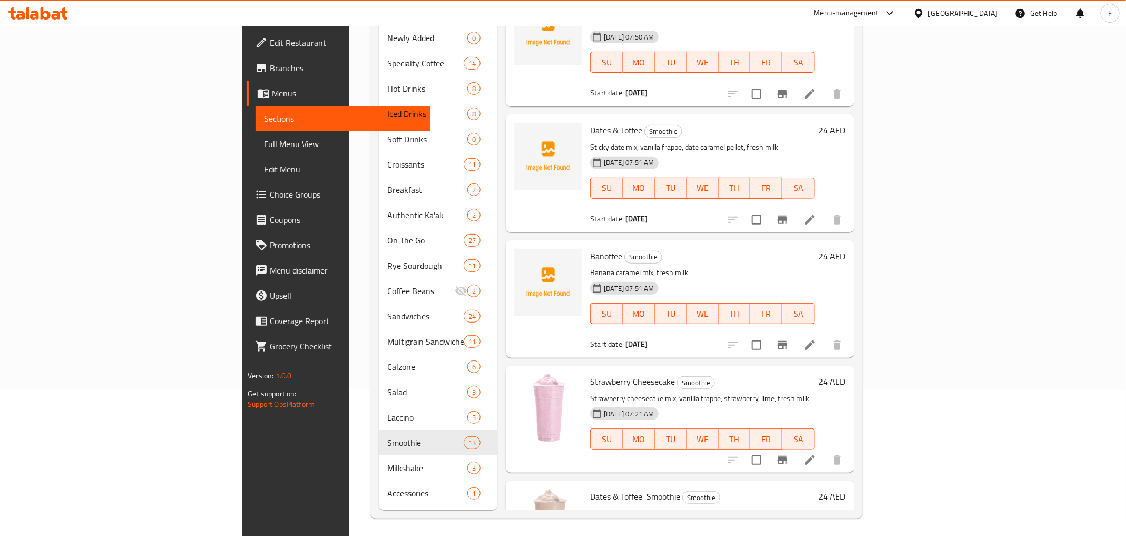
click at [623, 180] on div "Menu items Add Sort Manage items Raspberry Love Smoothie Smoothie Raspberry, bl…" at bounding box center [676, 240] width 356 height 539
click at [817, 213] on icon at bounding box center [810, 219] width 13 height 13
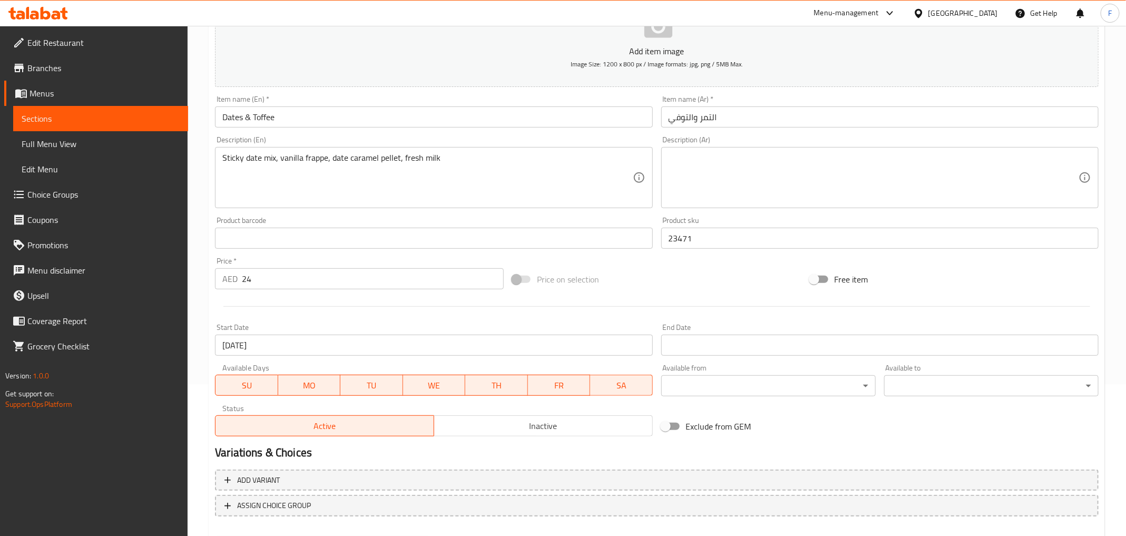
scroll to position [207, 0]
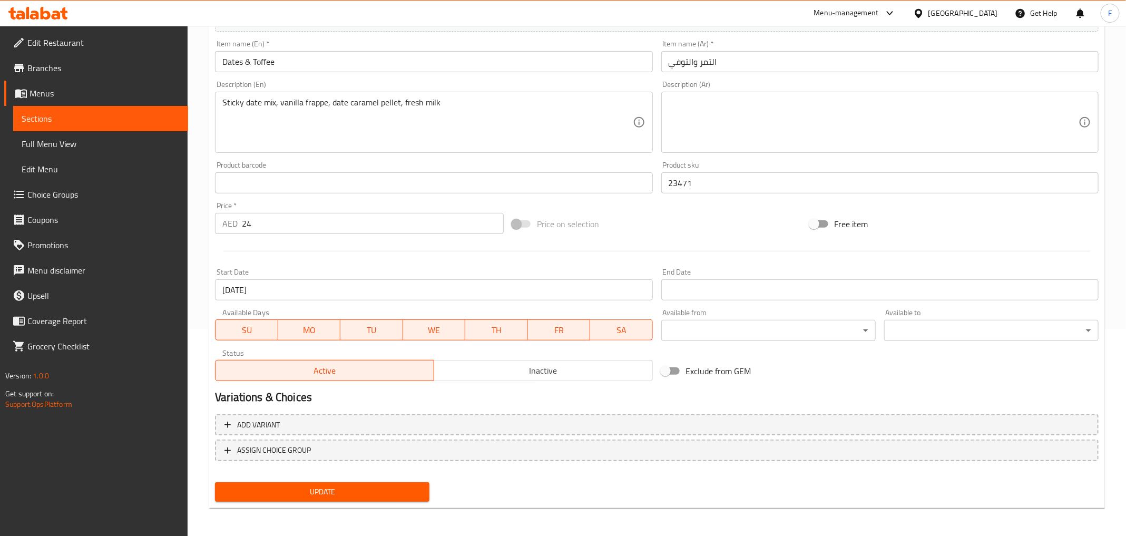
click at [490, 372] on span "Inactive" at bounding box center [544, 370] width 210 height 15
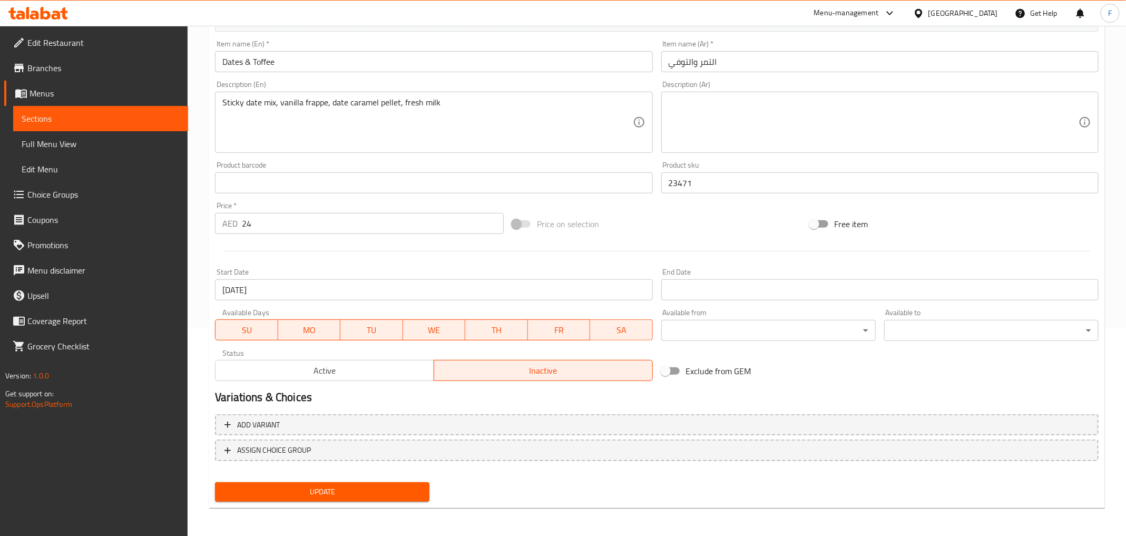
click at [373, 491] on span "Update" at bounding box center [323, 491] width 198 height 13
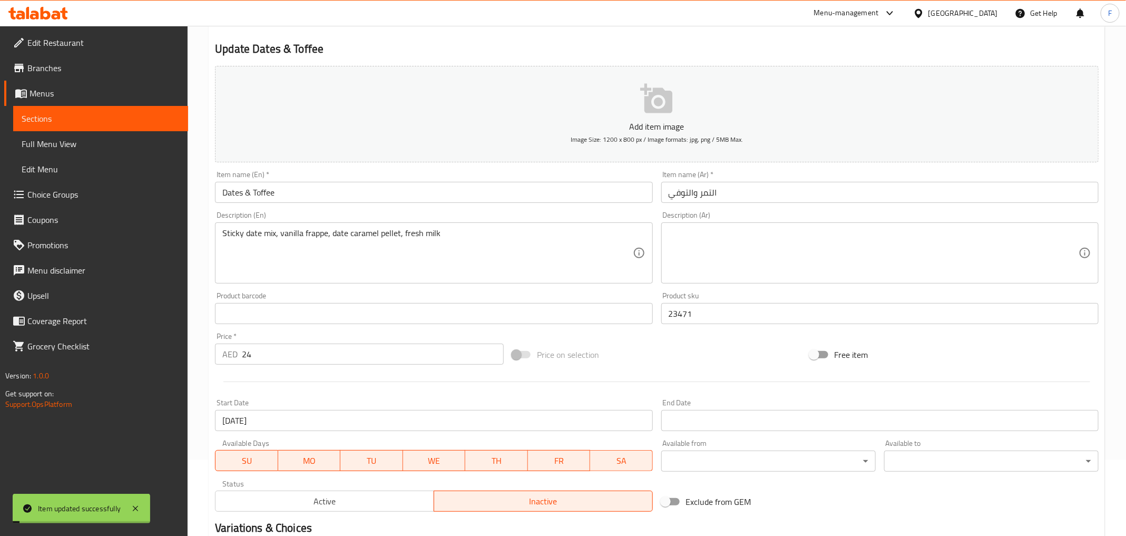
scroll to position [0, 0]
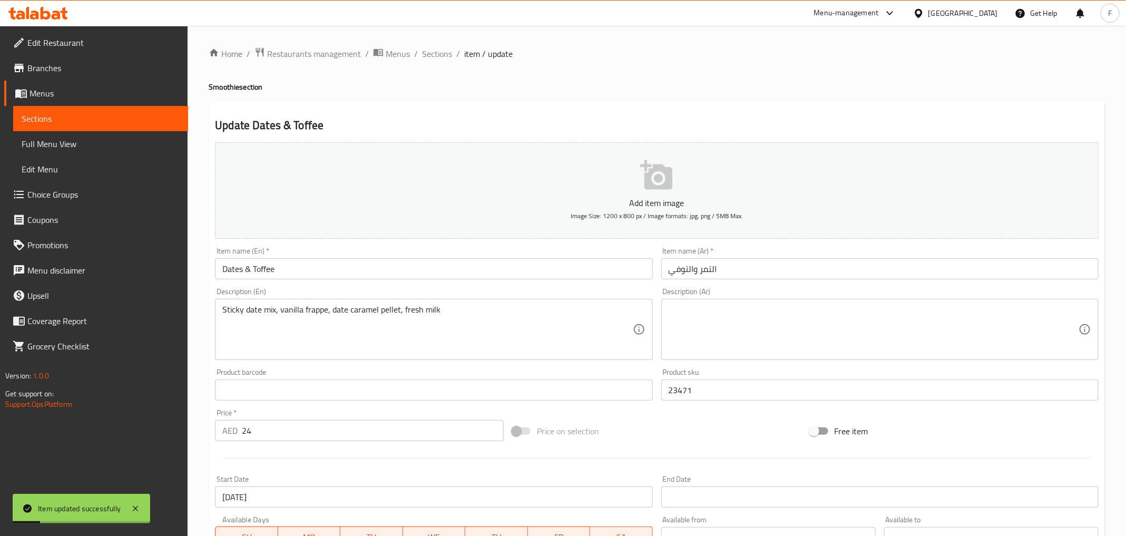
click at [84, 110] on link "Sections" at bounding box center [100, 118] width 175 height 25
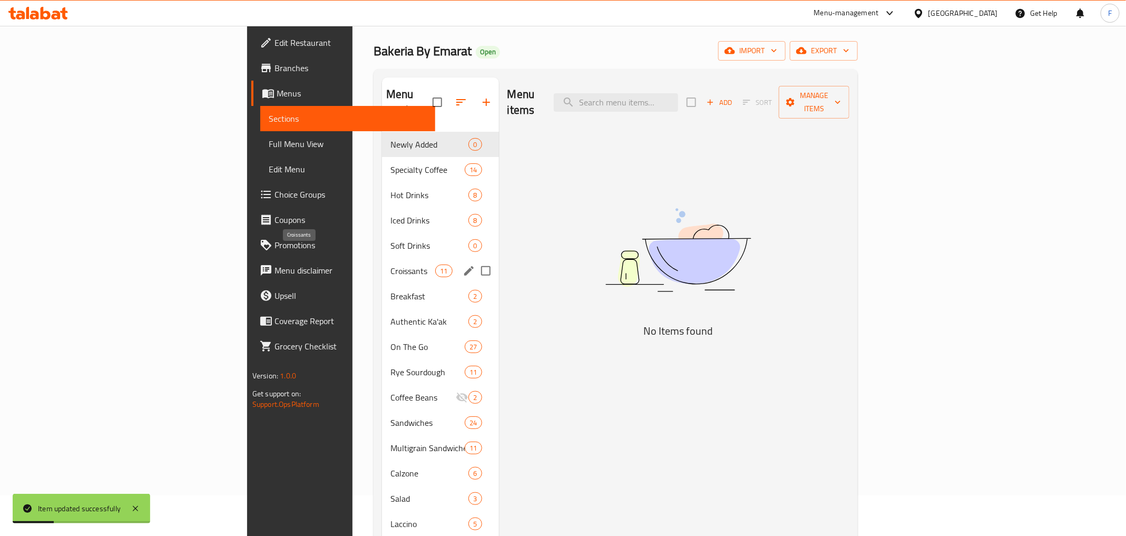
scroll to position [120, 0]
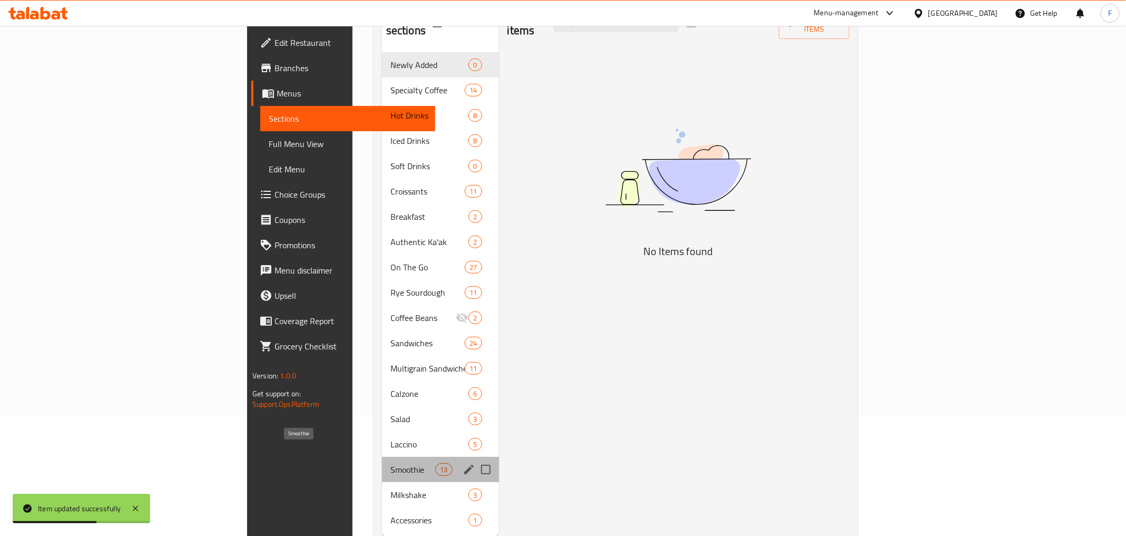
click at [391, 463] on span "Smoothie" at bounding box center [413, 469] width 45 height 13
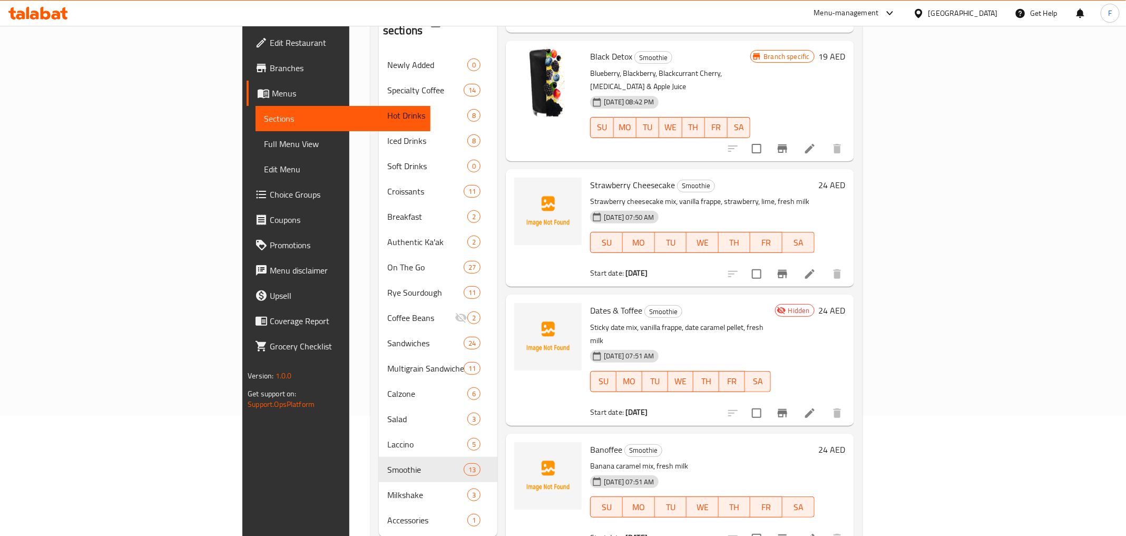
scroll to position [966, 0]
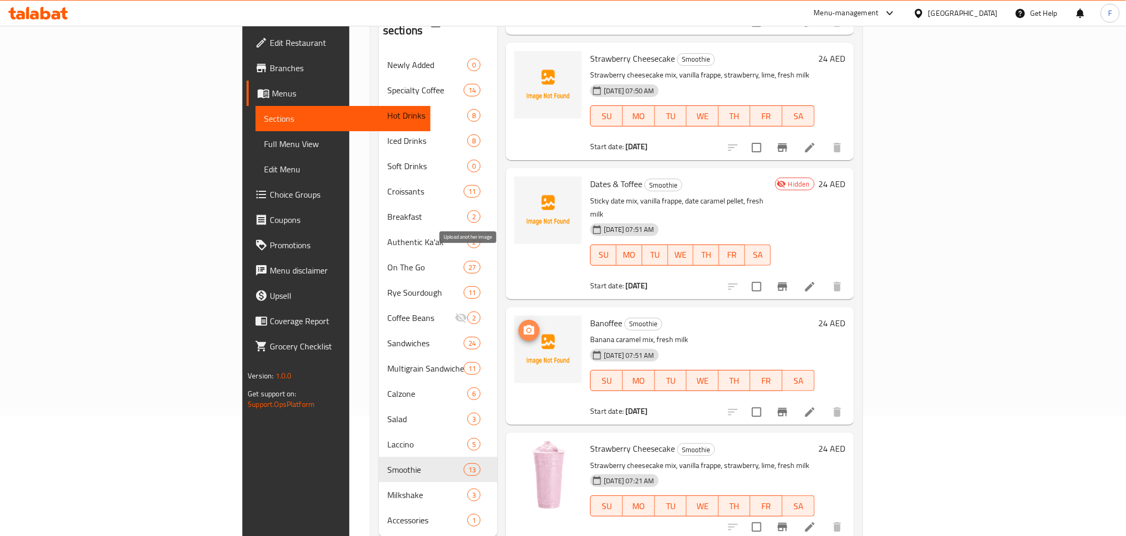
click at [523, 324] on icon "upload picture" at bounding box center [529, 330] width 13 height 13
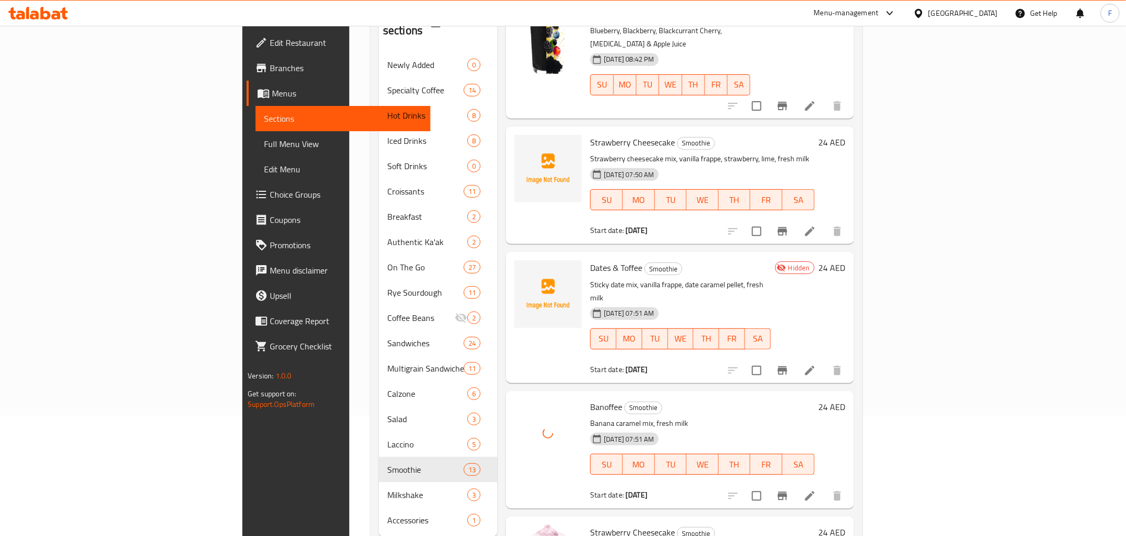
scroll to position [869, 0]
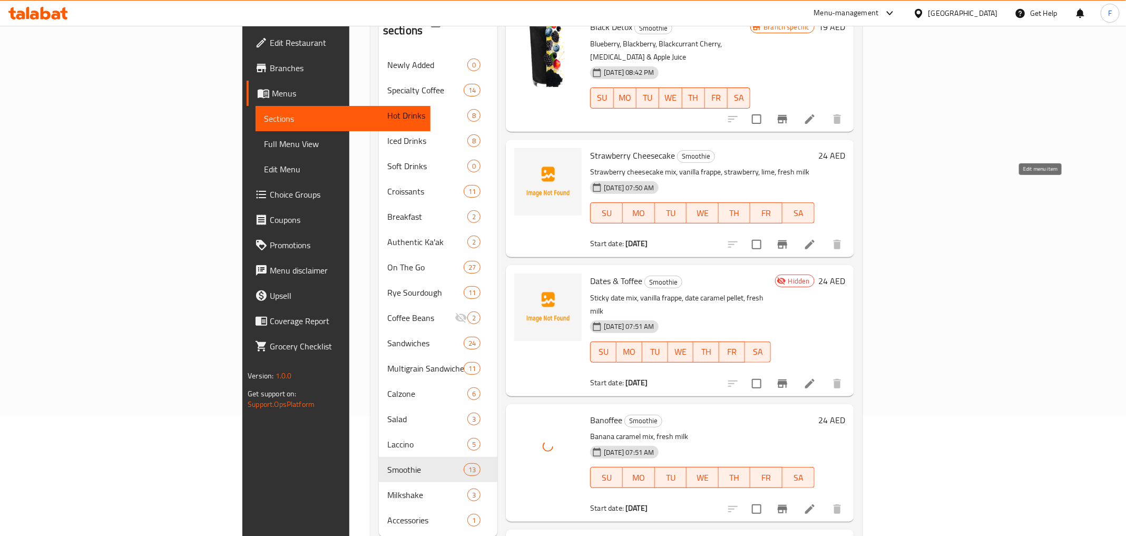
click at [817, 238] on icon at bounding box center [810, 244] width 13 height 13
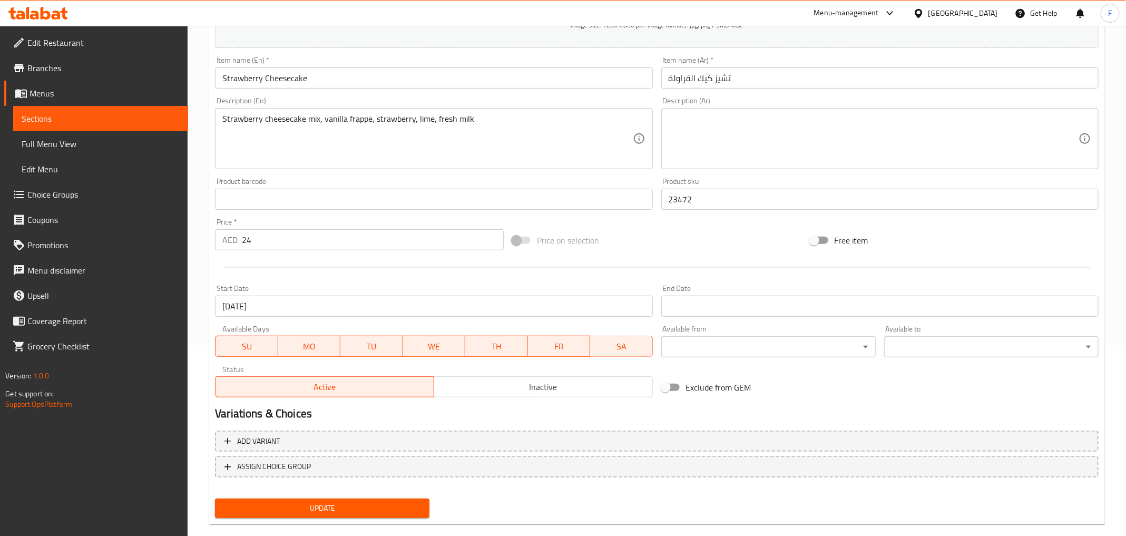
scroll to position [207, 0]
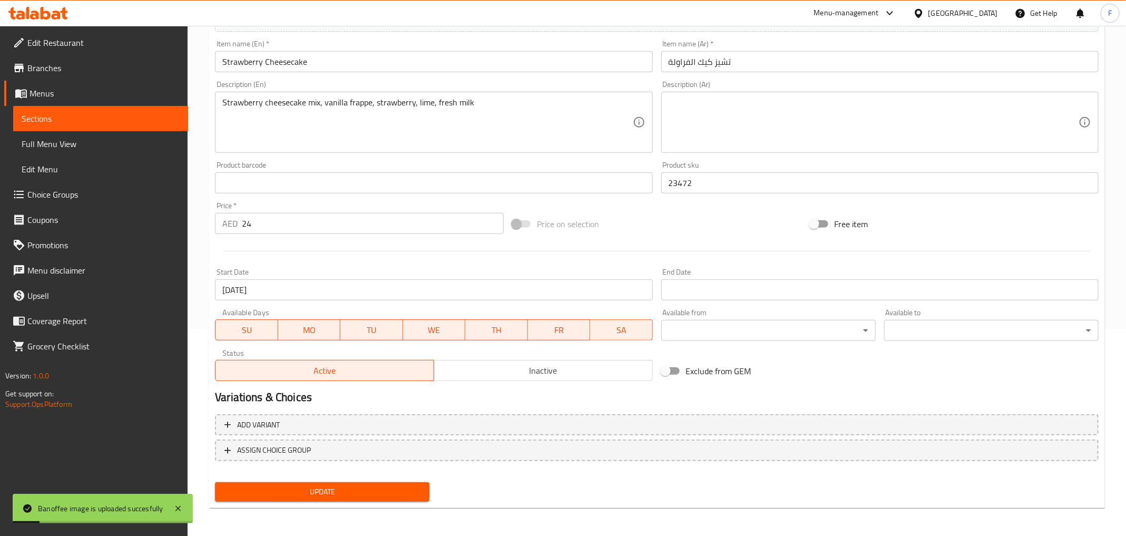
click at [550, 374] on span "Inactive" at bounding box center [544, 370] width 210 height 15
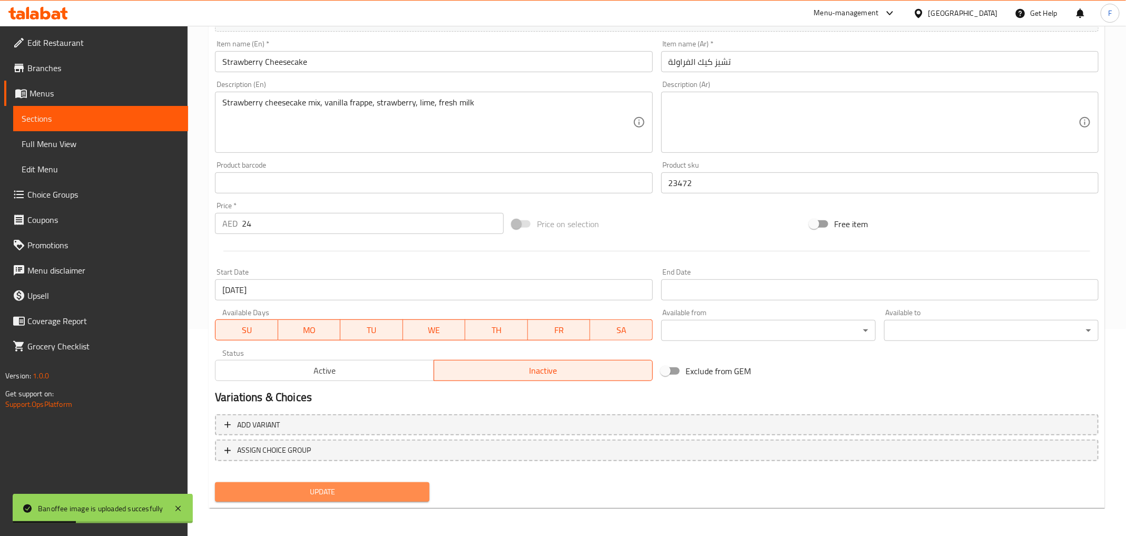
click at [363, 485] on span "Update" at bounding box center [323, 491] width 198 height 13
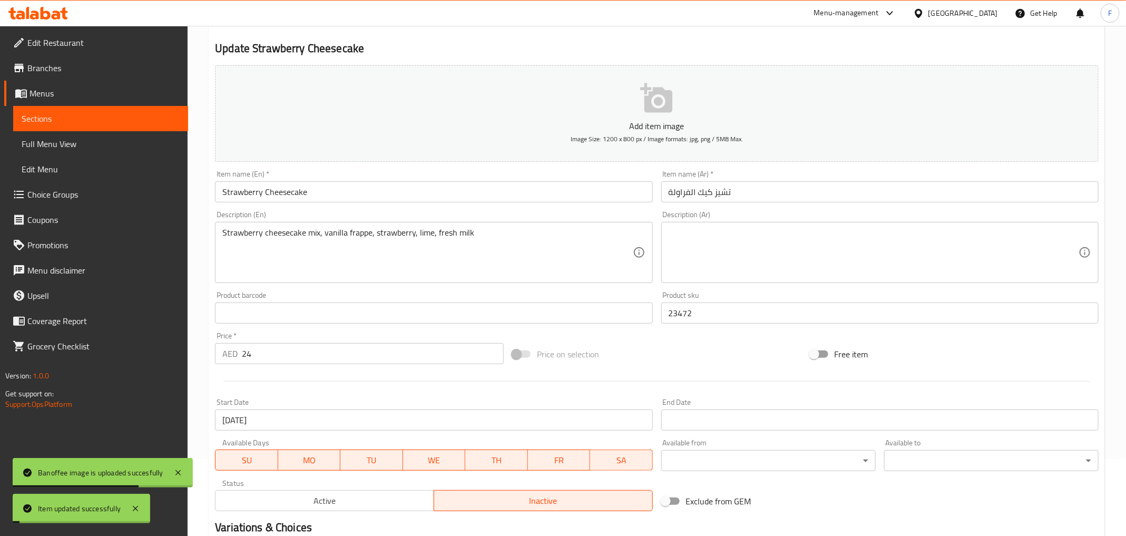
scroll to position [0, 0]
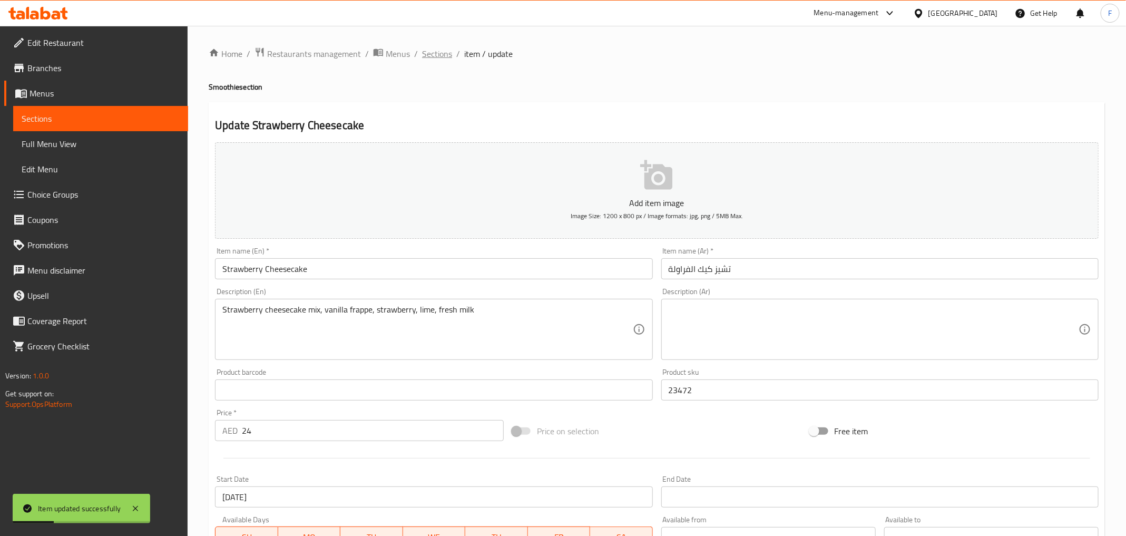
click at [438, 55] on span "Sections" at bounding box center [437, 53] width 30 height 13
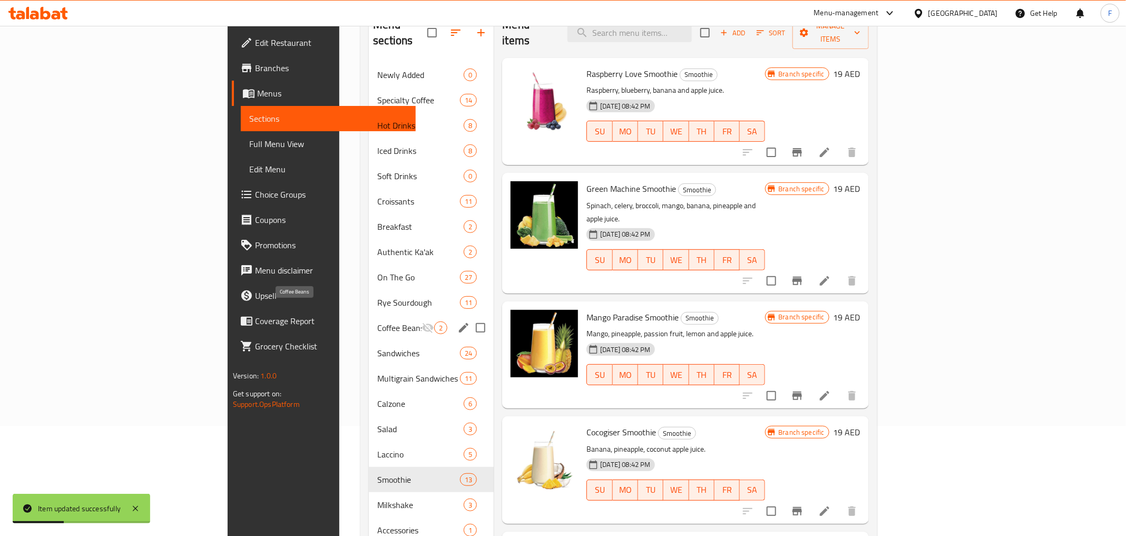
scroll to position [147, 0]
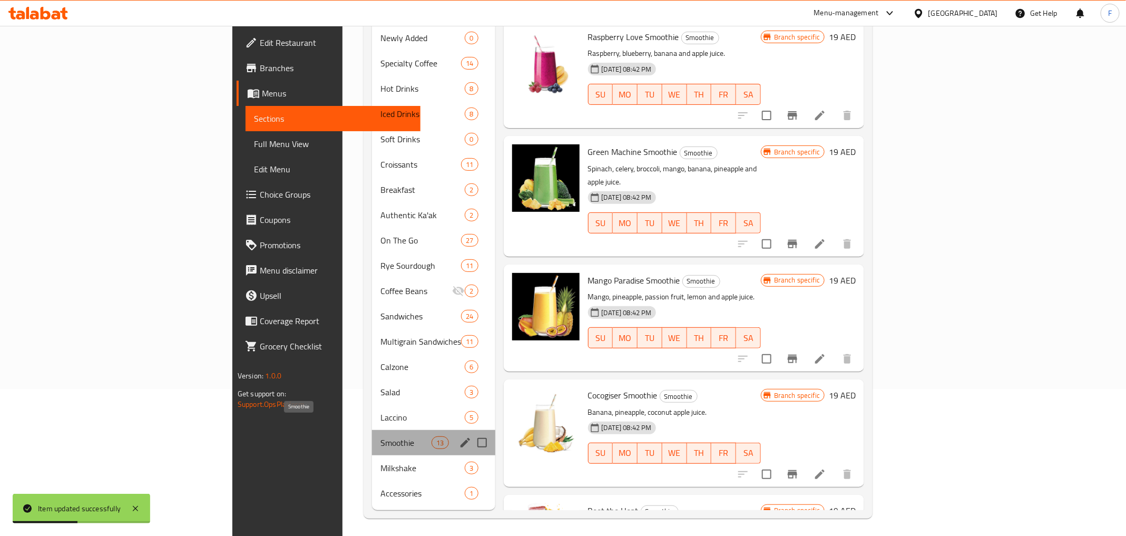
click at [381, 436] on span "Smoothie" at bounding box center [406, 442] width 51 height 13
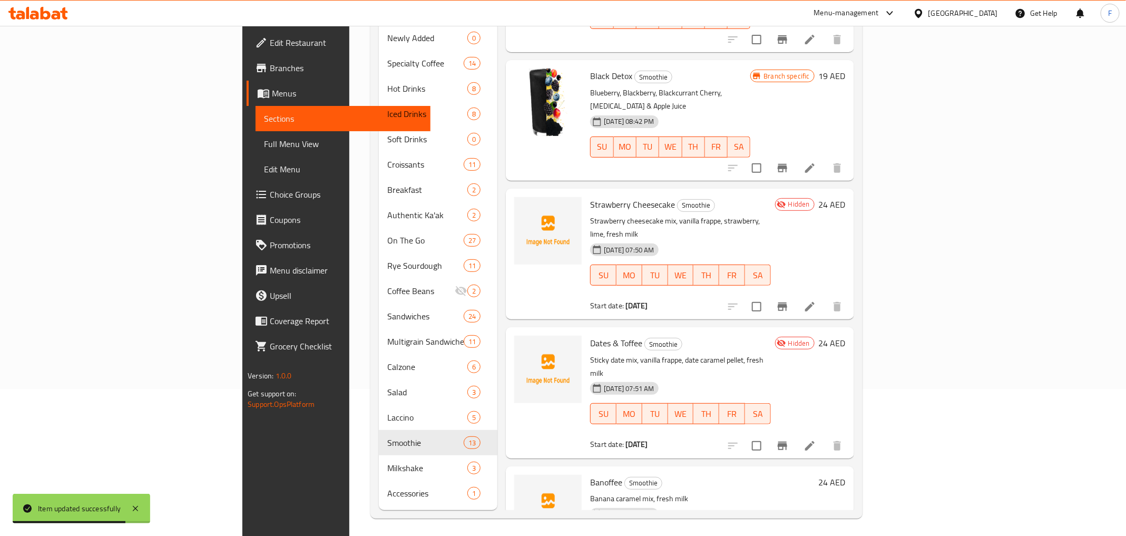
scroll to position [791, 0]
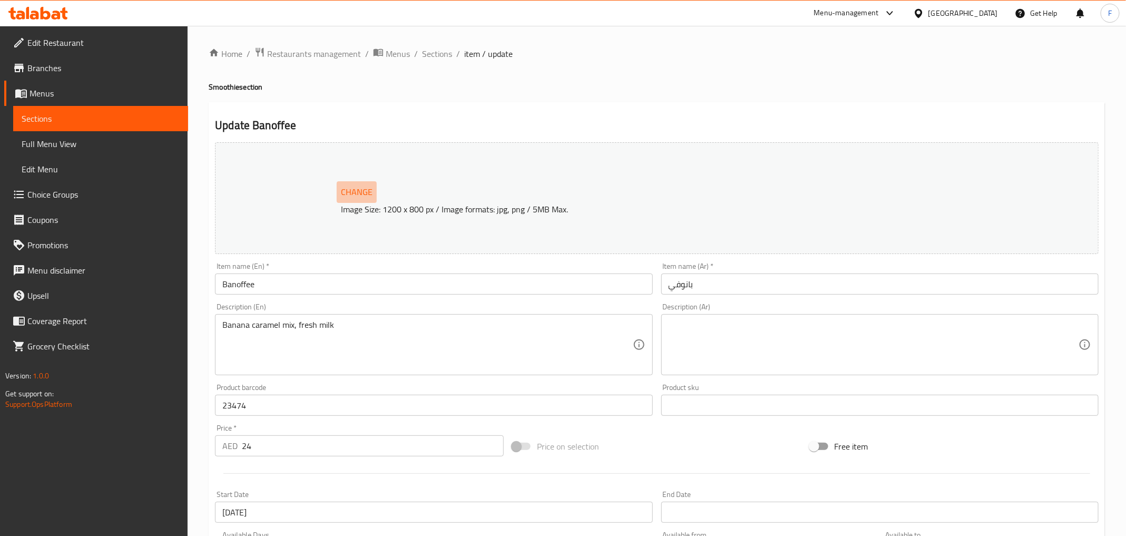
click at [358, 192] on span "Change" at bounding box center [357, 191] width 32 height 15
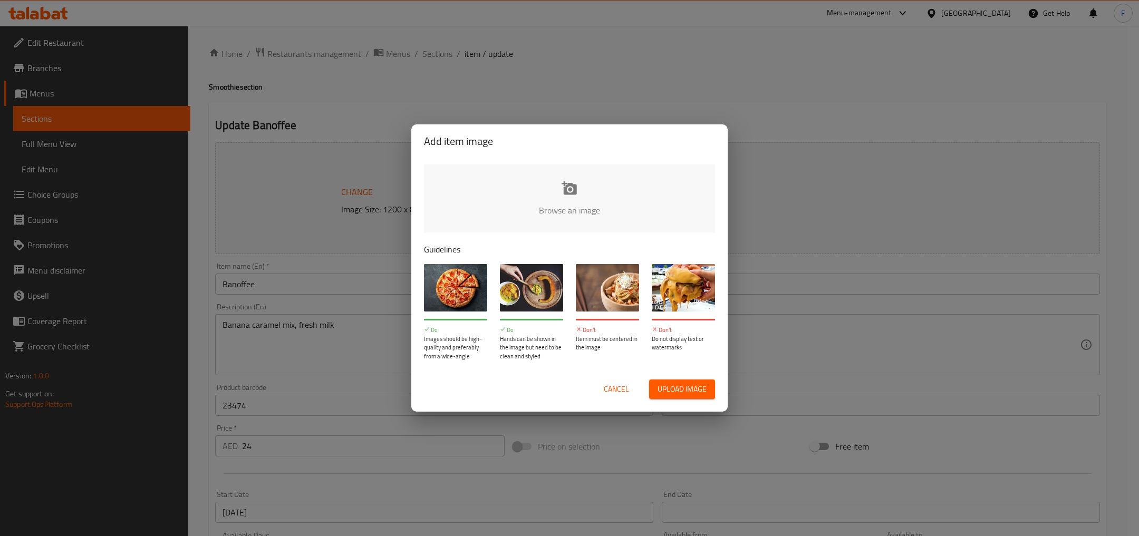
click at [671, 386] on span "Upload image" at bounding box center [681, 389] width 49 height 13
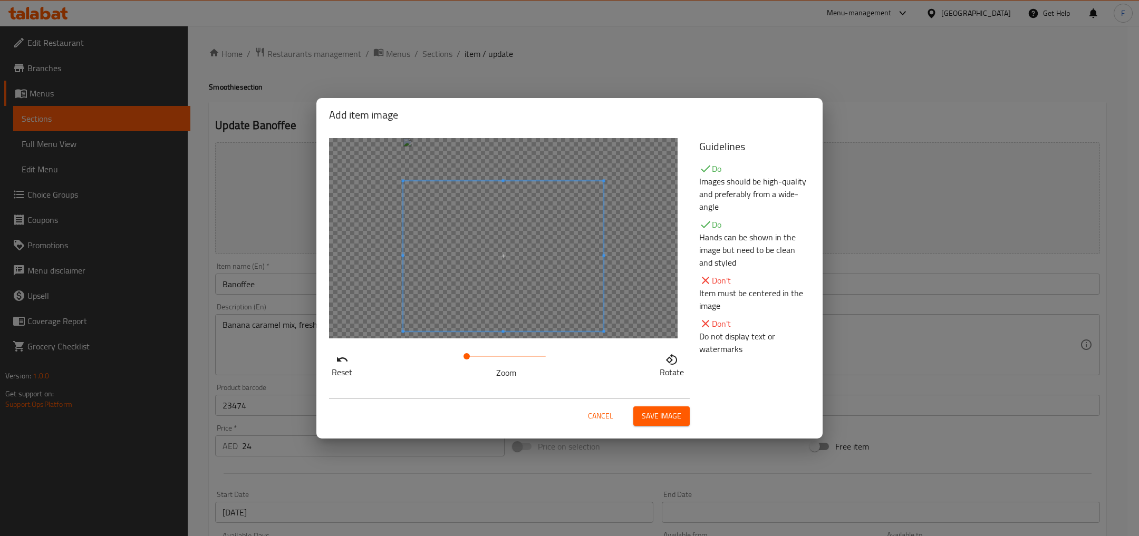
click at [560, 280] on span at bounding box center [503, 256] width 200 height 150
click at [661, 416] on span "Save image" at bounding box center [662, 416] width 40 height 13
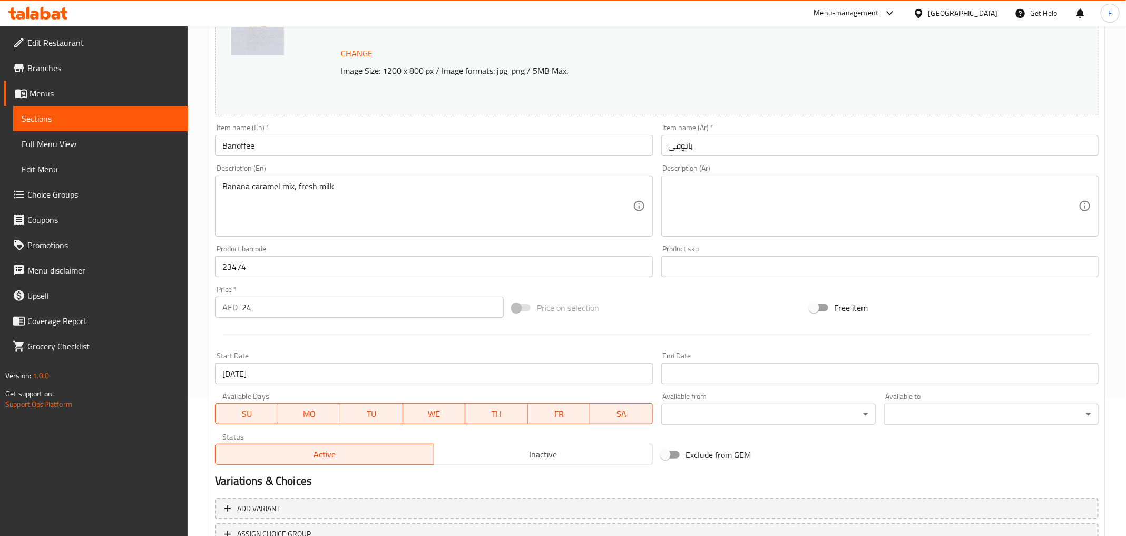
scroll to position [223, 0]
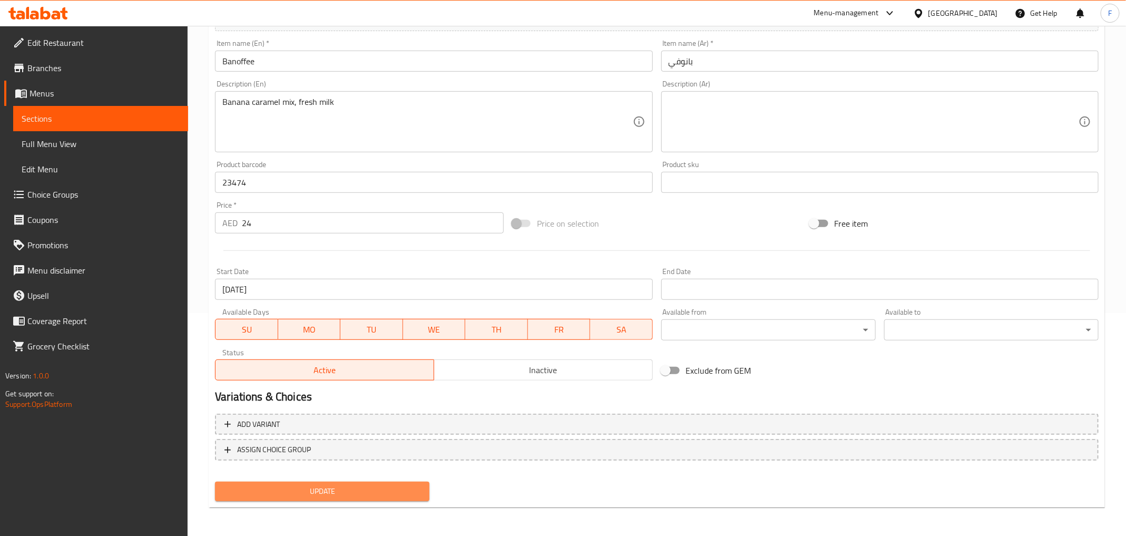
click at [347, 485] on span "Update" at bounding box center [323, 491] width 198 height 13
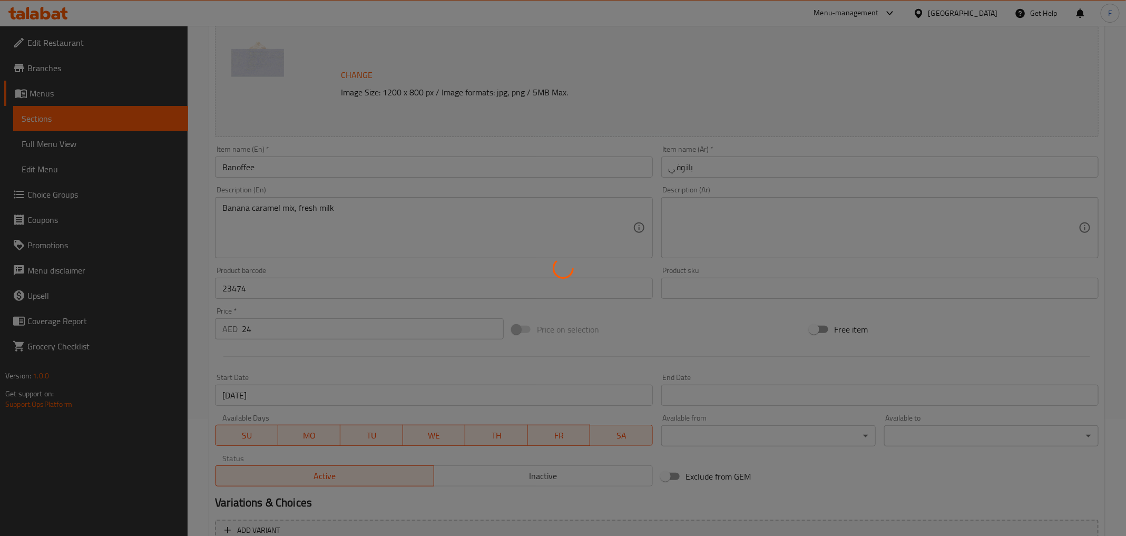
scroll to position [0, 0]
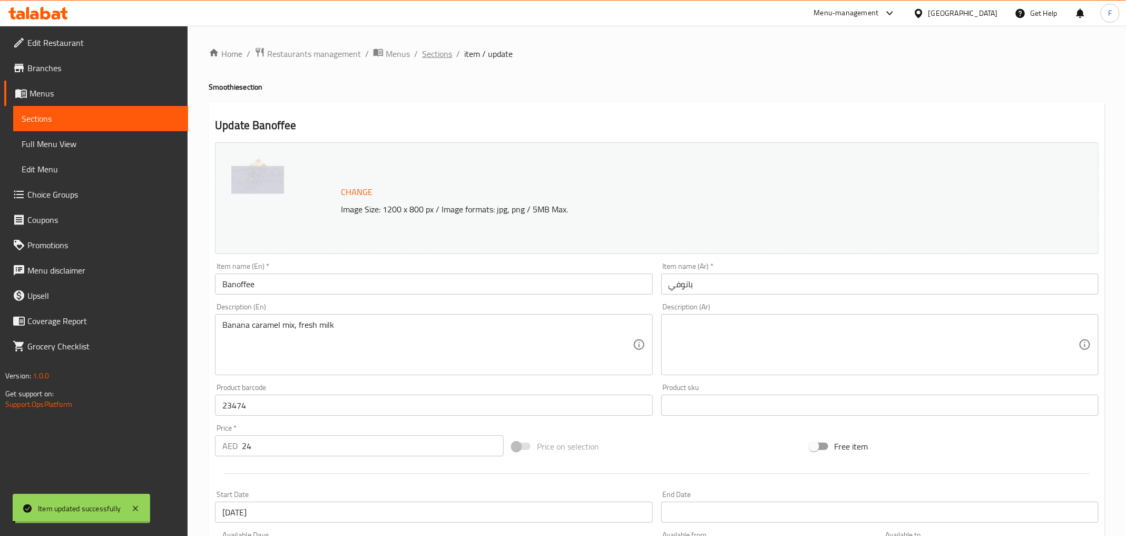
click at [436, 54] on span "Sections" at bounding box center [437, 53] width 30 height 13
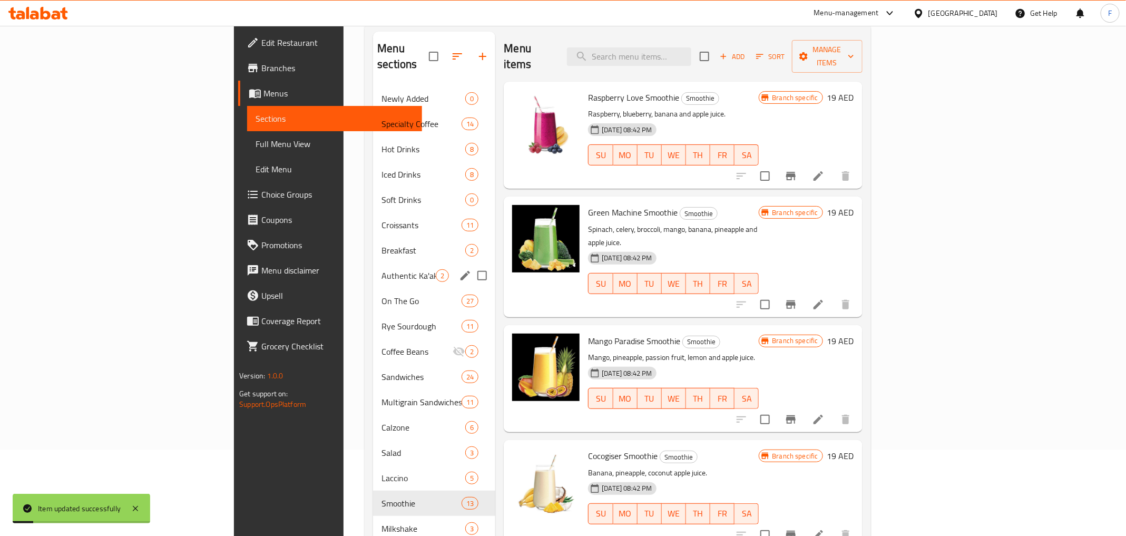
scroll to position [147, 0]
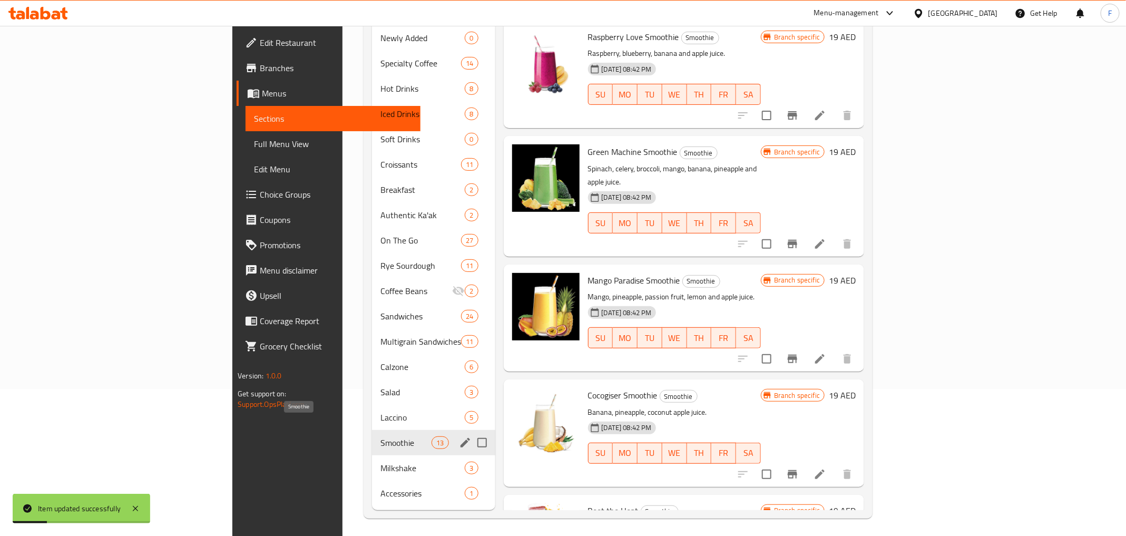
click at [381, 436] on span "Smoothie" at bounding box center [406, 442] width 51 height 13
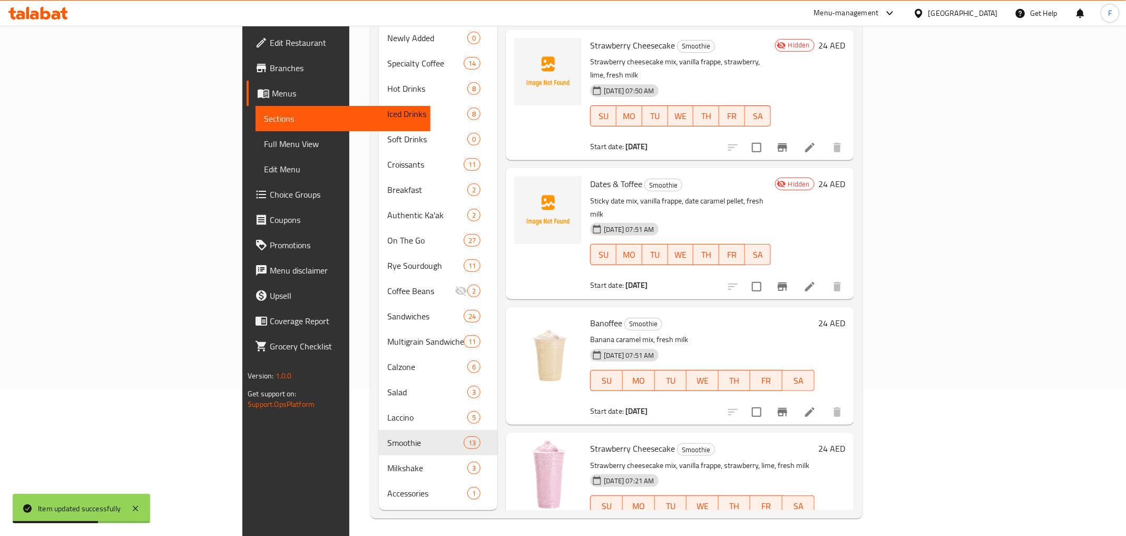
scroll to position [713, 0]
